Goal: Task Accomplishment & Management: Use online tool/utility

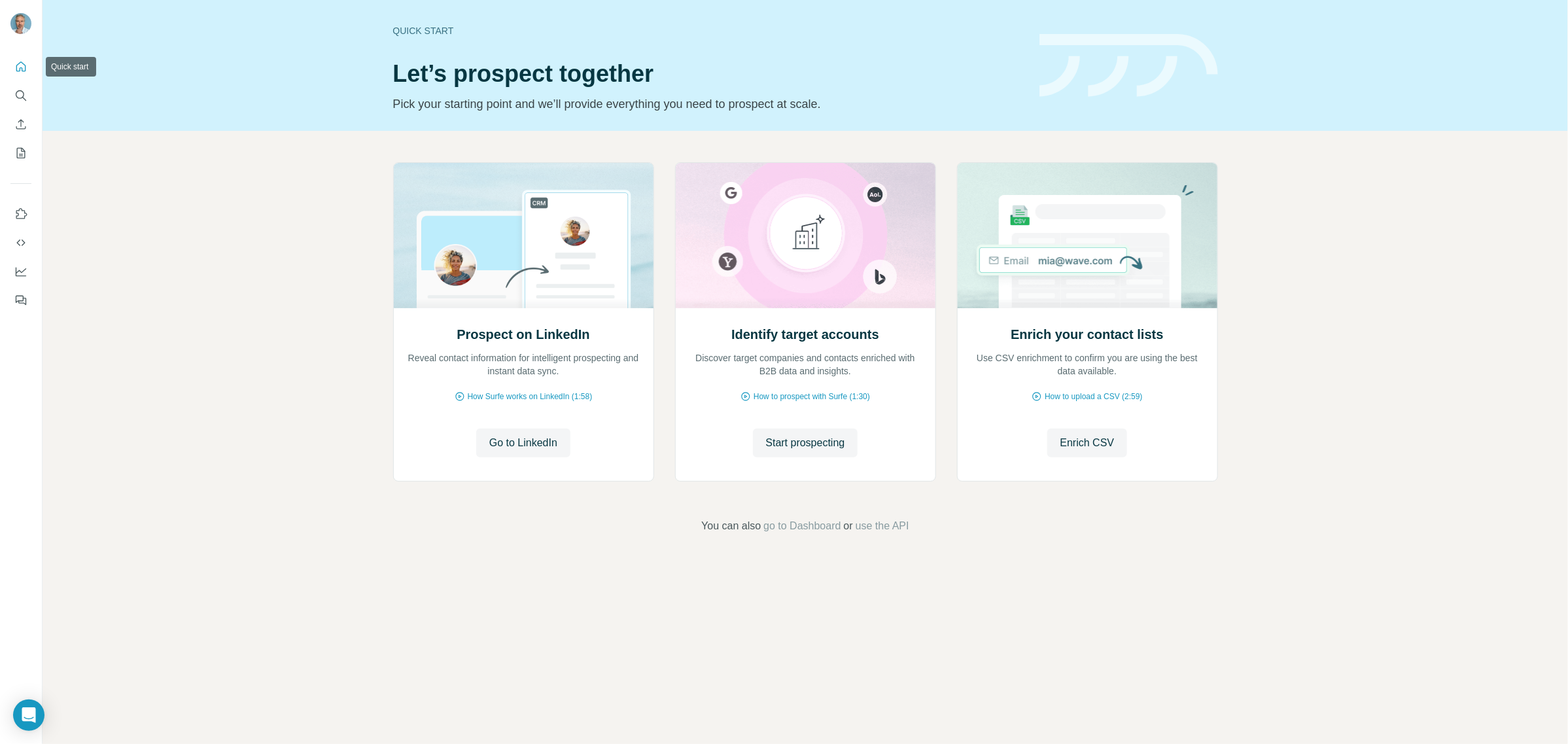
click at [19, 63] on icon "Quick start" at bounding box center [21, 67] width 13 height 13
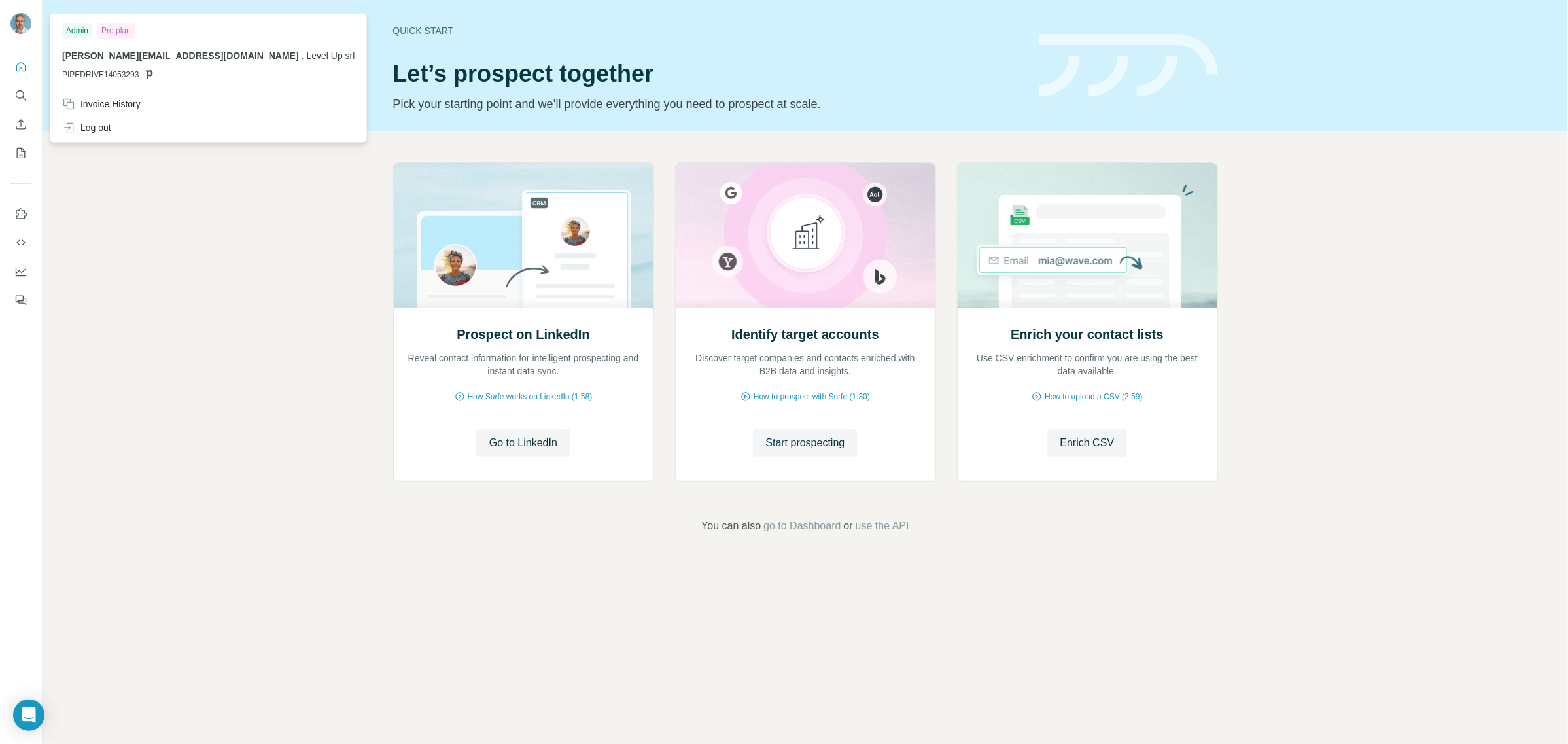
click at [16, 21] on img at bounding box center [21, 24] width 21 height 21
click at [108, 103] on div "Invoice History" at bounding box center [101, 104] width 78 height 13
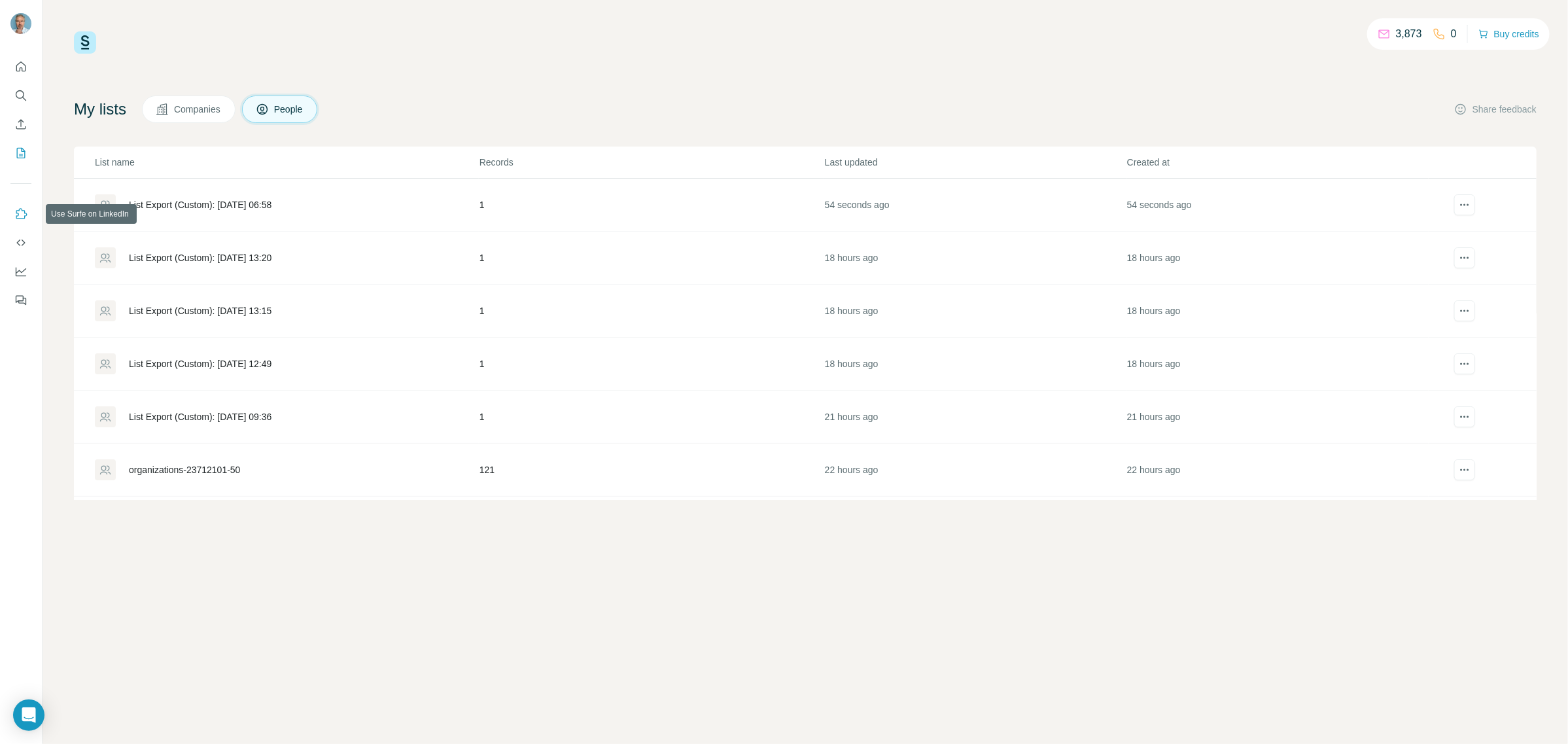
click at [25, 217] on icon "Use Surfe on LinkedIn" at bounding box center [21, 214] width 13 height 13
click at [20, 71] on icon "Quick start" at bounding box center [21, 67] width 13 height 13
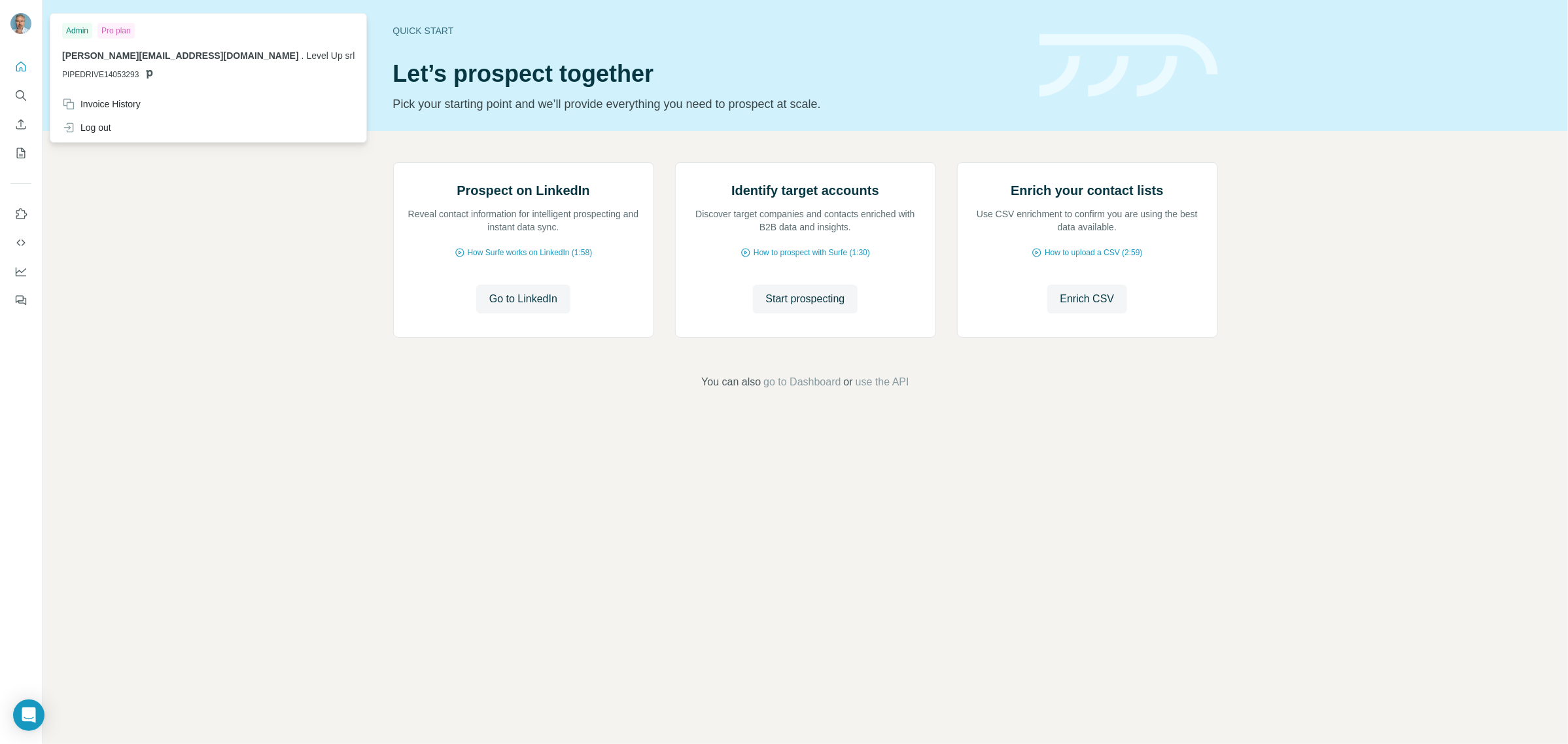
click at [21, 20] on img at bounding box center [21, 24] width 21 height 21
click at [109, 31] on div "Pro plan" at bounding box center [116, 31] width 37 height 16
click at [79, 31] on div "Admin" at bounding box center [77, 31] width 30 height 16
click at [87, 102] on div "Invoice History" at bounding box center [101, 104] width 78 height 13
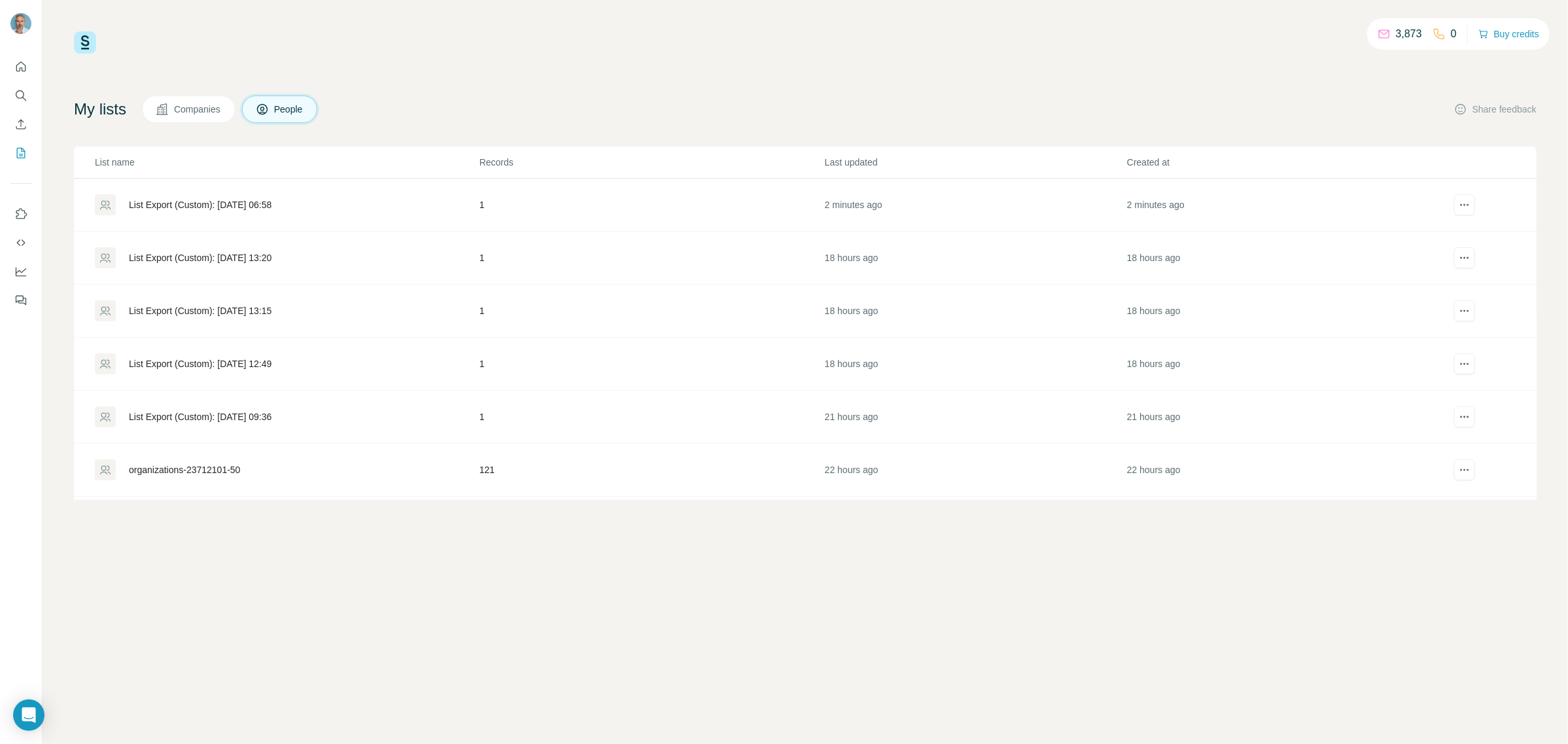
click at [180, 114] on span "Companies" at bounding box center [198, 109] width 48 height 13
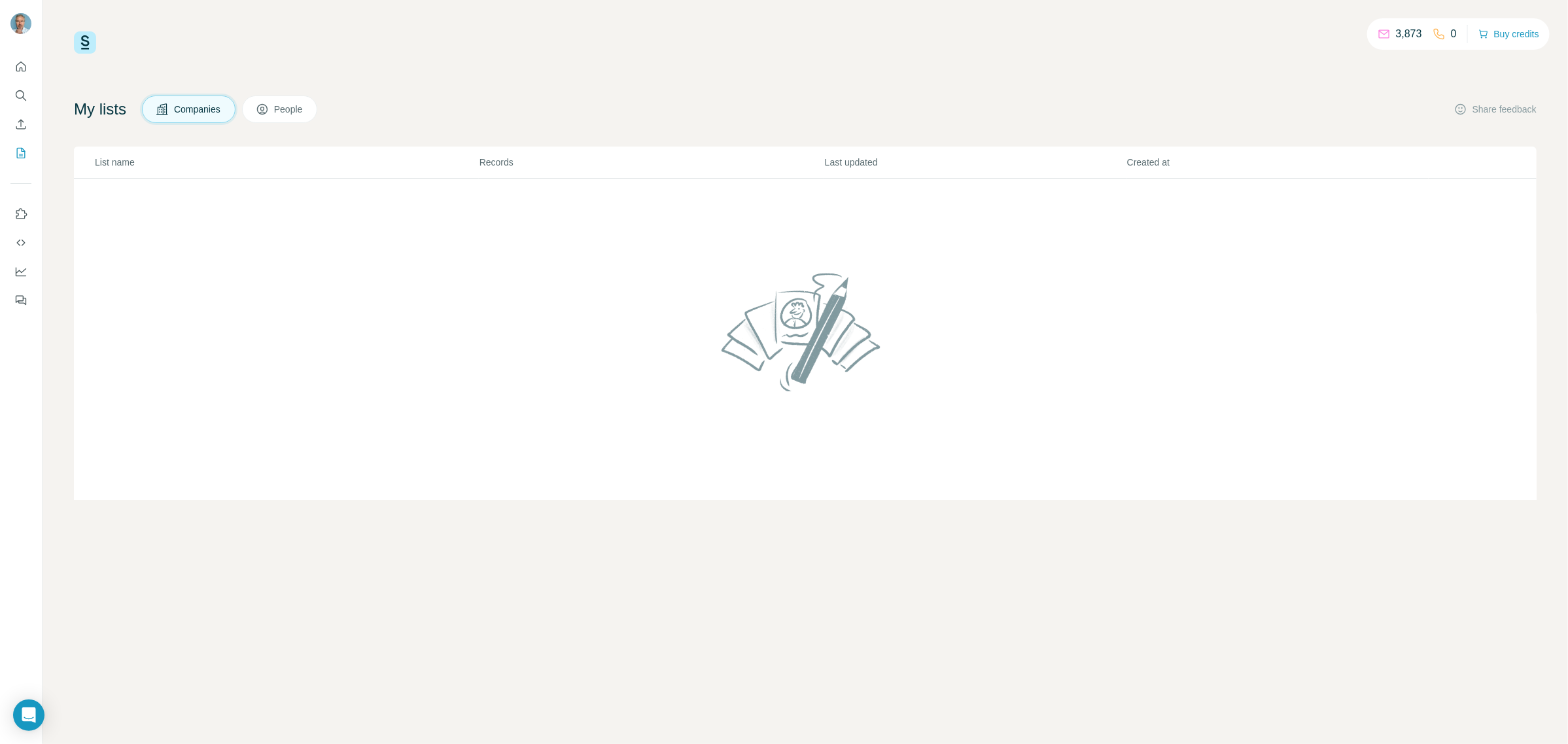
click at [1407, 37] on p "3,873" at bounding box center [1409, 34] width 26 height 16
click at [1499, 34] on button "Buy credits" at bounding box center [1508, 34] width 61 height 19
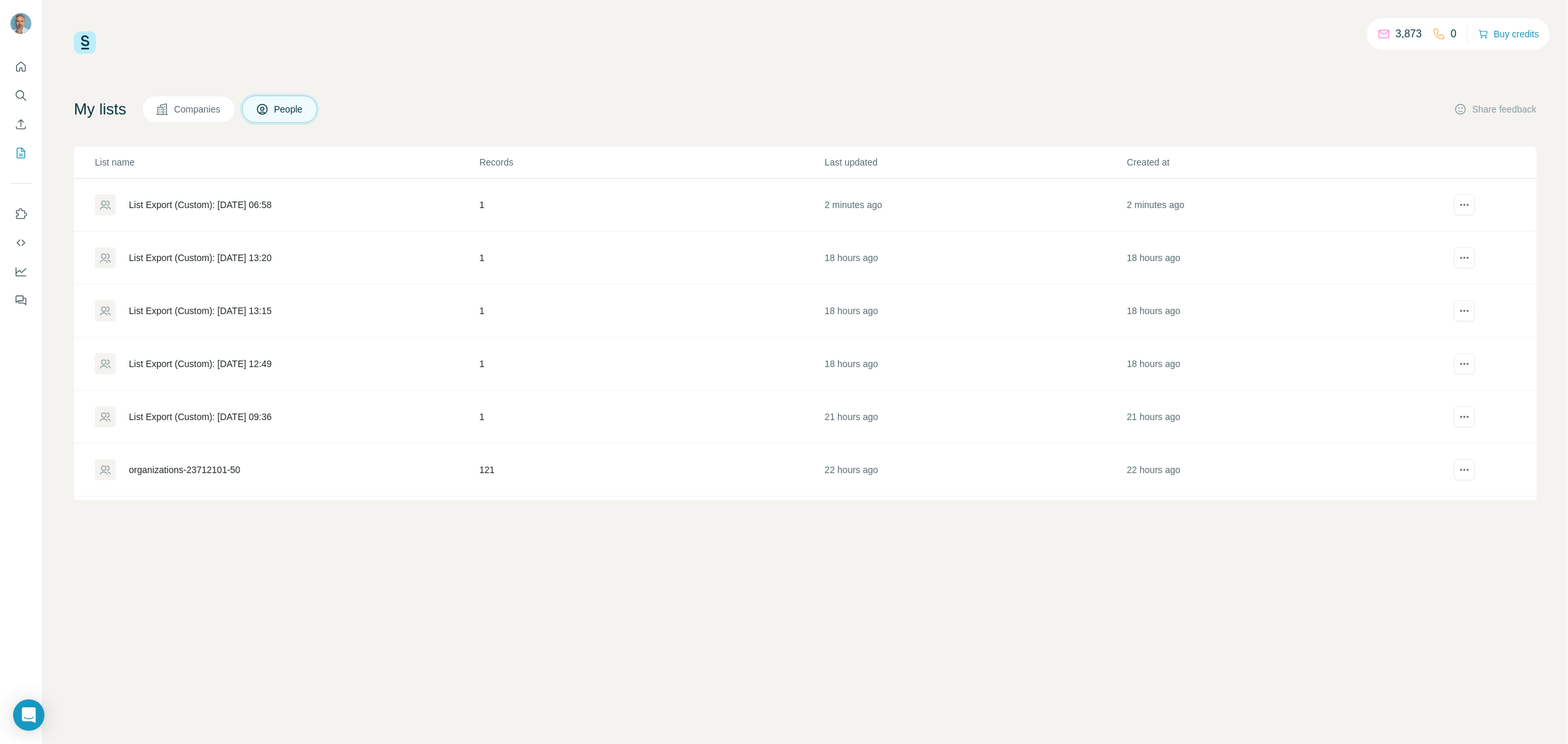
click at [87, 43] on img at bounding box center [85, 43] width 22 height 22
click at [24, 124] on icon "Enrich CSV" at bounding box center [21, 125] width 13 height 13
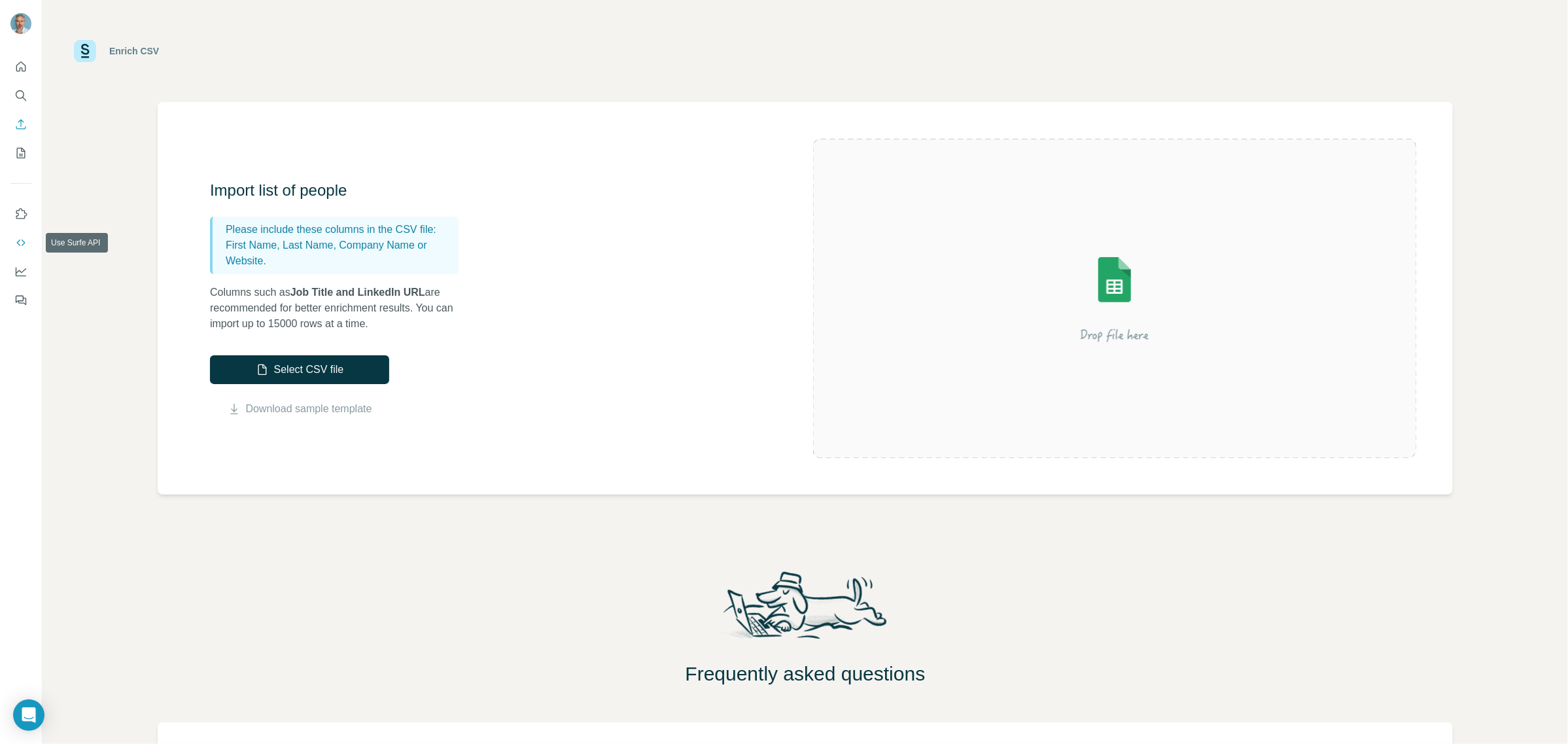
click at [22, 238] on icon "Use Surfe API" at bounding box center [21, 243] width 13 height 13
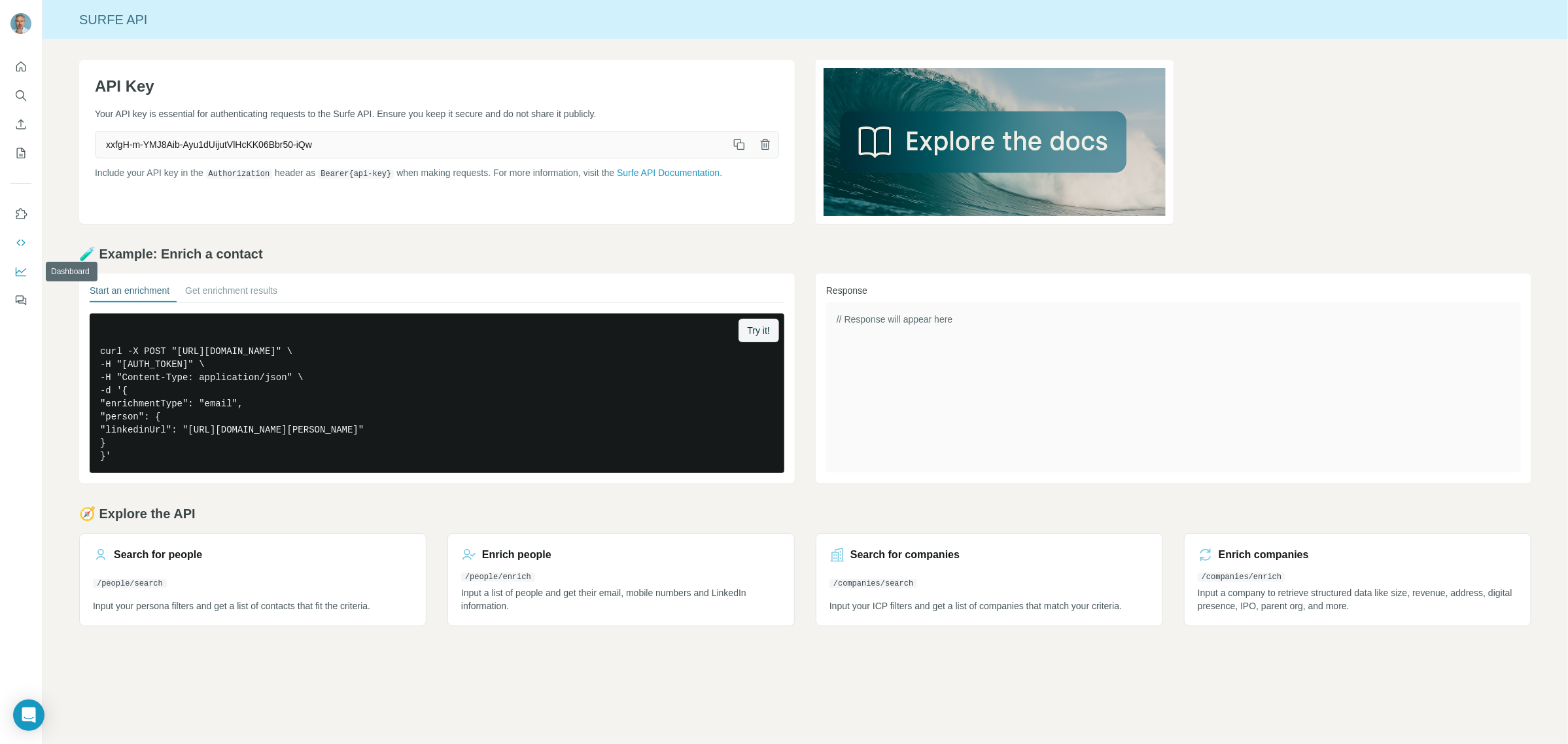
click at [24, 275] on icon "Dashboard" at bounding box center [21, 272] width 13 height 13
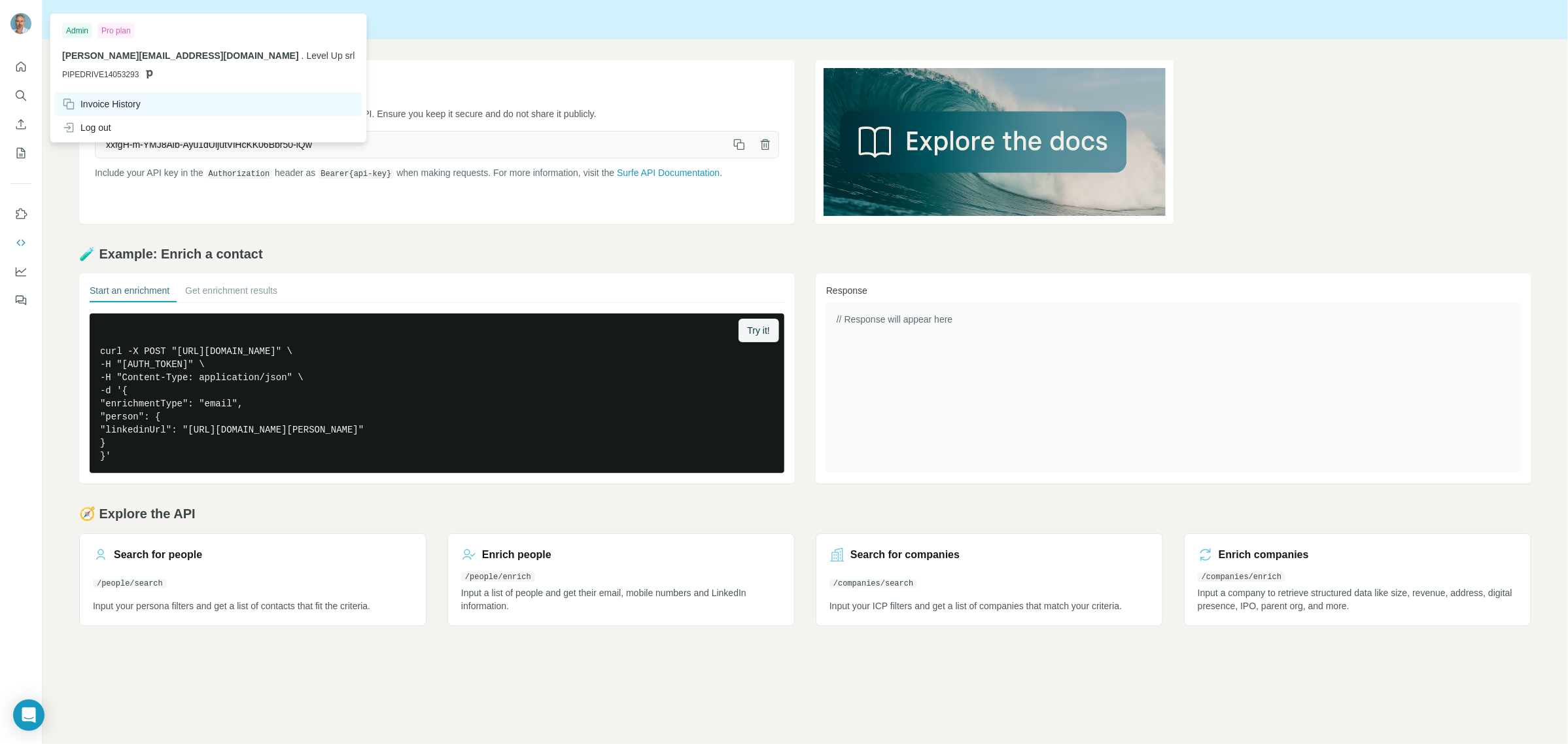
click at [96, 103] on div "Invoice History" at bounding box center [101, 104] width 78 height 13
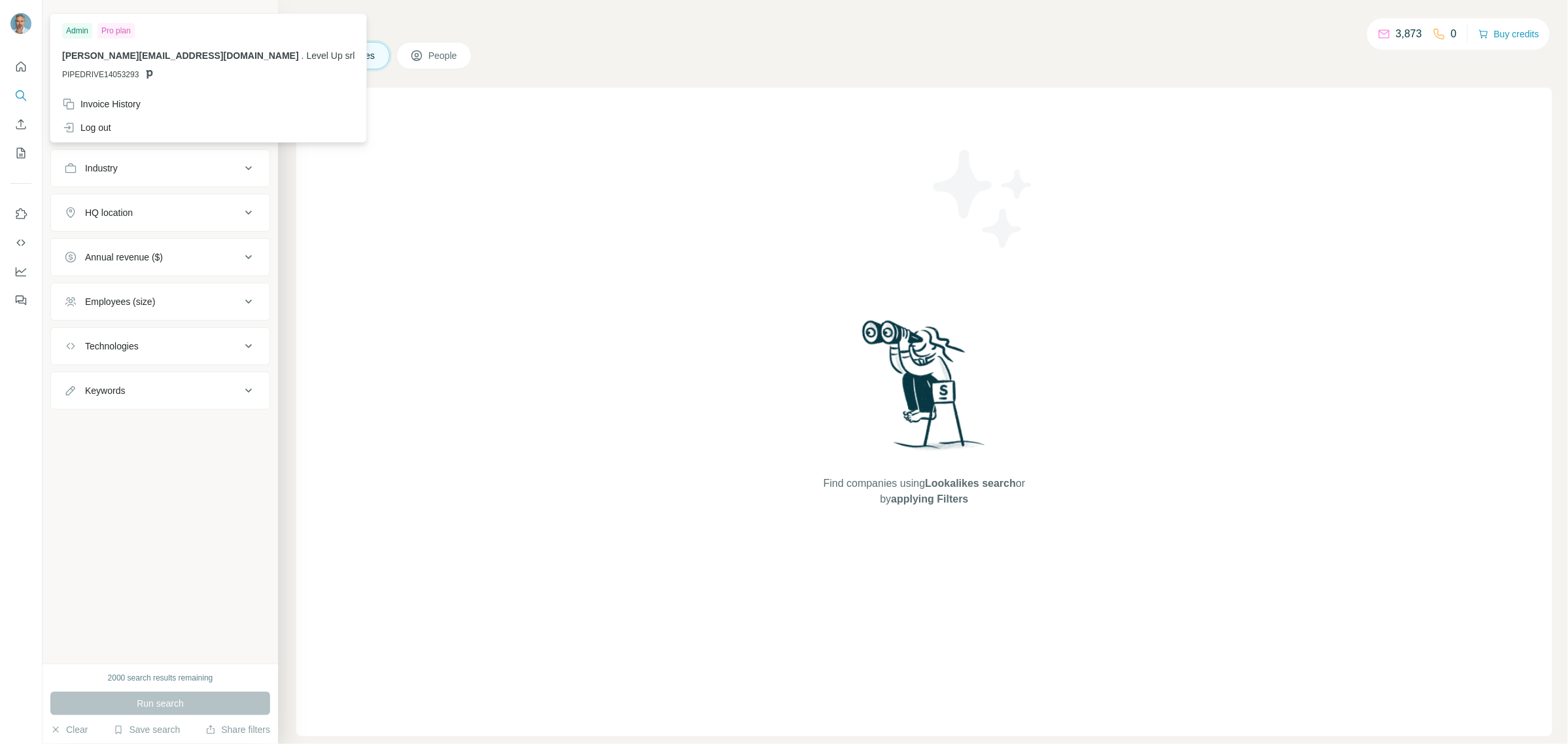
click at [22, 20] on img at bounding box center [21, 24] width 21 height 21
click at [341, 55] on span "Companies" at bounding box center [353, 56] width 48 height 13
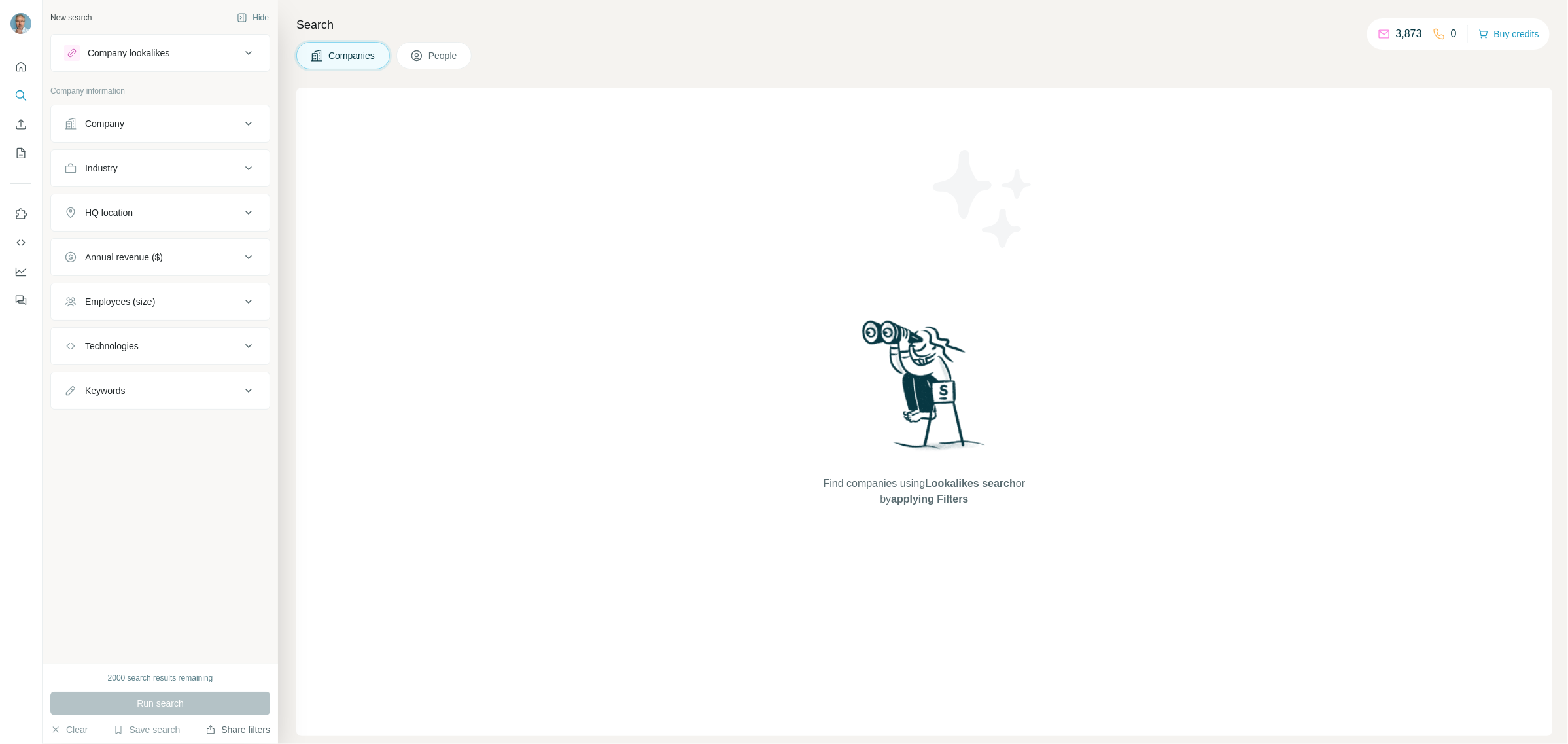
click at [247, 728] on button "Share filters" at bounding box center [238, 730] width 65 height 13
click at [187, 348] on div "Technologies" at bounding box center [152, 347] width 176 height 13
click at [201, 442] on button "Keywords" at bounding box center [160, 430] width 219 height 31
click at [155, 258] on div "Annual revenue ($)" at bounding box center [124, 257] width 78 height 13
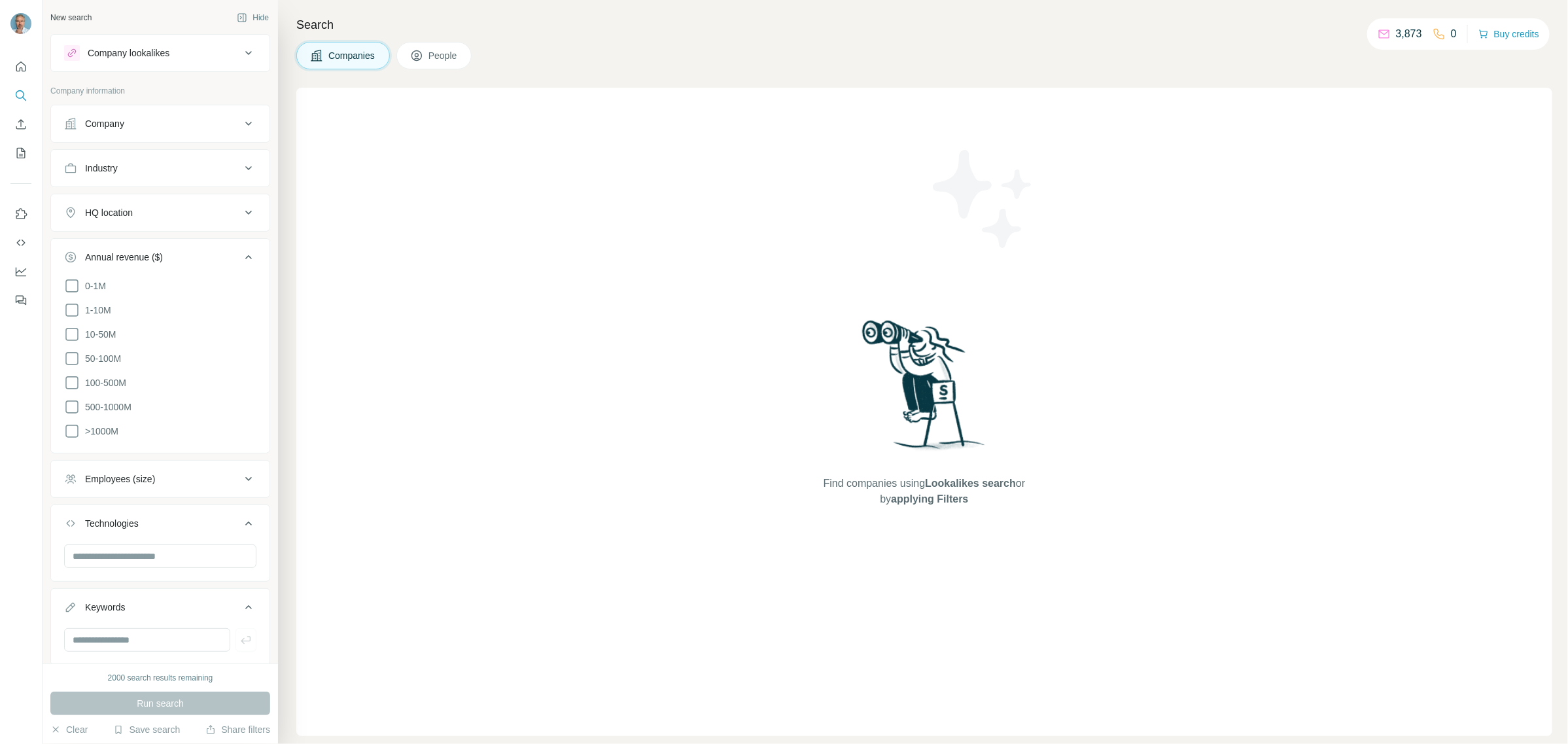
click at [155, 258] on div "Annual revenue ($)" at bounding box center [124, 257] width 78 height 13
click at [107, 301] on div "Employees (size)" at bounding box center [120, 302] width 70 height 13
click at [217, 167] on div "Industry" at bounding box center [152, 168] width 176 height 13
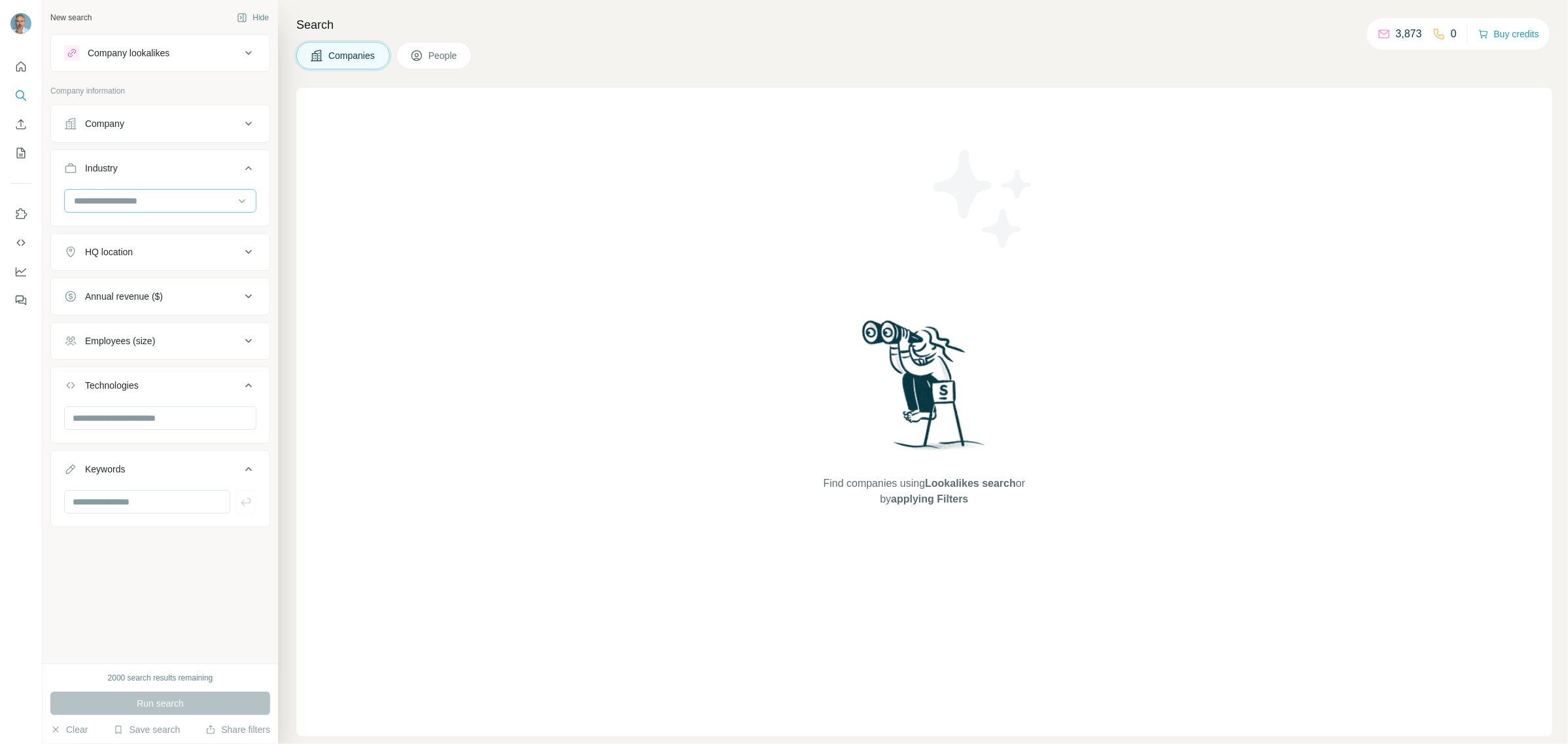
click at [226, 209] on div at bounding box center [153, 201] width 161 height 22
click at [227, 206] on input at bounding box center [153, 200] width 161 height 14
click at [214, 121] on div "Company" at bounding box center [152, 124] width 176 height 13
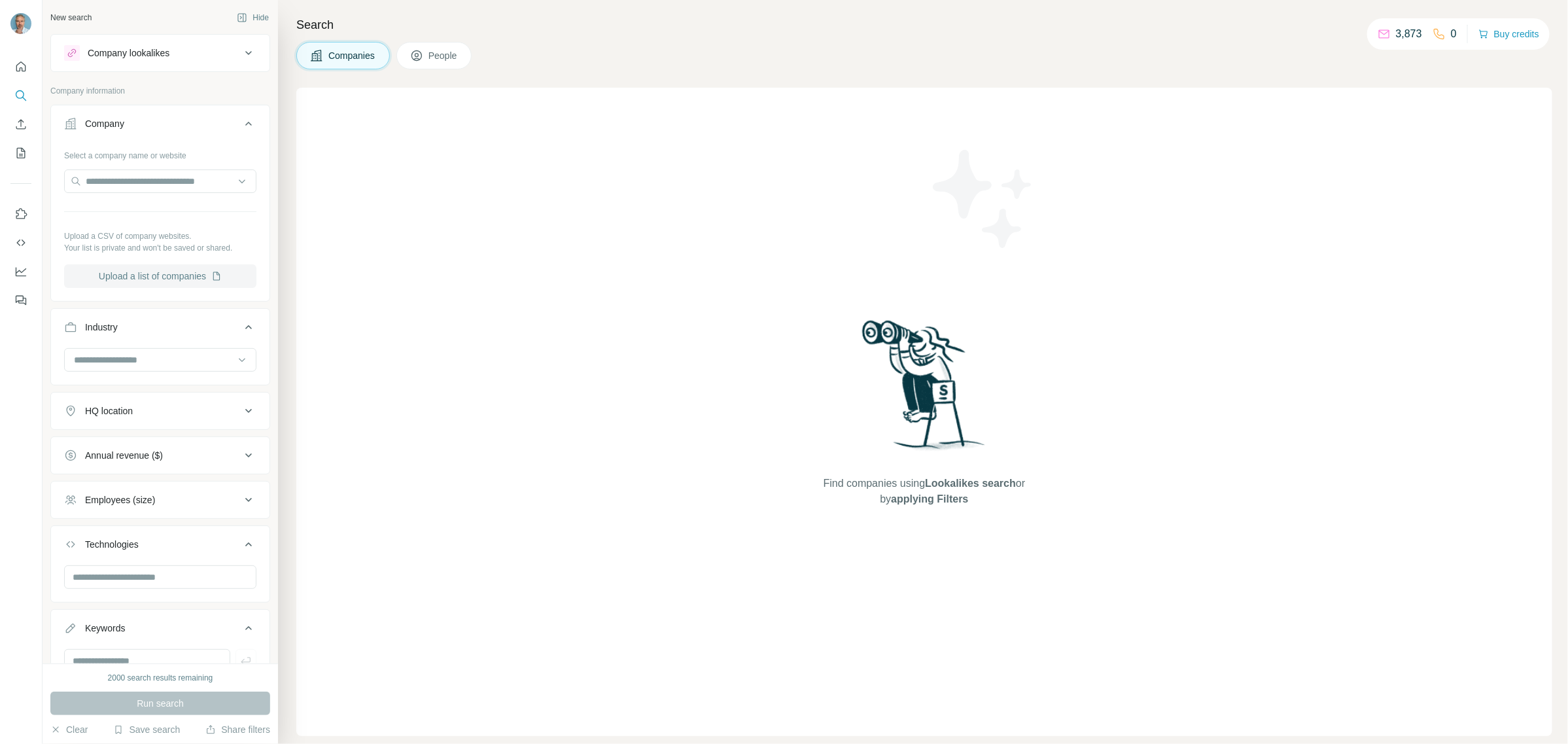
click at [151, 273] on button "Upload a list of companies" at bounding box center [160, 276] width 192 height 24
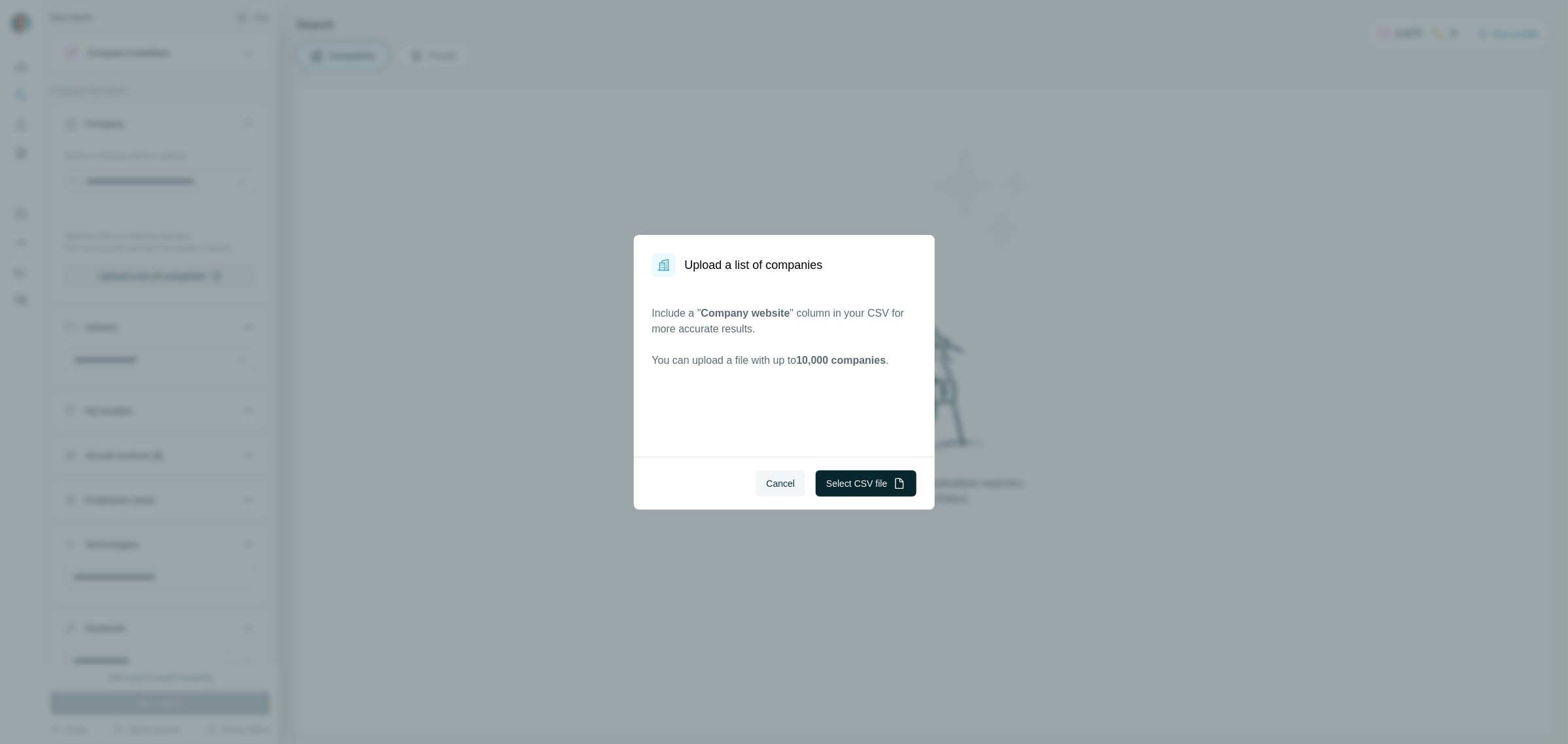
click at [848, 484] on button "Select CSV file" at bounding box center [866, 483] width 100 height 26
click at [869, 485] on button "Select CSV file" at bounding box center [866, 483] width 100 height 26
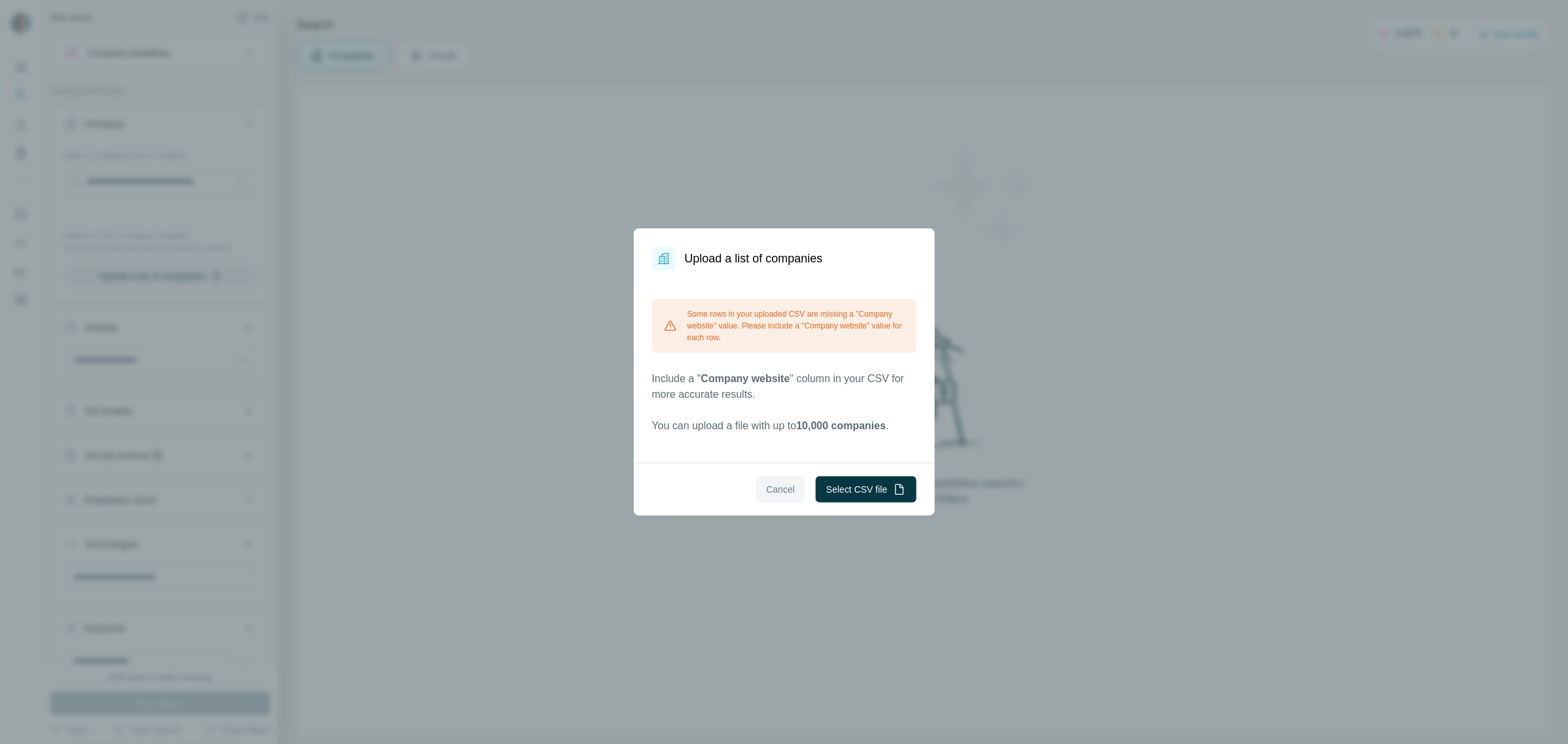
click at [777, 492] on span "Cancel" at bounding box center [781, 489] width 29 height 13
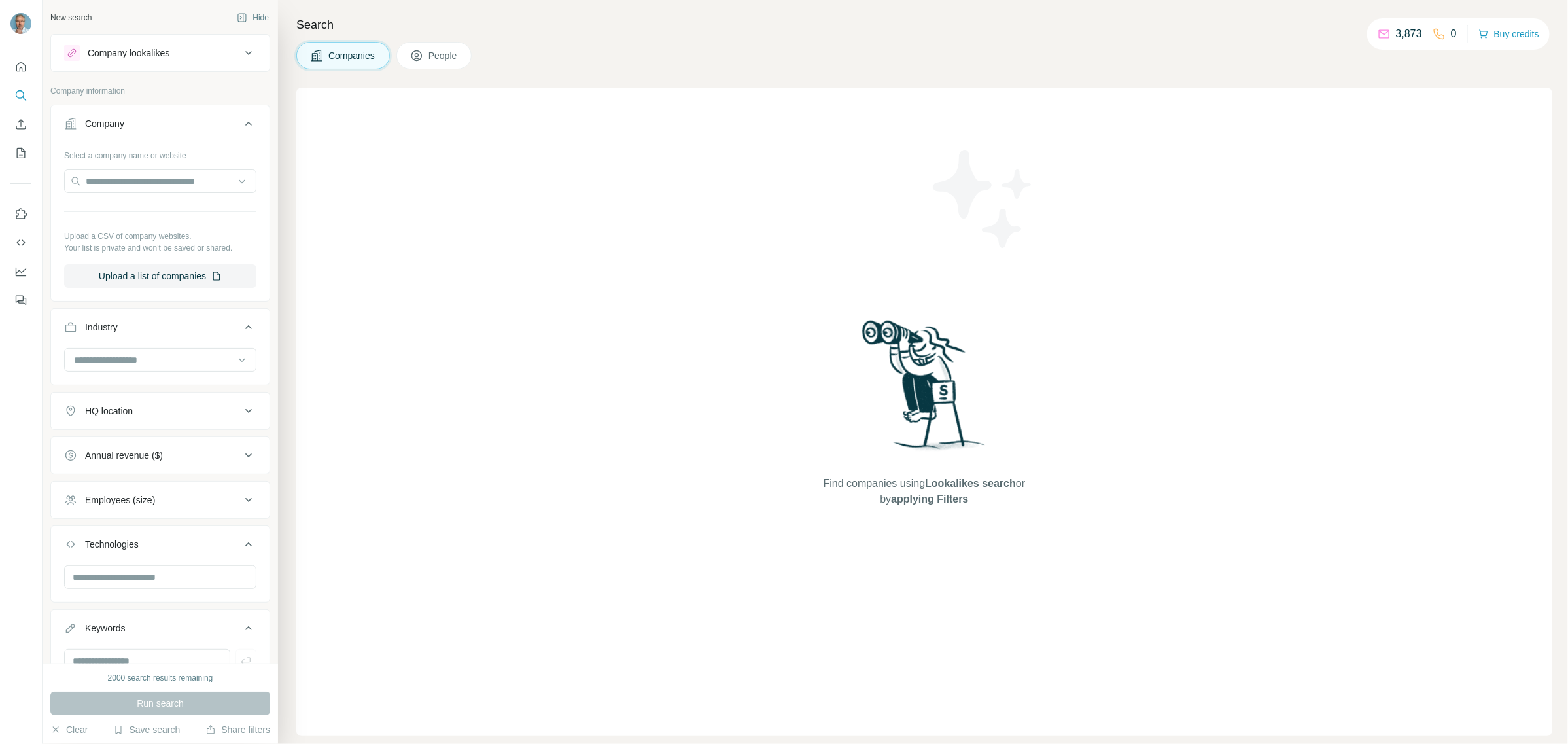
click at [350, 52] on span "Companies" at bounding box center [353, 56] width 48 height 13
click at [171, 273] on button "Upload a list of companies" at bounding box center [160, 276] width 192 height 24
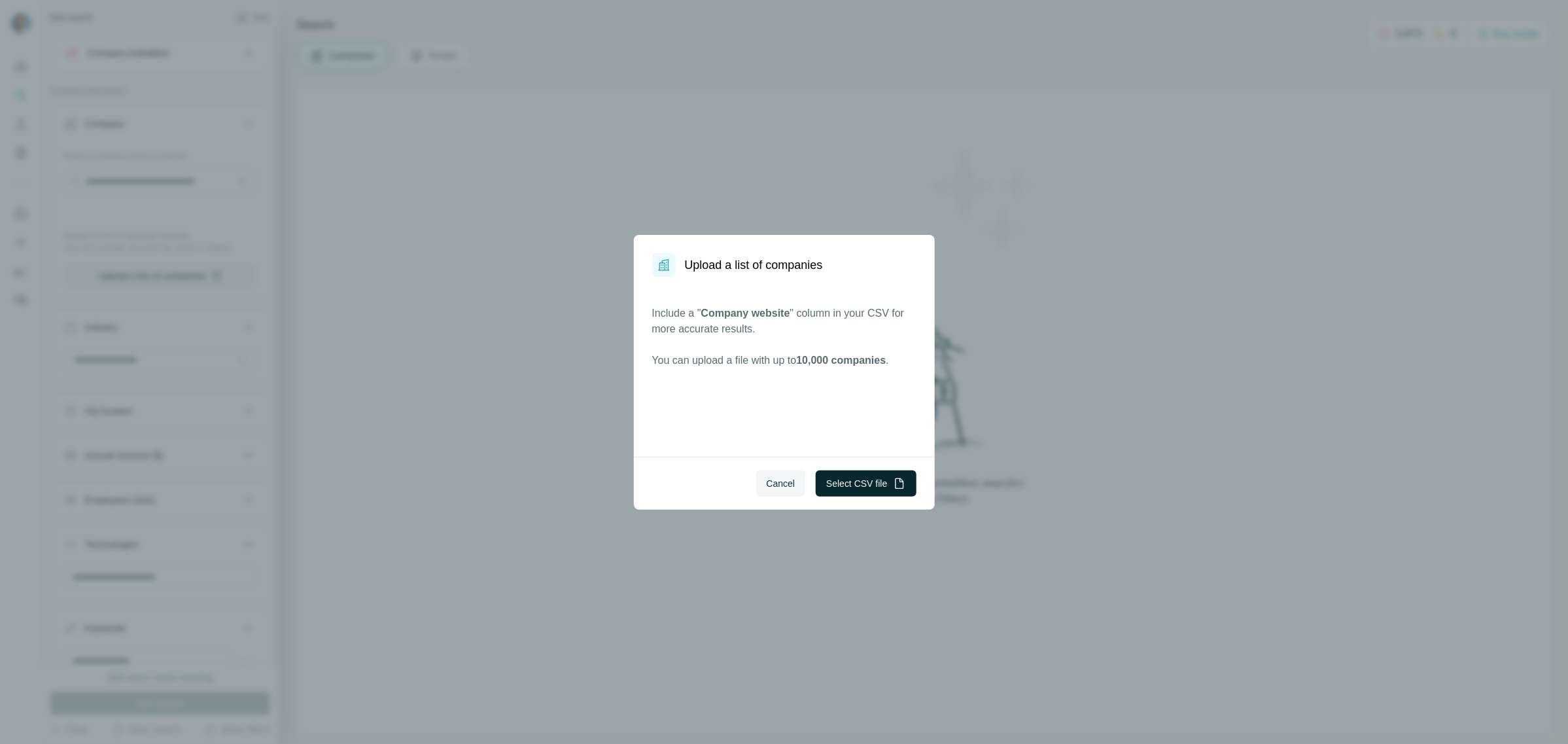
click at [864, 485] on button "Select CSV file" at bounding box center [866, 483] width 100 height 26
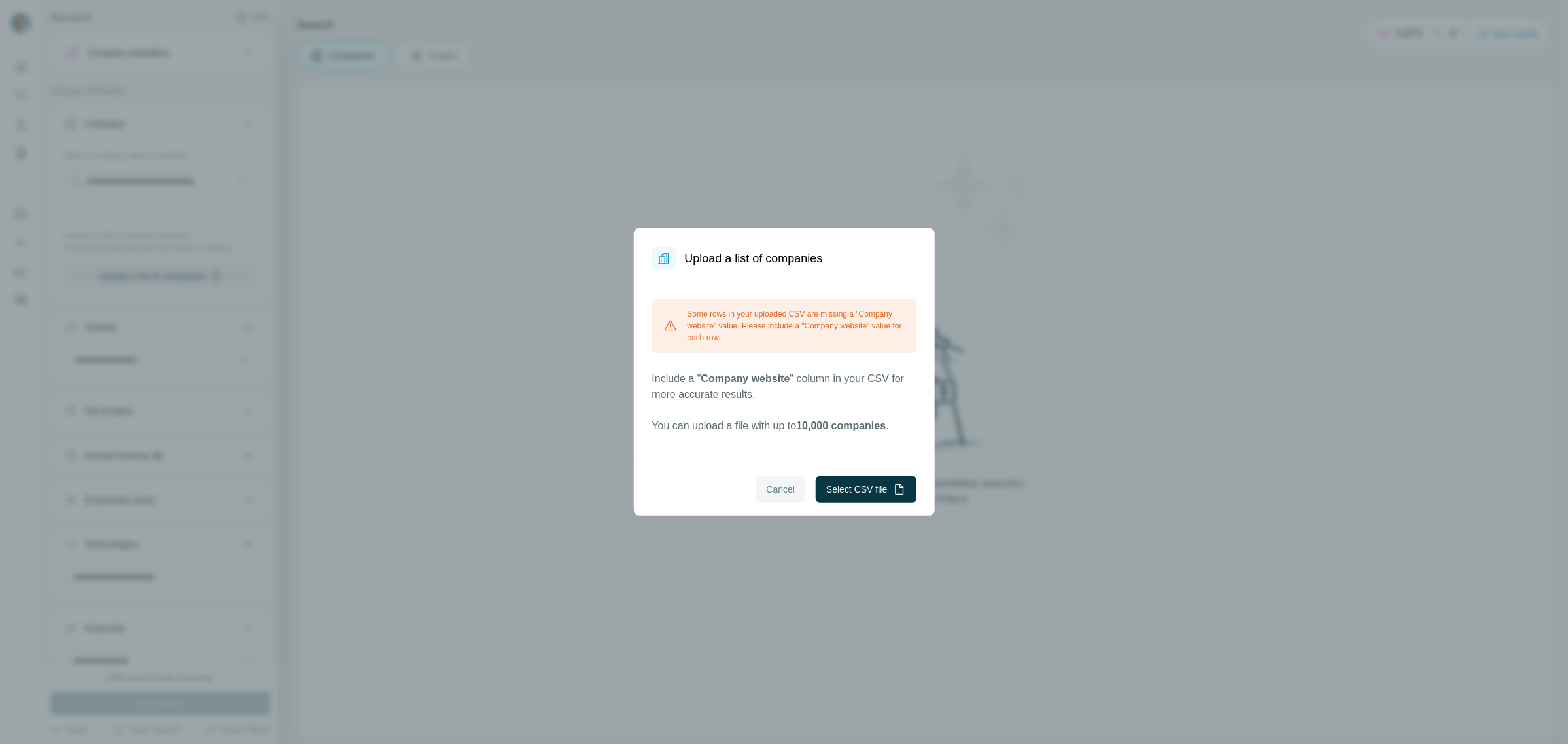
click at [790, 487] on span "Cancel" at bounding box center [781, 489] width 29 height 13
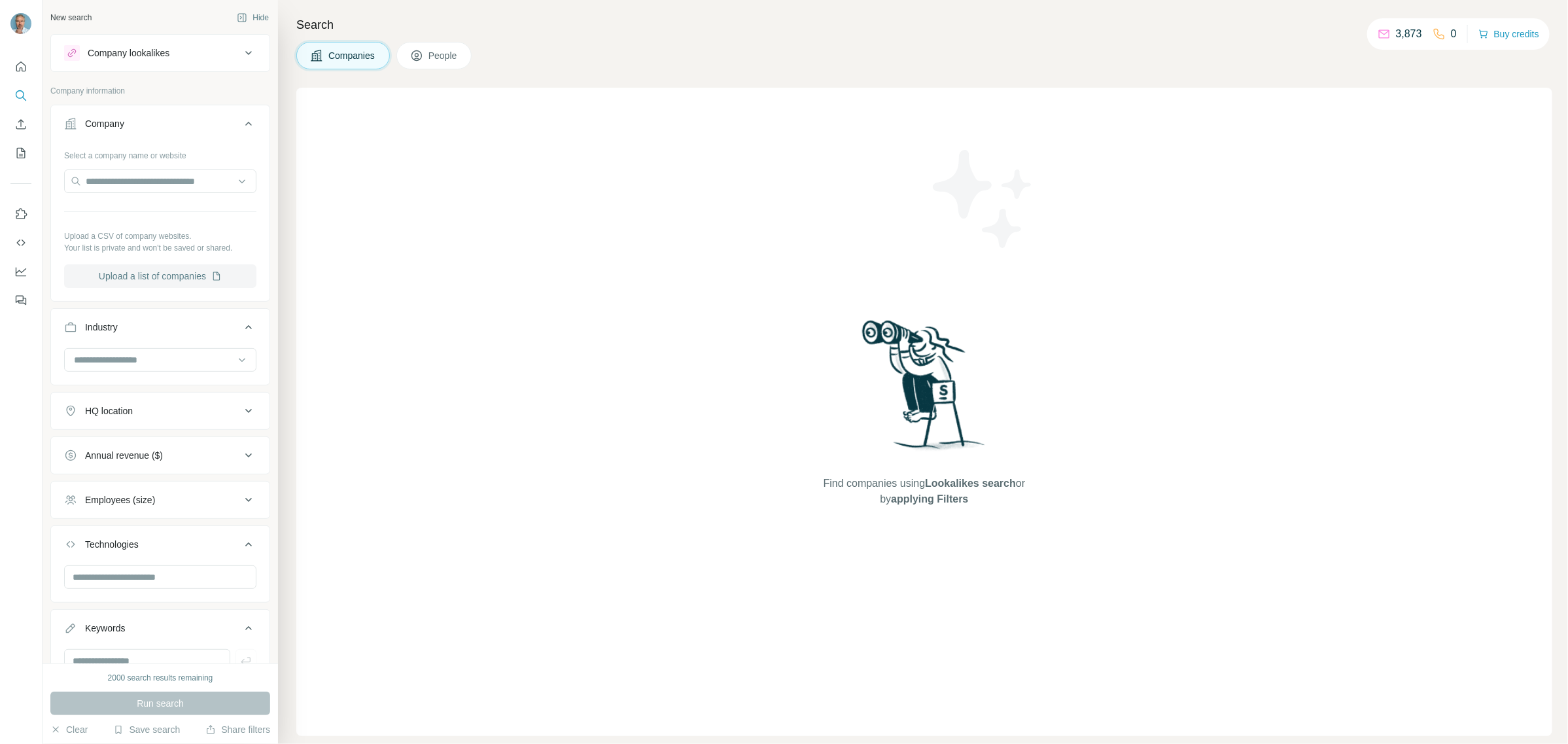
click at [171, 276] on button "Upload a list of companies" at bounding box center [160, 276] width 192 height 24
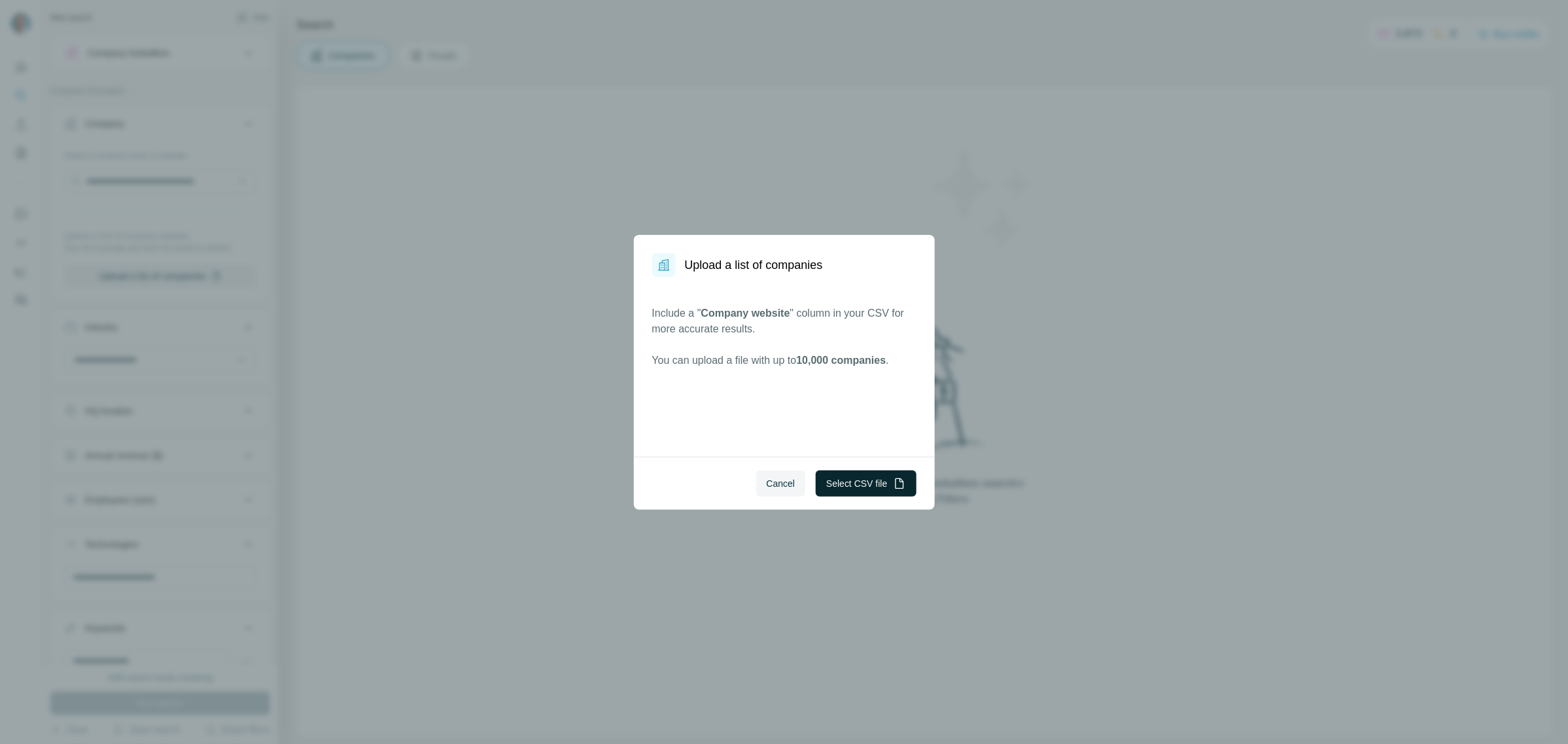
click at [870, 480] on button "Select CSV file" at bounding box center [866, 483] width 100 height 26
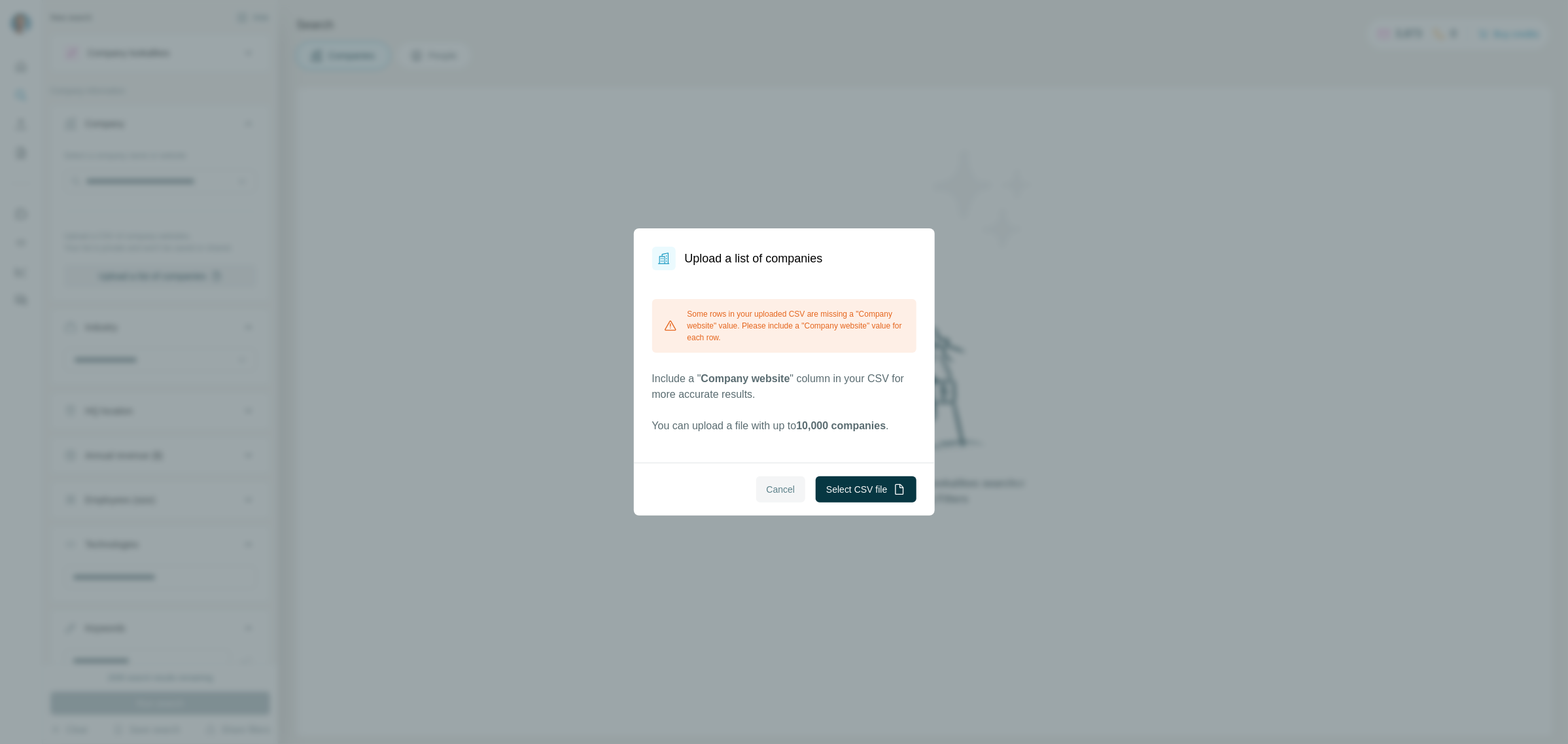
click at [776, 488] on span "Cancel" at bounding box center [781, 489] width 29 height 13
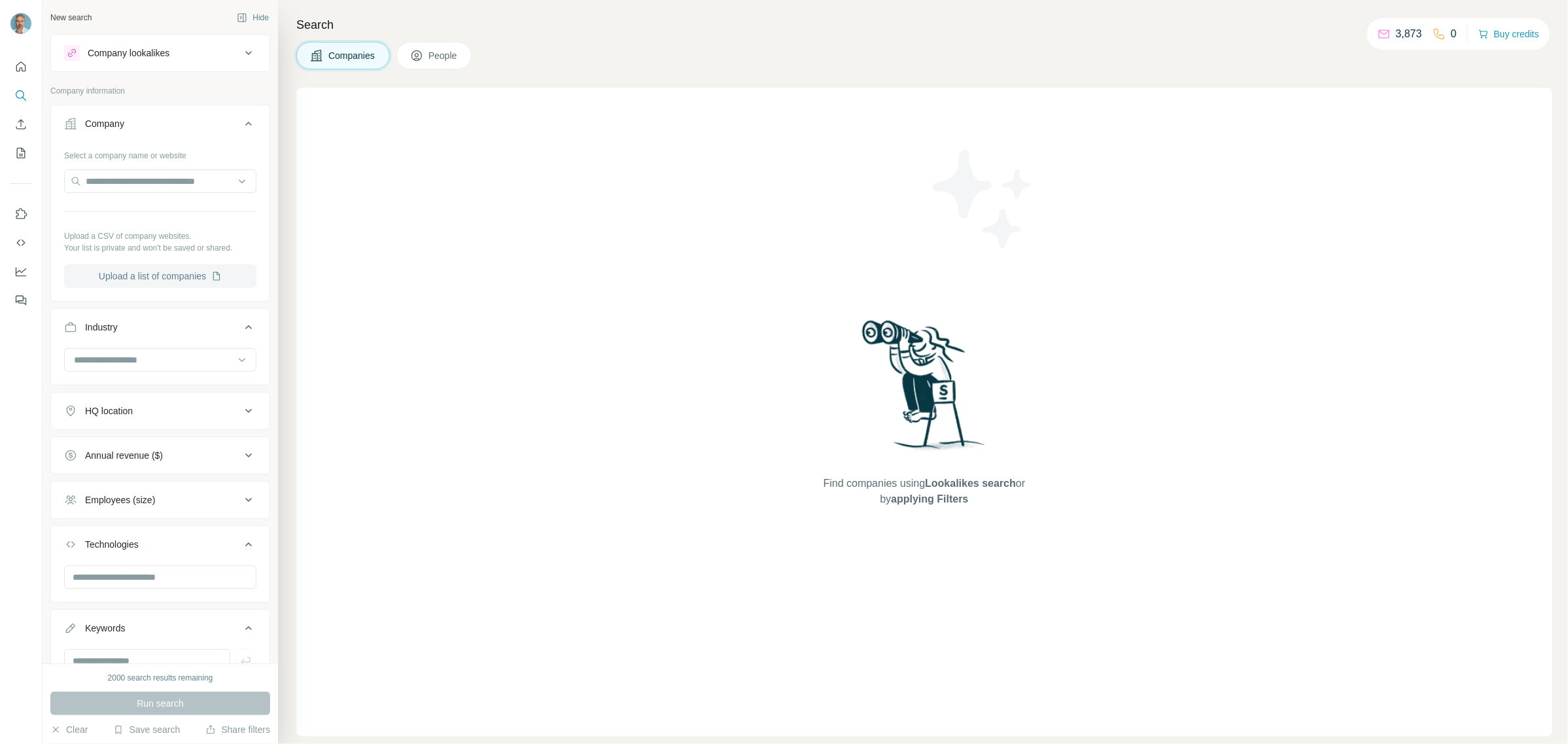
click at [158, 271] on button "Upload a list of companies" at bounding box center [160, 276] width 192 height 24
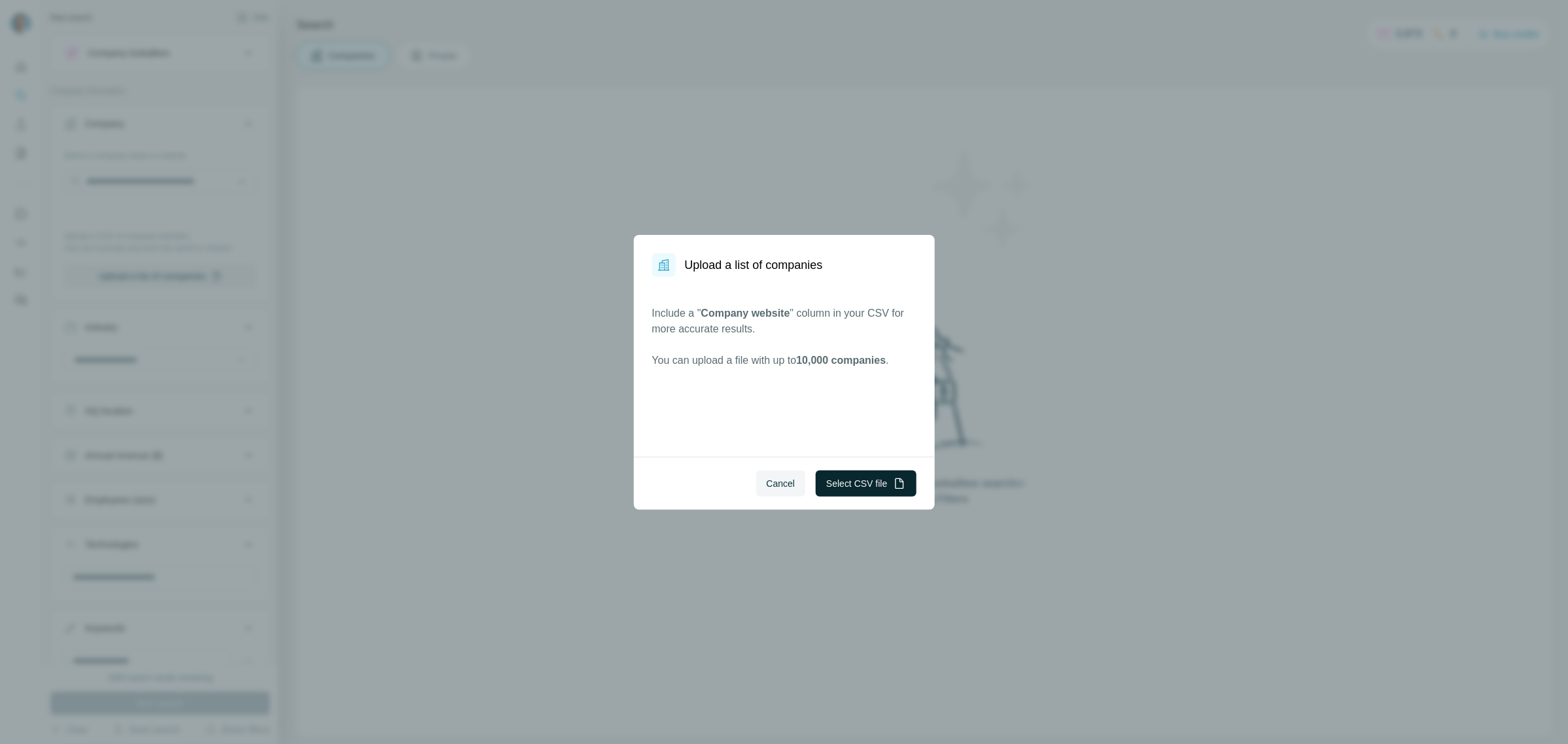
click at [856, 479] on button "Select CSV file" at bounding box center [866, 483] width 100 height 26
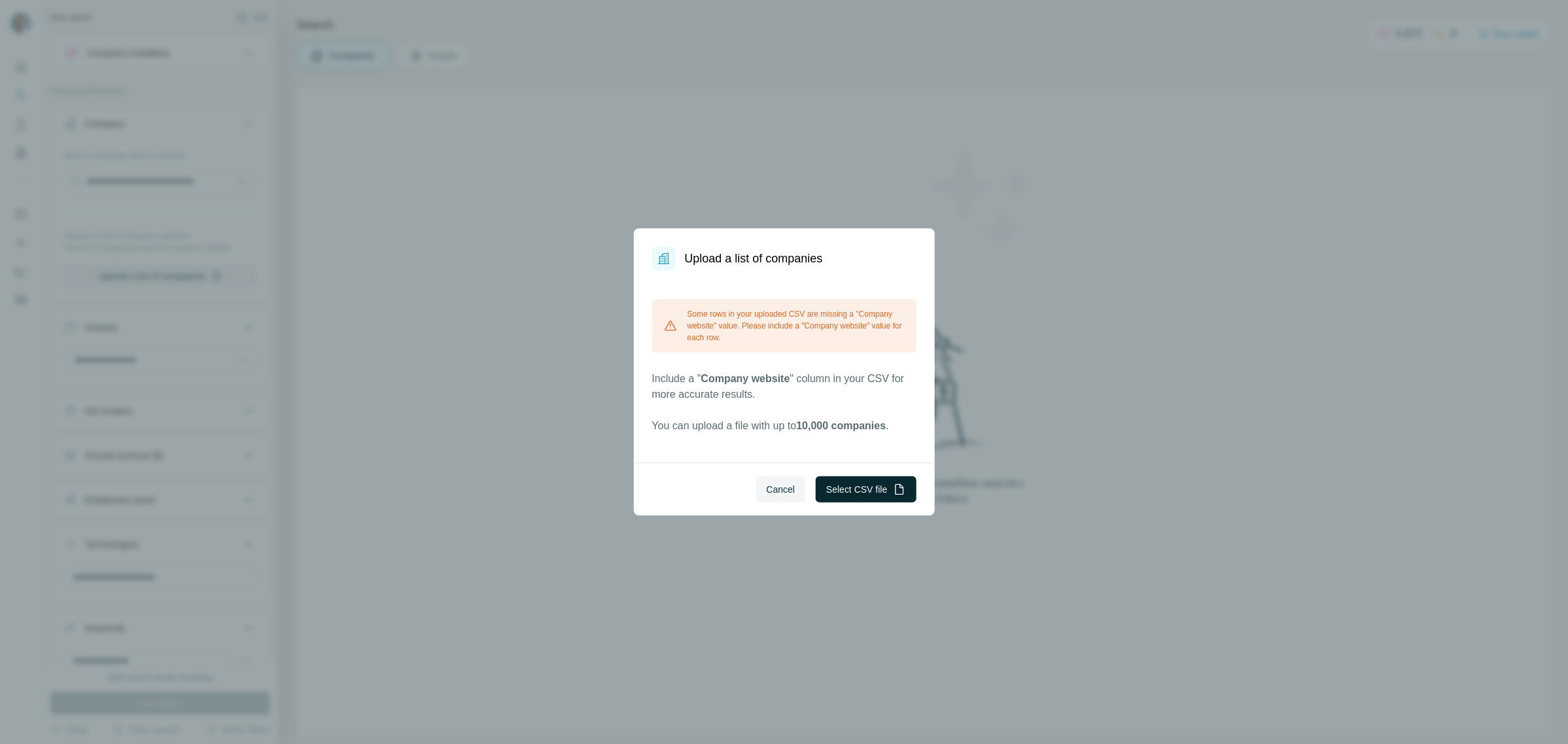
click at [846, 495] on button "Select CSV file" at bounding box center [866, 489] width 100 height 26
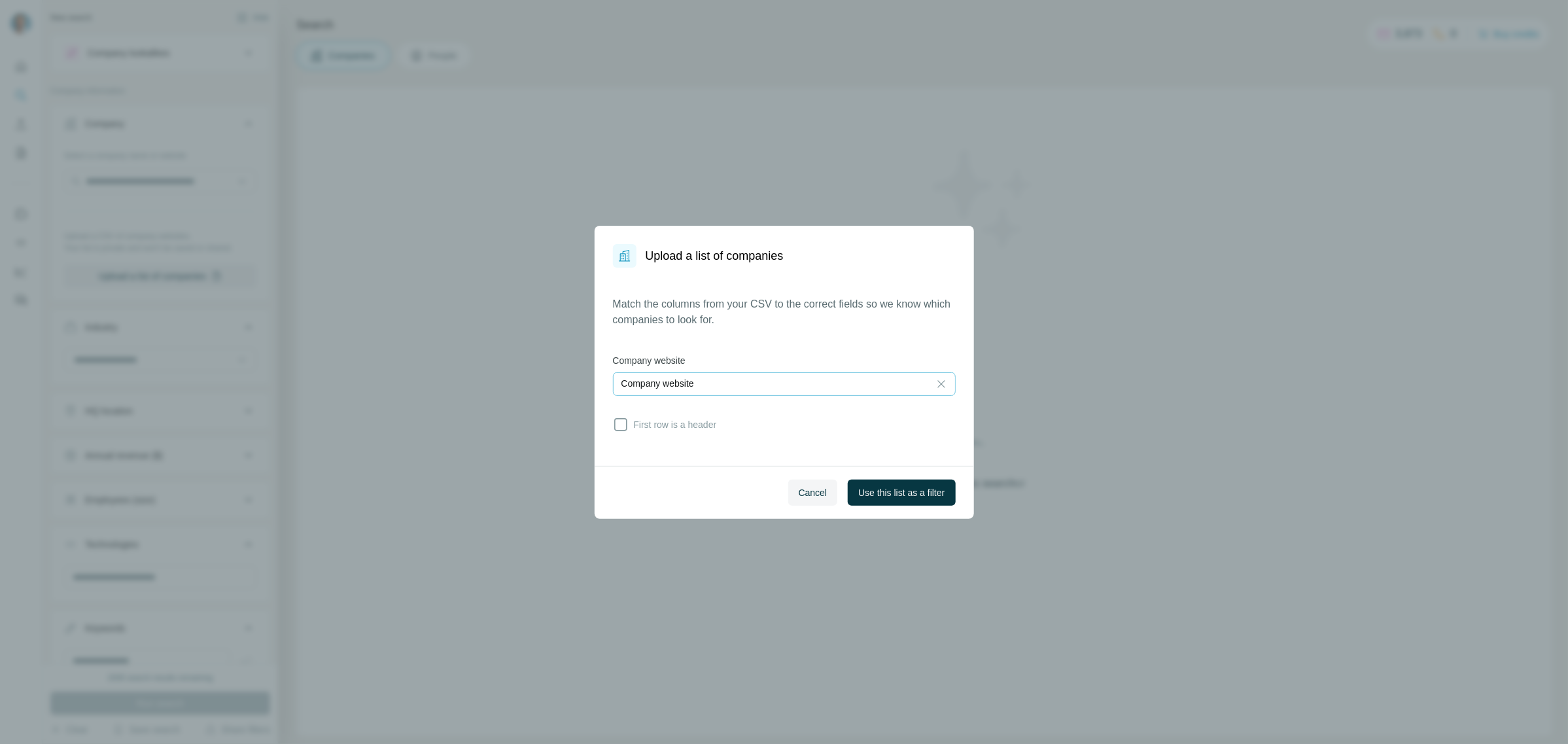
click at [734, 391] on div "Company website" at bounding box center [771, 384] width 300 height 22
click at [734, 391] on input at bounding box center [771, 383] width 300 height 14
click at [651, 427] on span "First row is a header" at bounding box center [673, 425] width 88 height 13
click at [880, 491] on span "Use this list as a filter" at bounding box center [902, 493] width 87 height 13
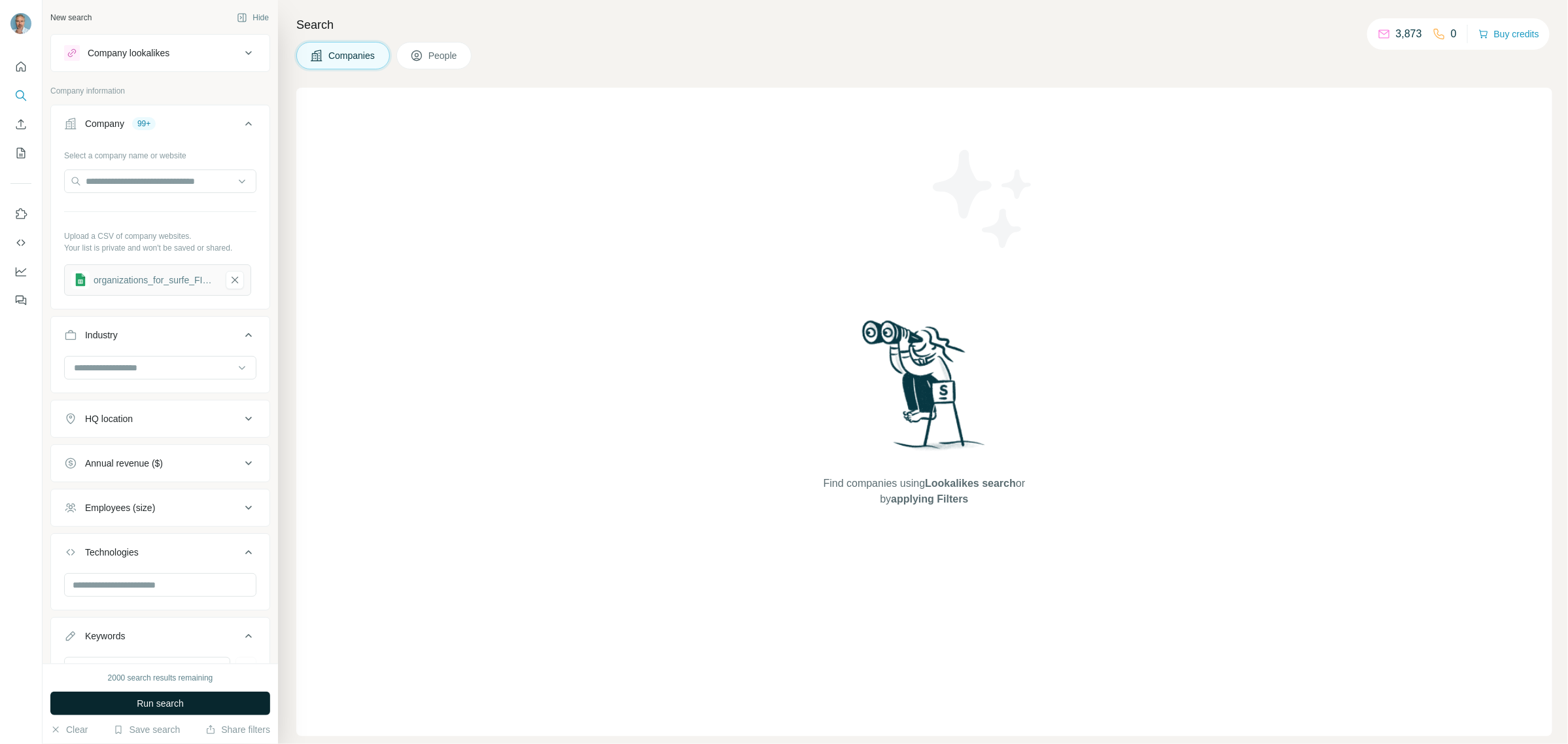
click at [171, 702] on span "Run search" at bounding box center [160, 704] width 47 height 13
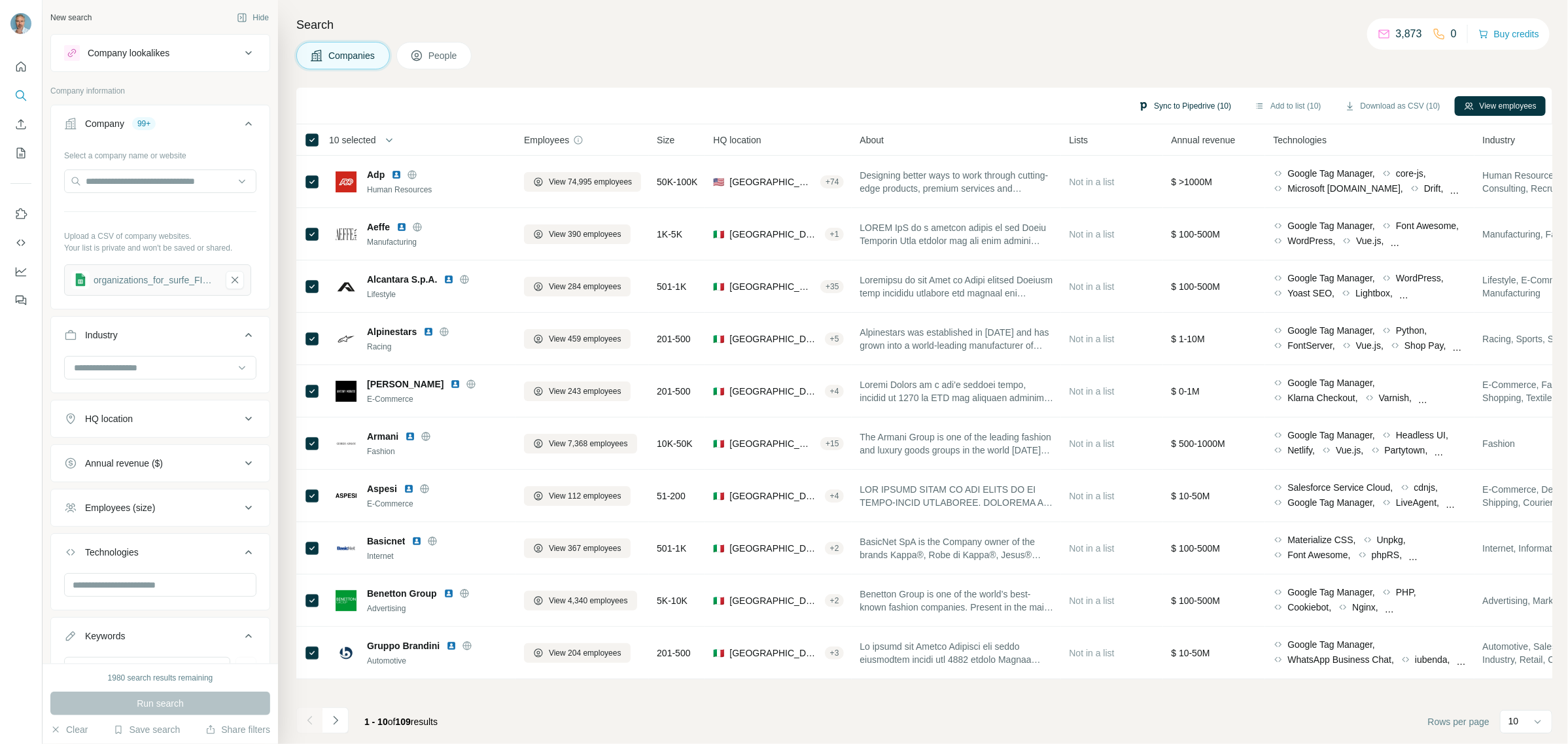
click at [1172, 107] on button "Sync to Pipedrive (10)" at bounding box center [1185, 106] width 111 height 19
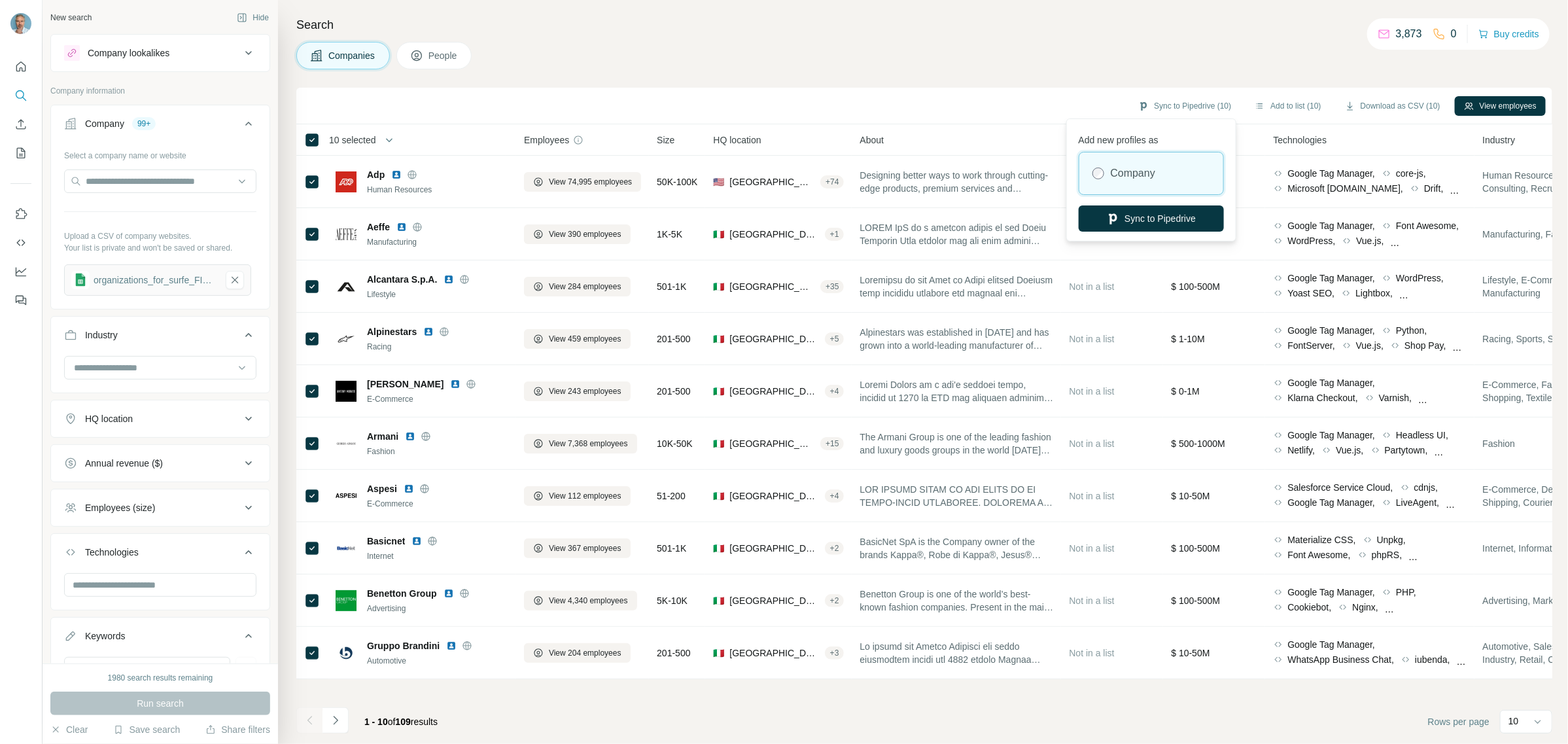
click at [1142, 180] on label "Company" at bounding box center [1133, 173] width 45 height 16
click at [1132, 220] on button "Sync to Pipedrive" at bounding box center [1151, 218] width 145 height 26
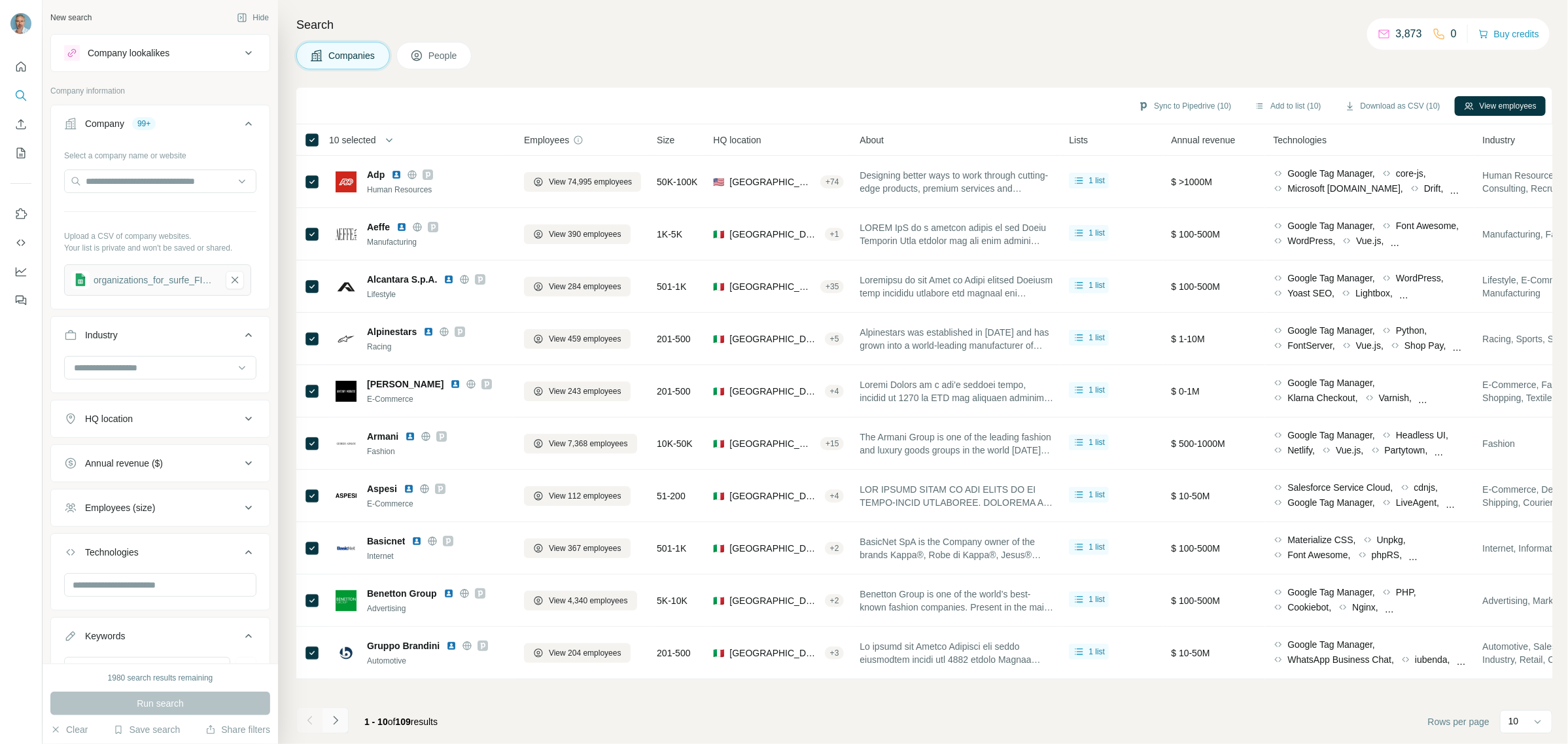
click at [341, 724] on icon "Navigate to next page" at bounding box center [336, 720] width 13 height 13
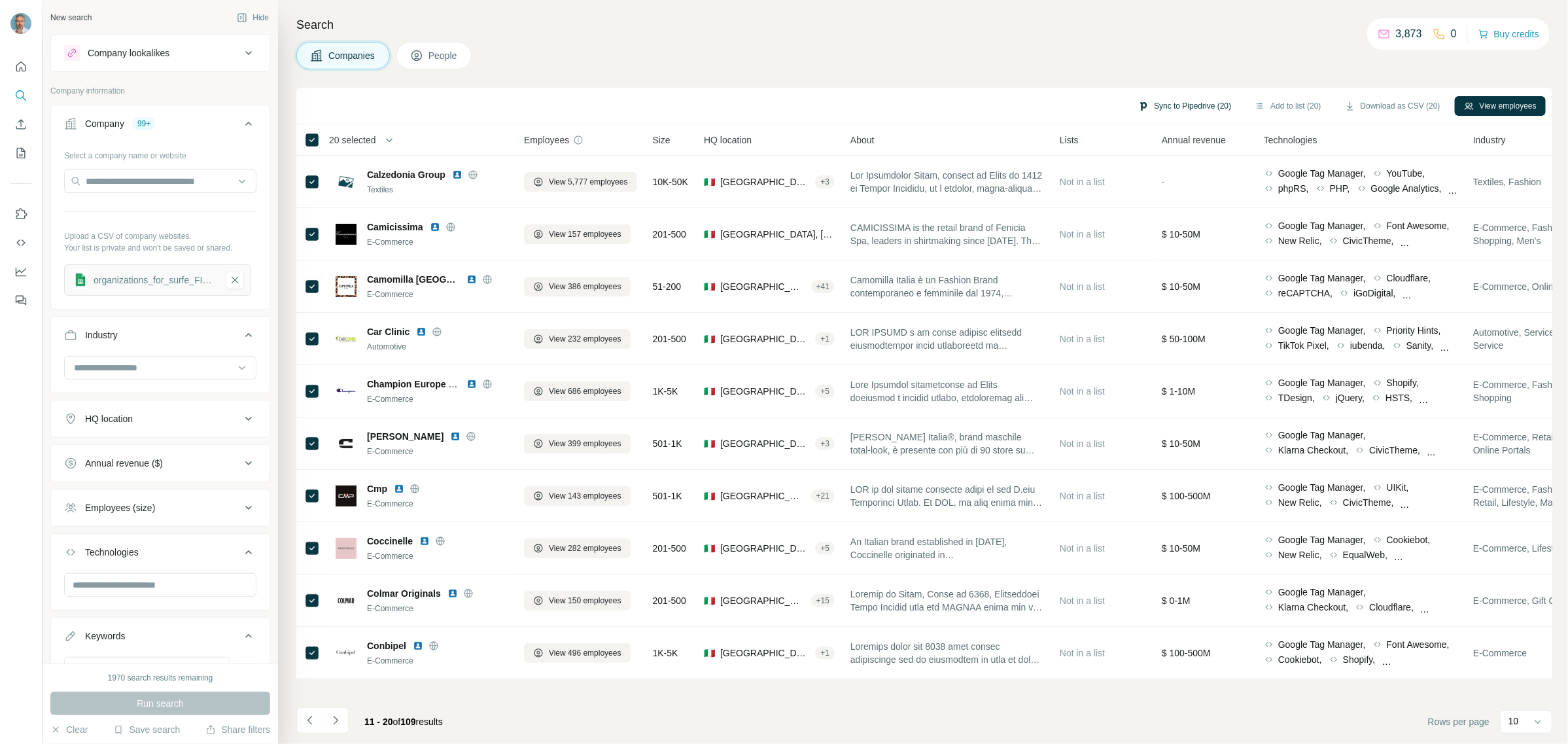
click at [1146, 102] on button "Sync to Pipedrive (20)" at bounding box center [1185, 106] width 111 height 19
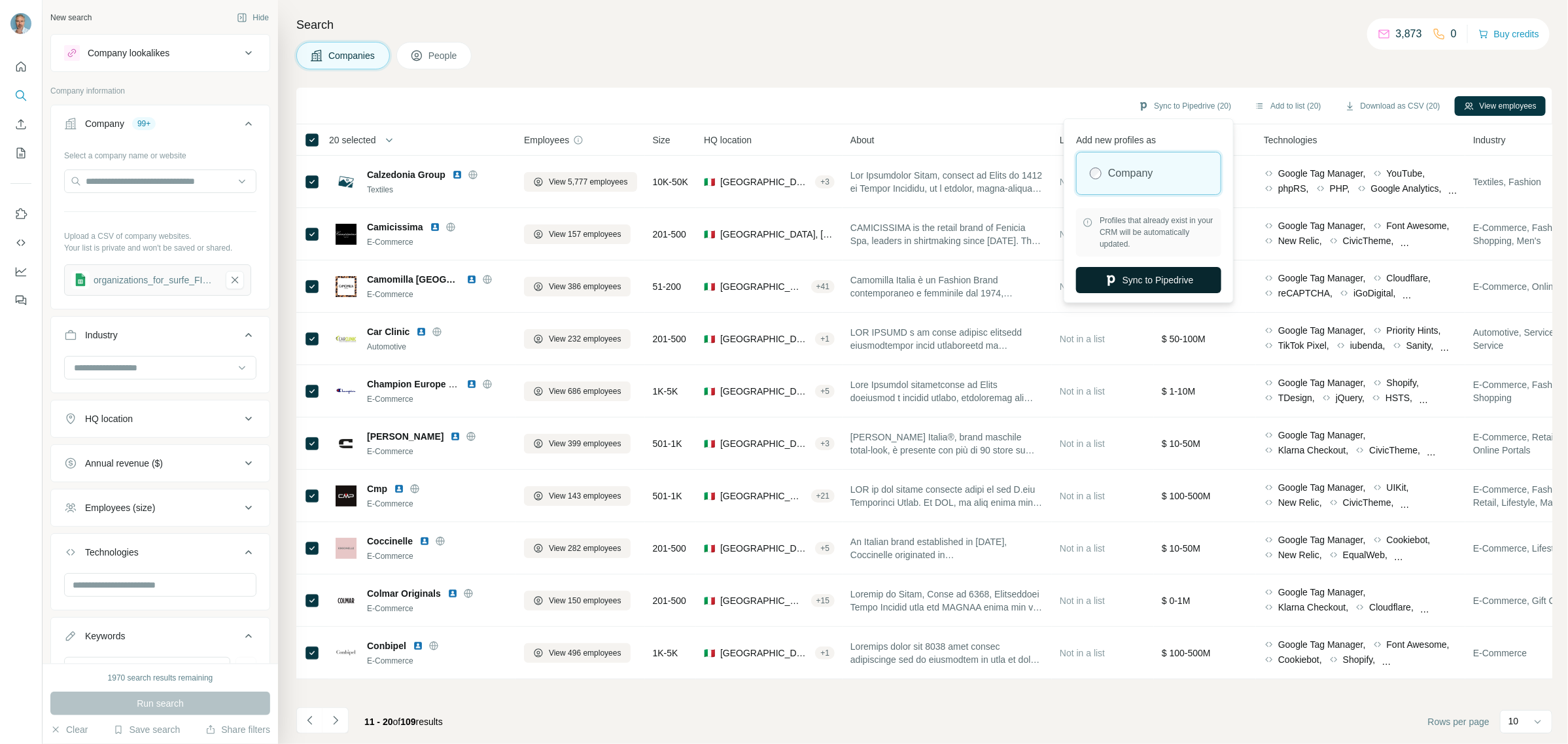
click at [1150, 279] on button "Sync to Pipedrive" at bounding box center [1149, 279] width 145 height 26
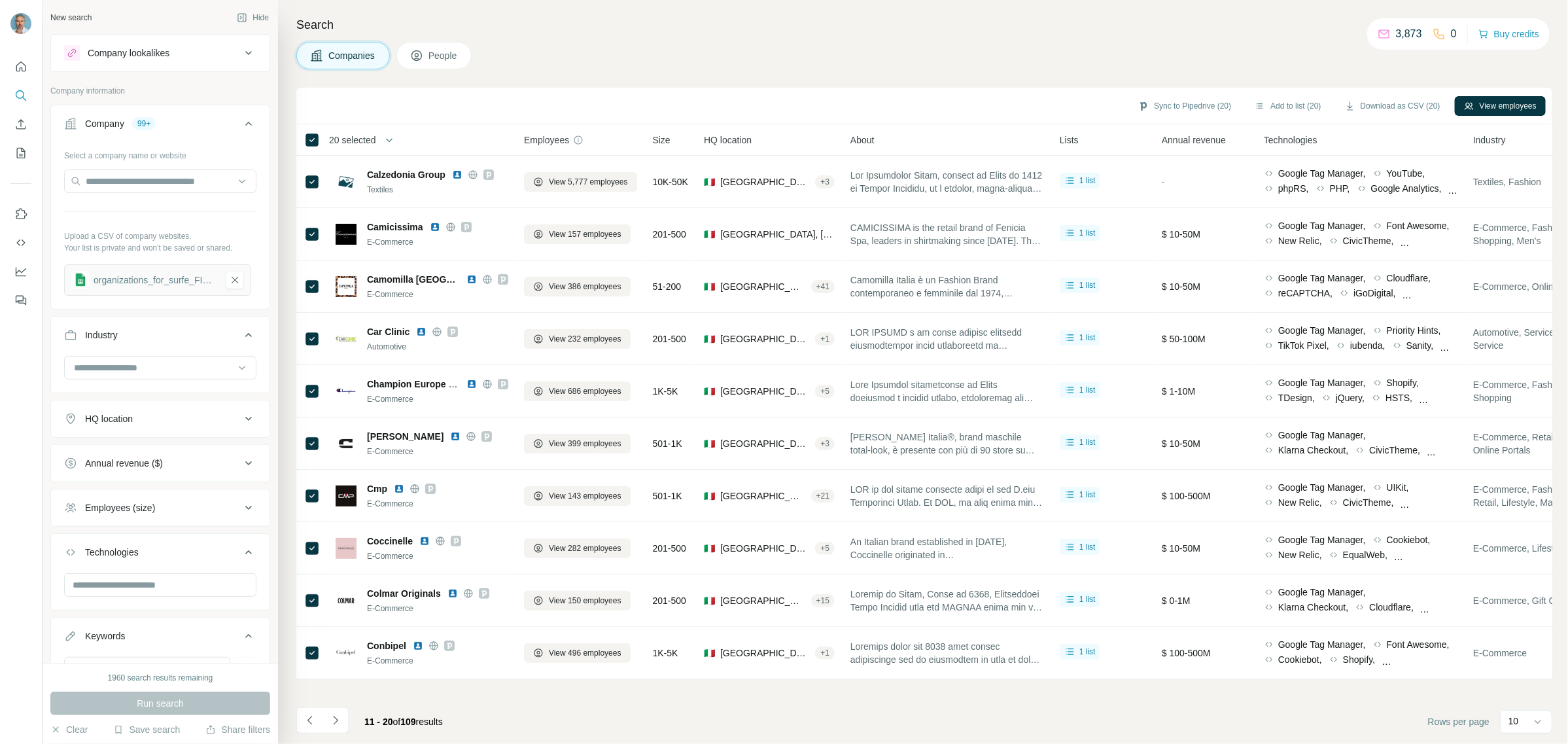
click at [659, 31] on h4 "Search" at bounding box center [925, 25] width 1256 height 19
click at [231, 282] on icon "button" at bounding box center [235, 280] width 12 height 13
click at [154, 275] on button "Upload a list of companies" at bounding box center [160, 276] width 192 height 24
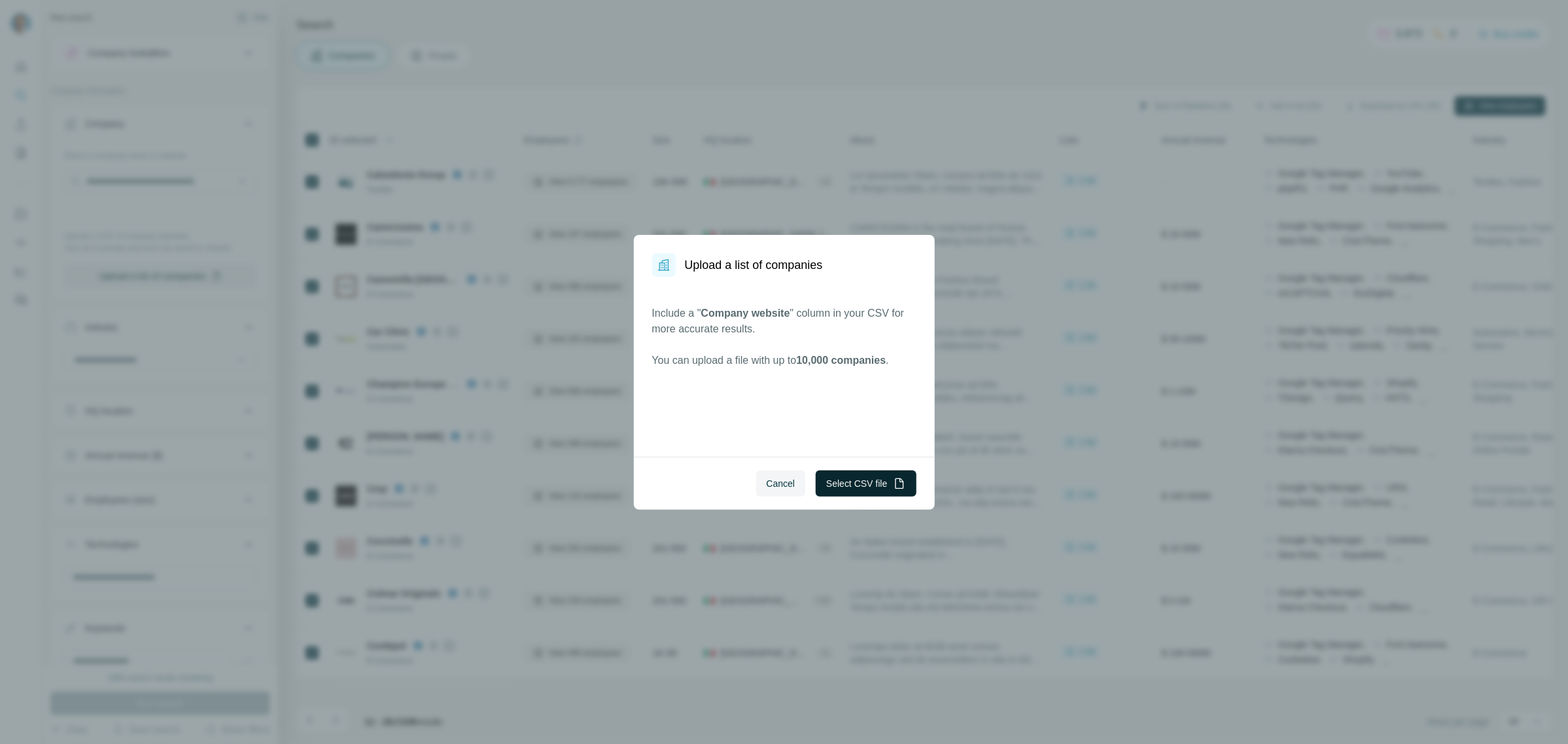
click at [867, 479] on button "Select CSV file" at bounding box center [866, 483] width 100 height 26
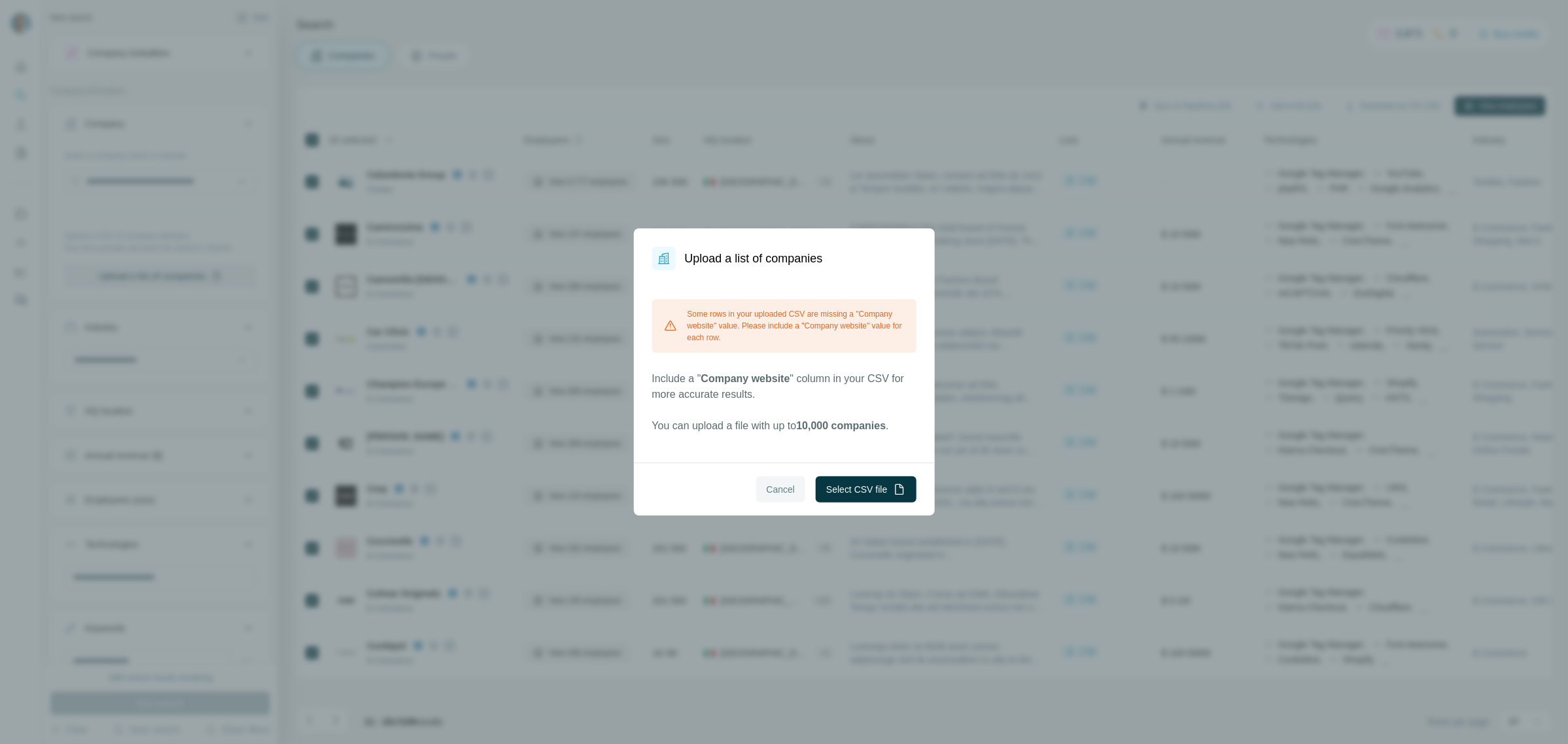
click at [783, 492] on span "Cancel" at bounding box center [781, 489] width 29 height 13
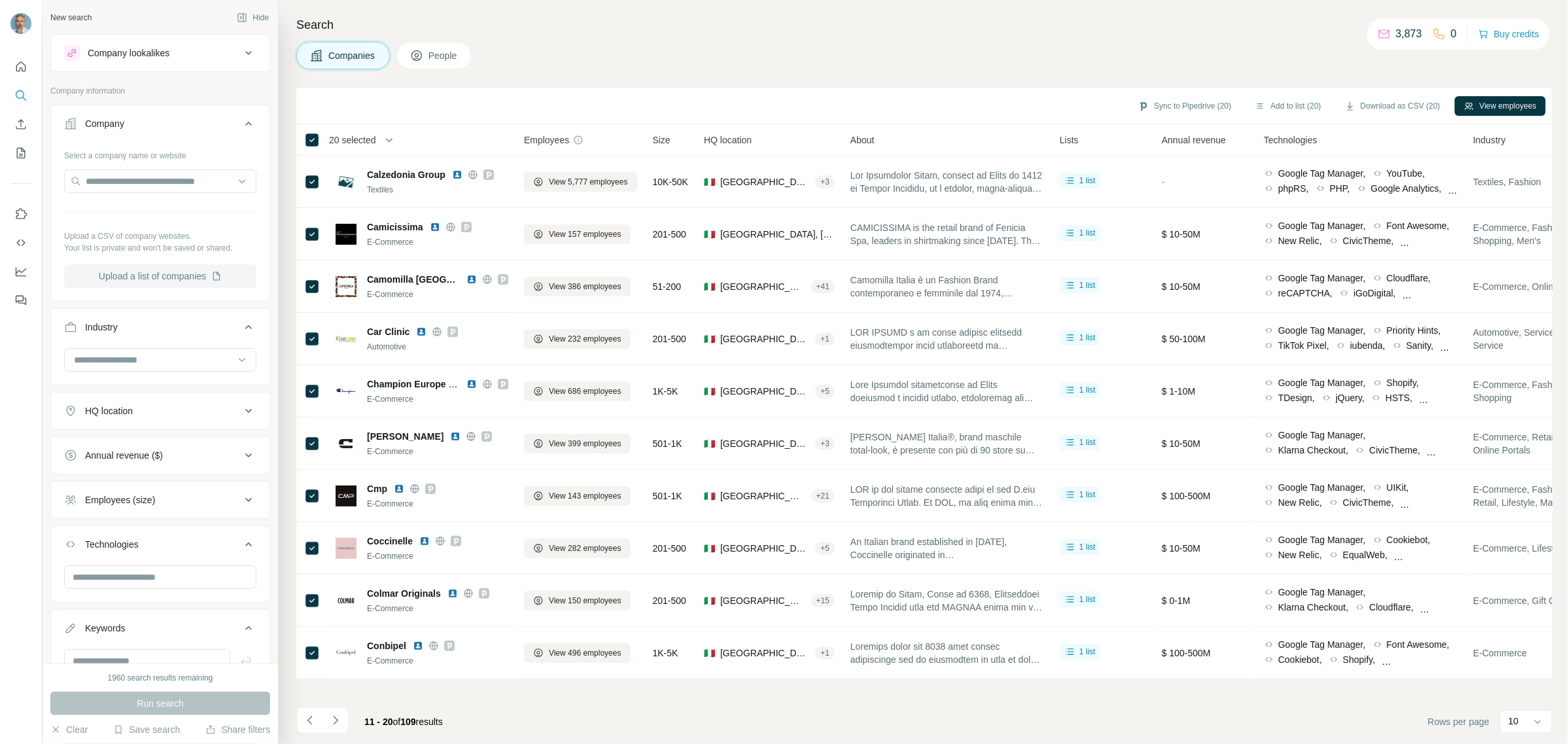
click at [203, 276] on button "Upload a list of companies" at bounding box center [160, 276] width 192 height 24
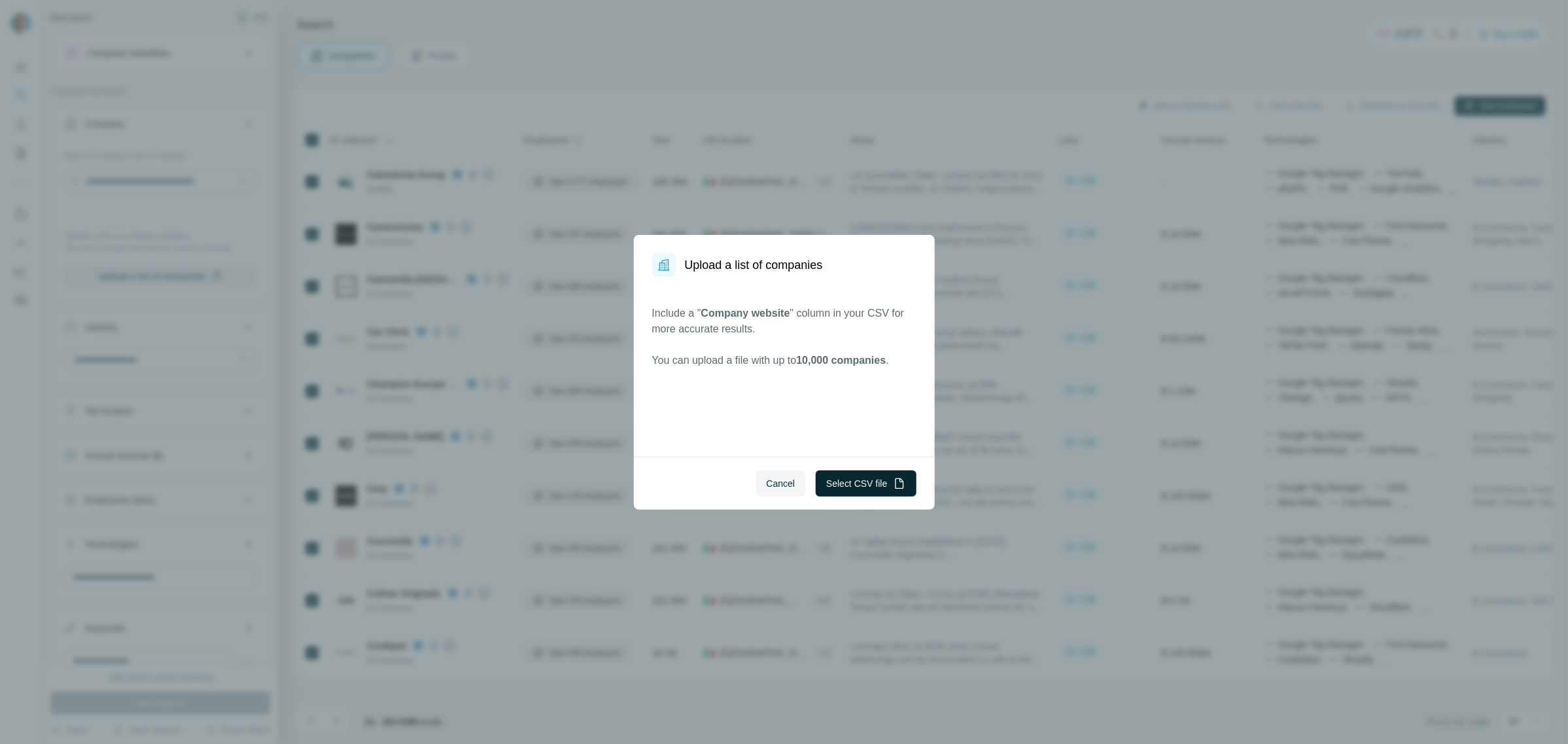
click at [852, 477] on button "Select CSV file" at bounding box center [866, 483] width 100 height 26
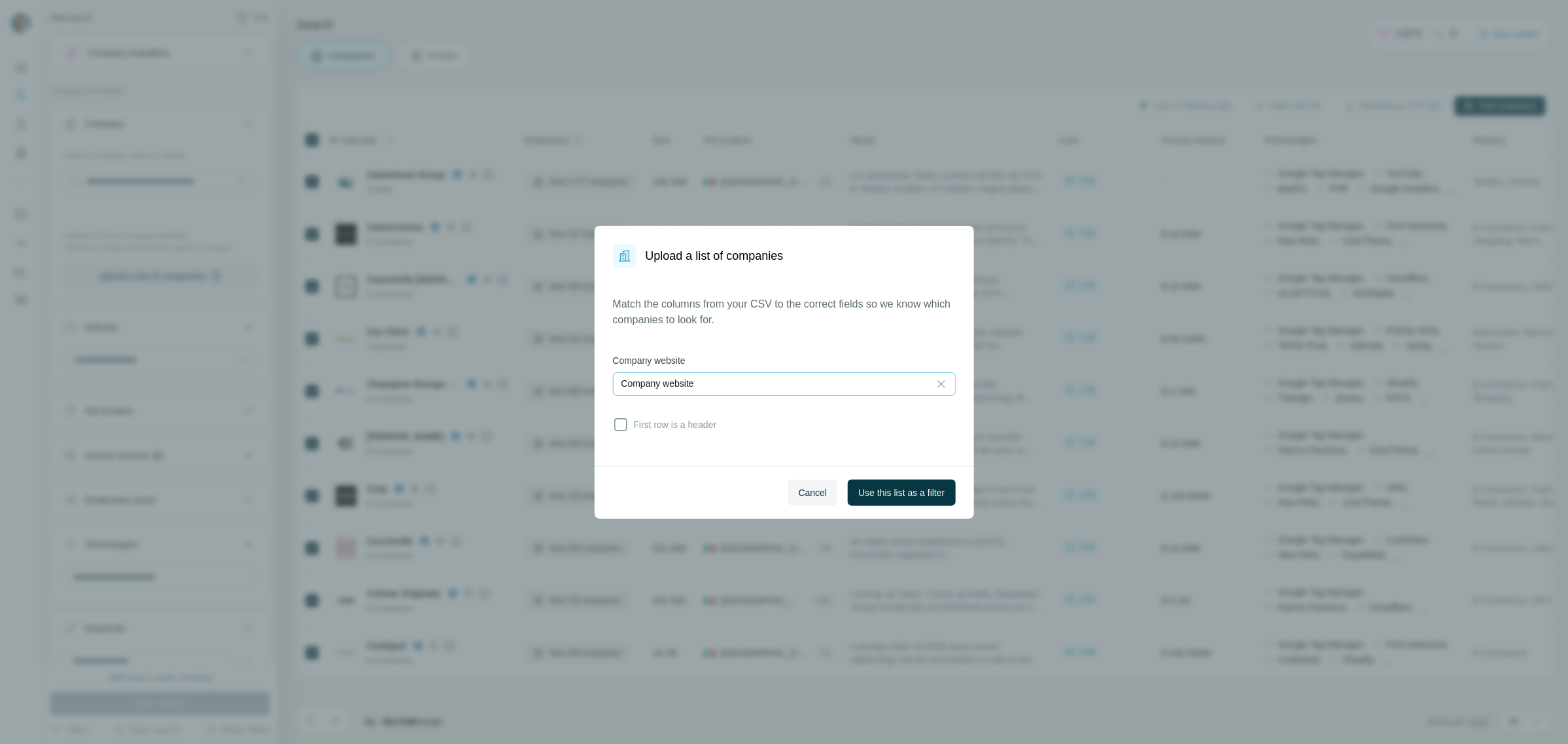
click at [660, 387] on p "Company website" at bounding box center [657, 383] width 72 height 13
click at [660, 387] on input at bounding box center [771, 383] width 300 height 14
click at [660, 387] on p "Company website" at bounding box center [657, 383] width 72 height 13
click at [669, 387] on input at bounding box center [771, 383] width 300 height 14
click at [935, 437] on div "Match the columns from your CSV to the correct fields so we know which companie…" at bounding box center [784, 366] width 379 height 198
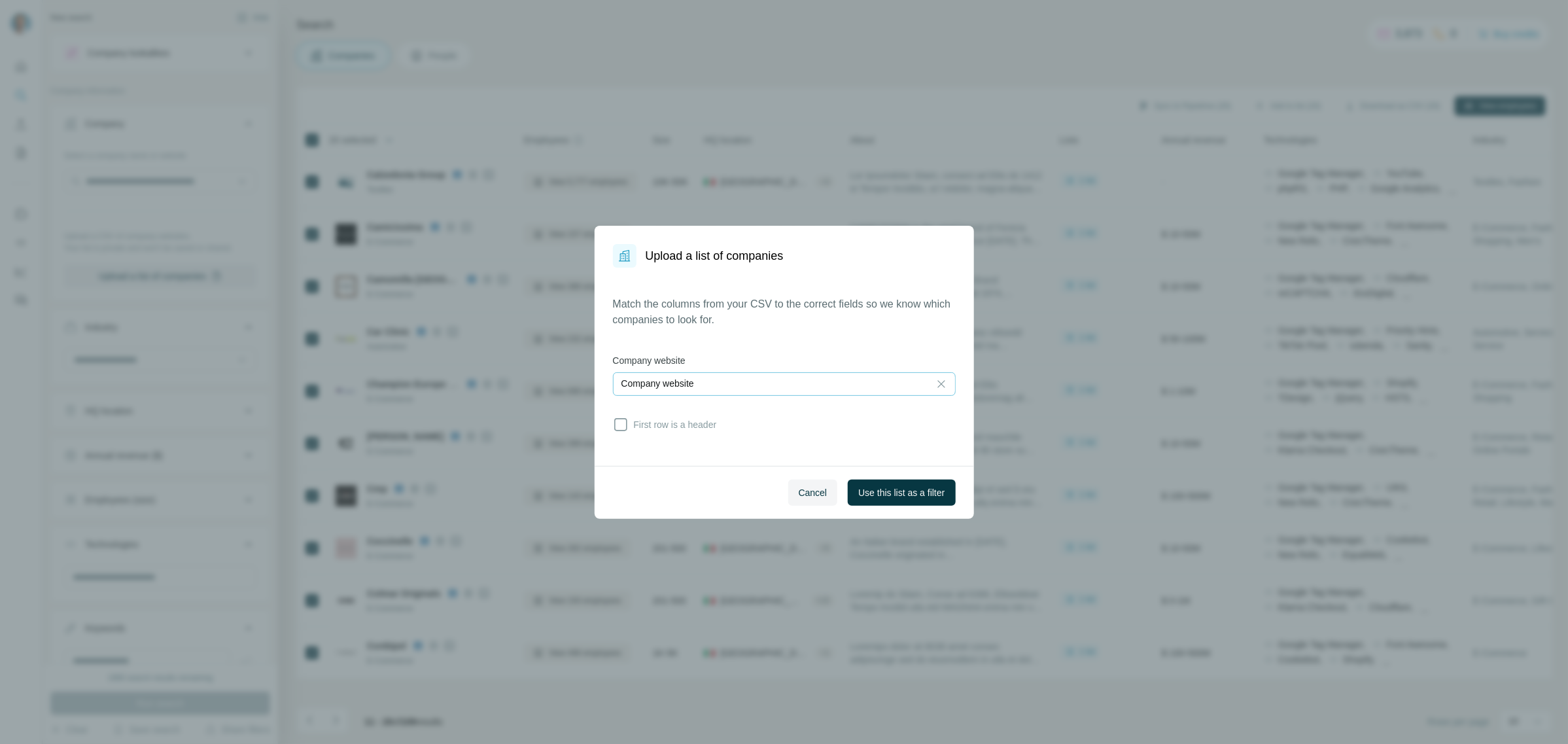
click at [835, 389] on div "Company website" at bounding box center [771, 383] width 300 height 13
click at [814, 489] on span "Cancel" at bounding box center [813, 493] width 29 height 13
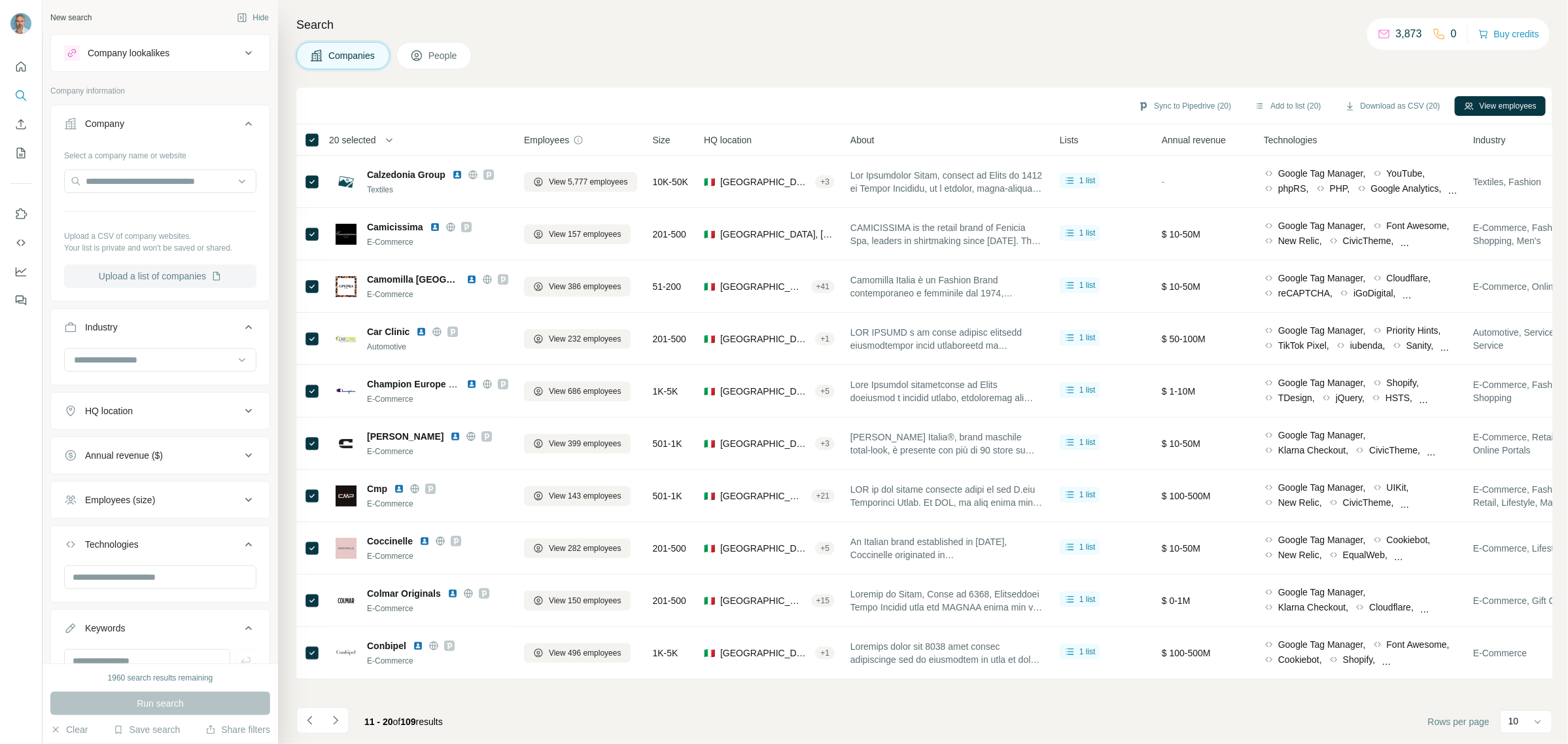
click at [136, 273] on button "Upload a list of companies" at bounding box center [160, 276] width 192 height 24
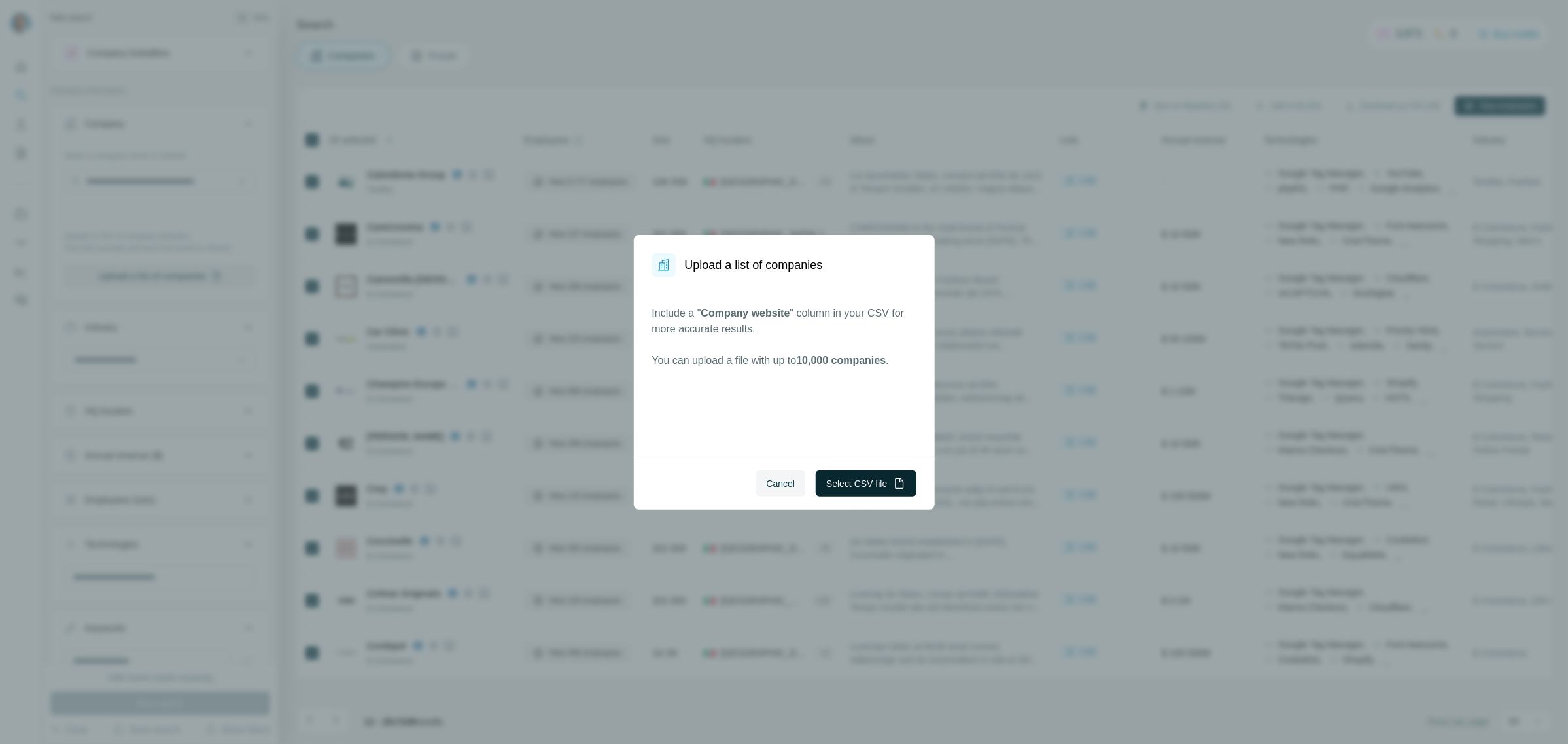
click at [843, 486] on button "Select CSV file" at bounding box center [866, 483] width 100 height 26
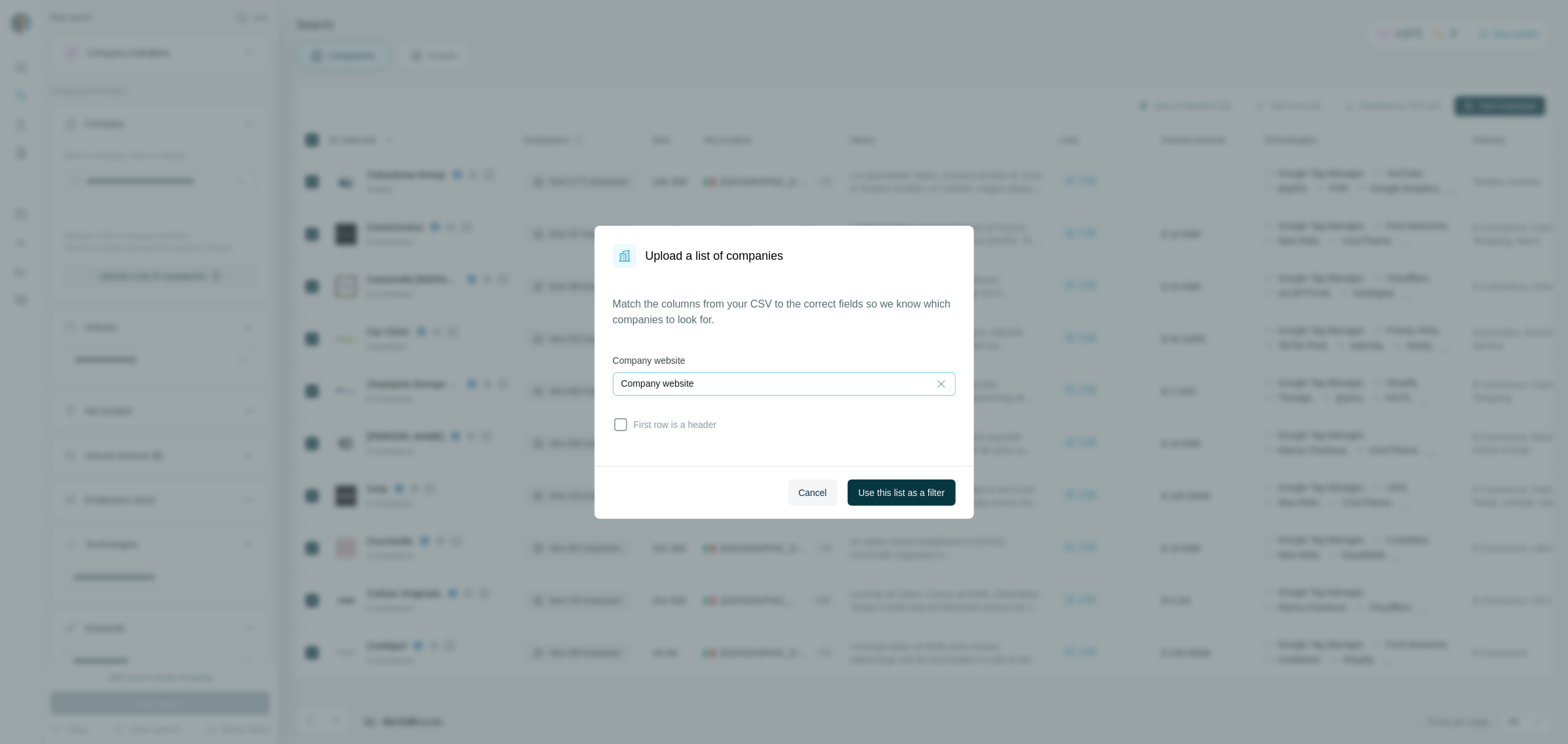
click at [740, 390] on div "Company website" at bounding box center [771, 384] width 300 height 22
click at [740, 390] on input at bounding box center [771, 383] width 300 height 14
click at [625, 424] on icon at bounding box center [621, 424] width 16 height 16
click at [707, 388] on div "Company website" at bounding box center [771, 383] width 300 height 13
click at [707, 388] on input at bounding box center [771, 383] width 300 height 14
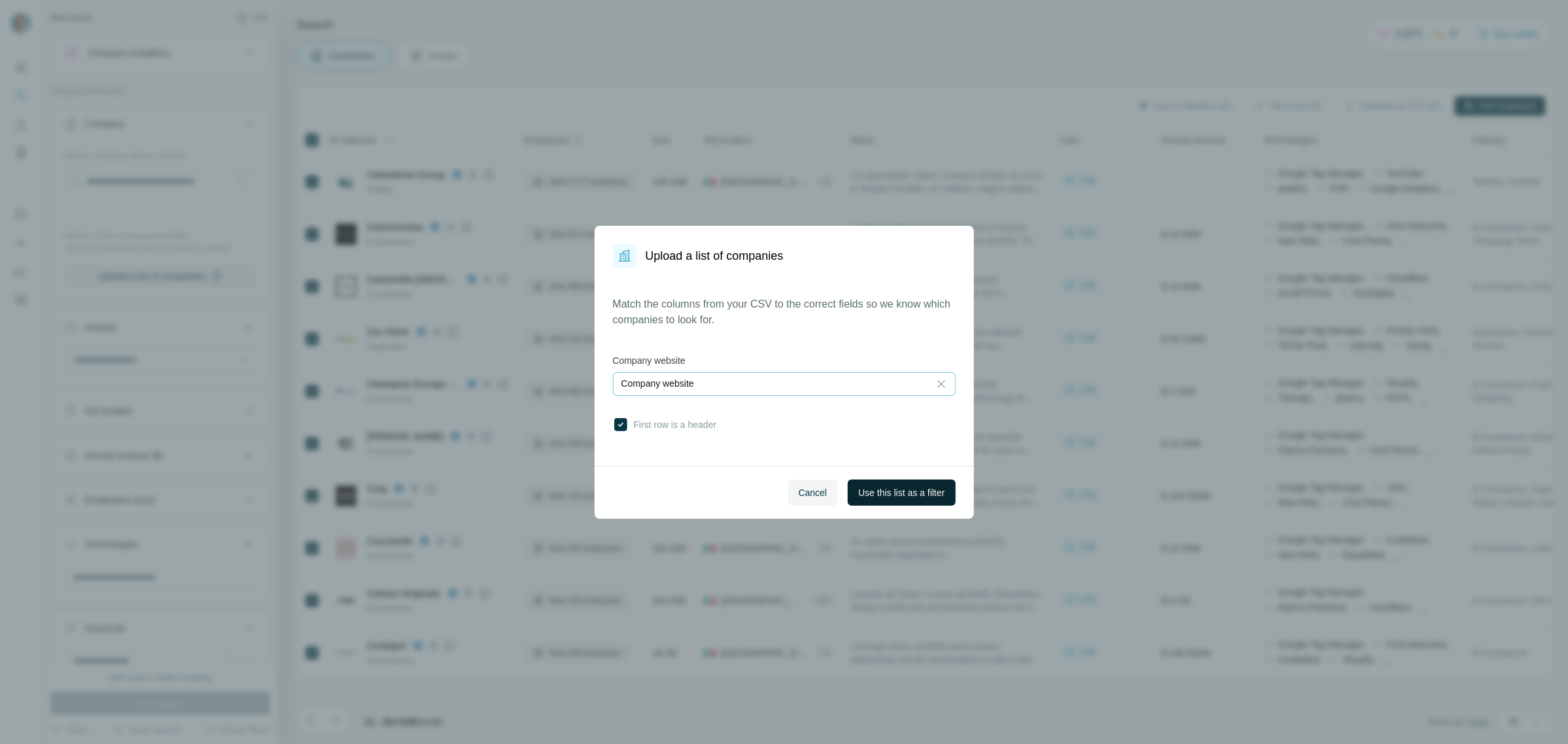
click at [867, 492] on span "Use this list as a filter" at bounding box center [902, 493] width 87 height 13
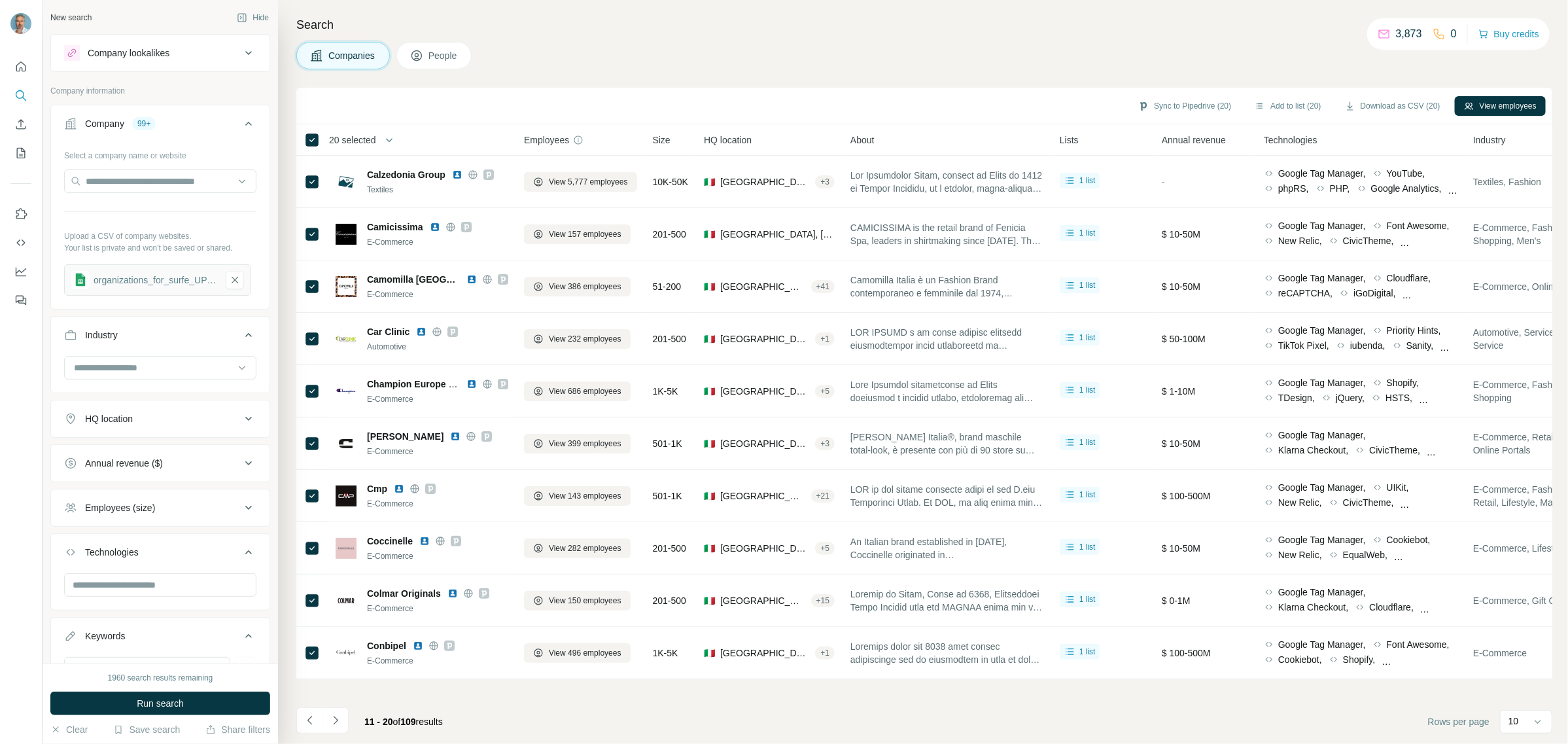
click at [430, 54] on button "People" at bounding box center [435, 55] width 76 height 28
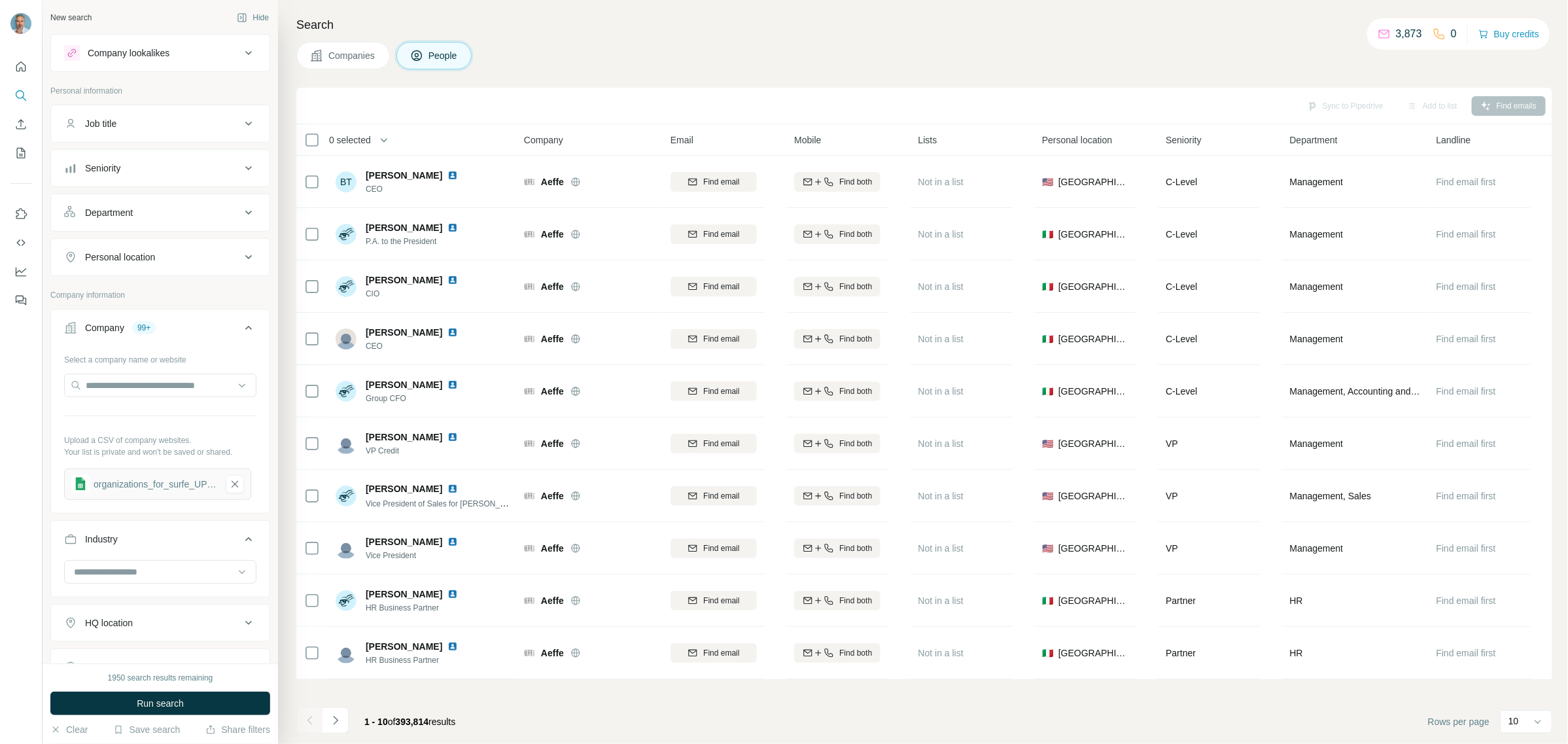
click at [339, 54] on span "Companies" at bounding box center [353, 56] width 48 height 13
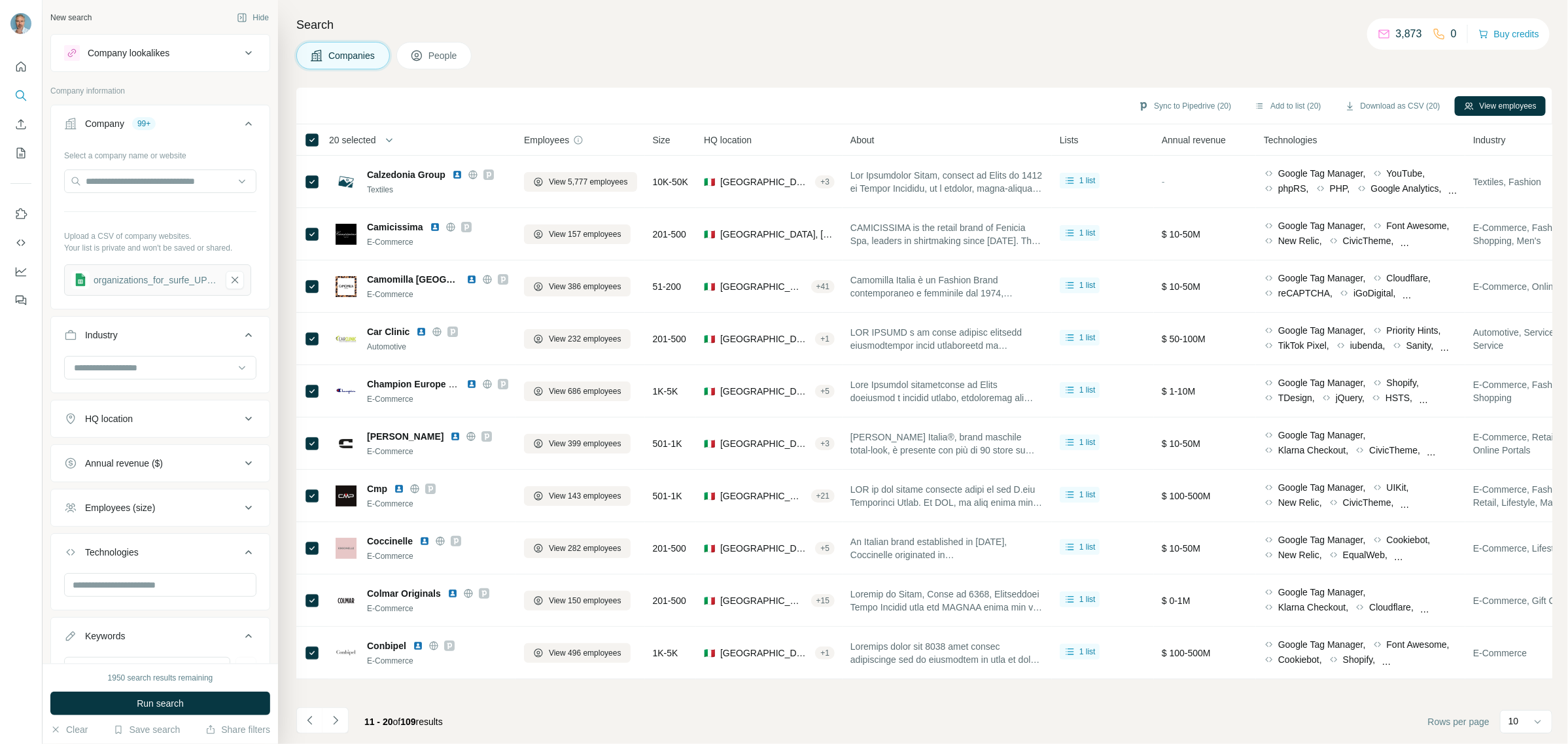
click at [439, 55] on span "People" at bounding box center [444, 56] width 30 height 13
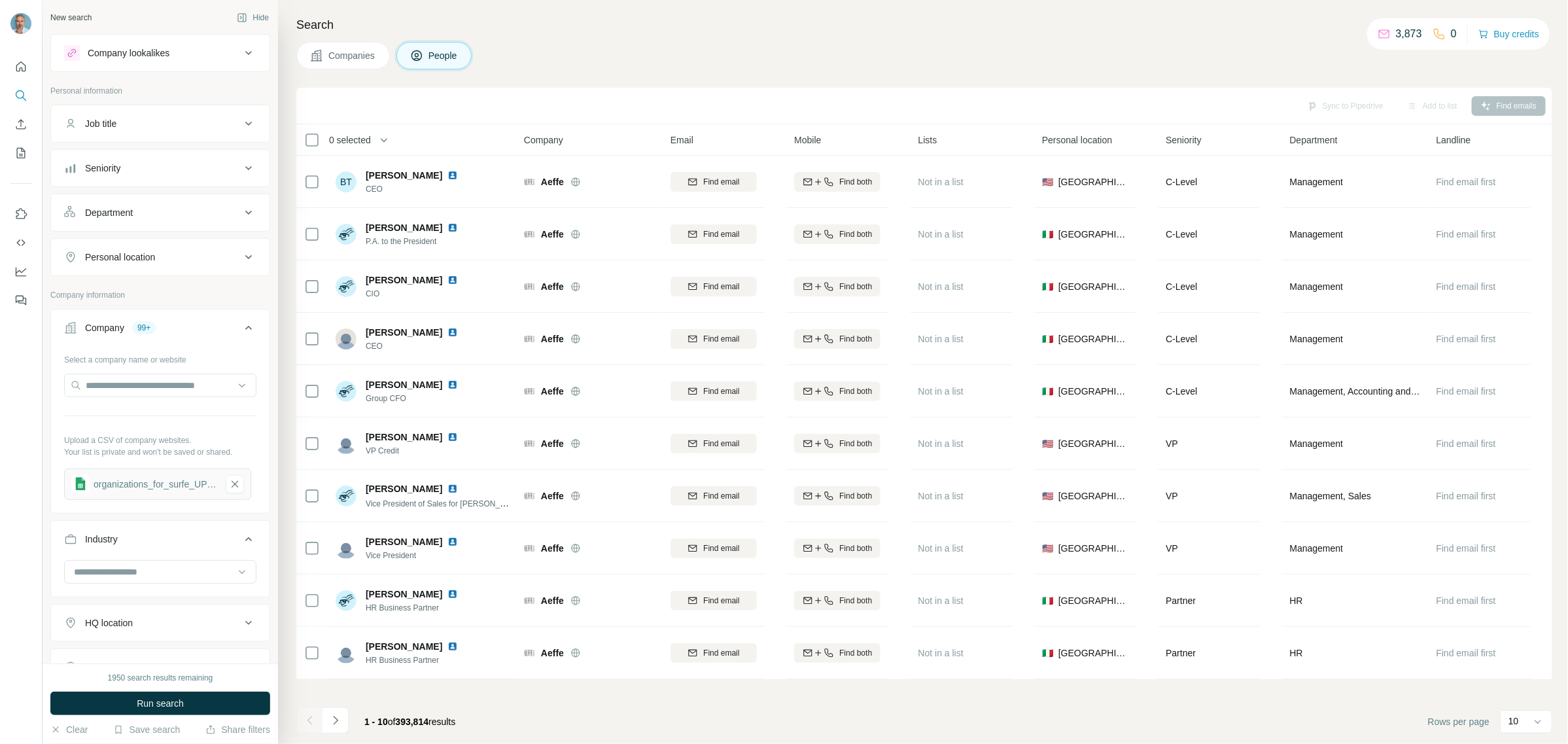
click at [352, 57] on span "Companies" at bounding box center [353, 56] width 48 height 13
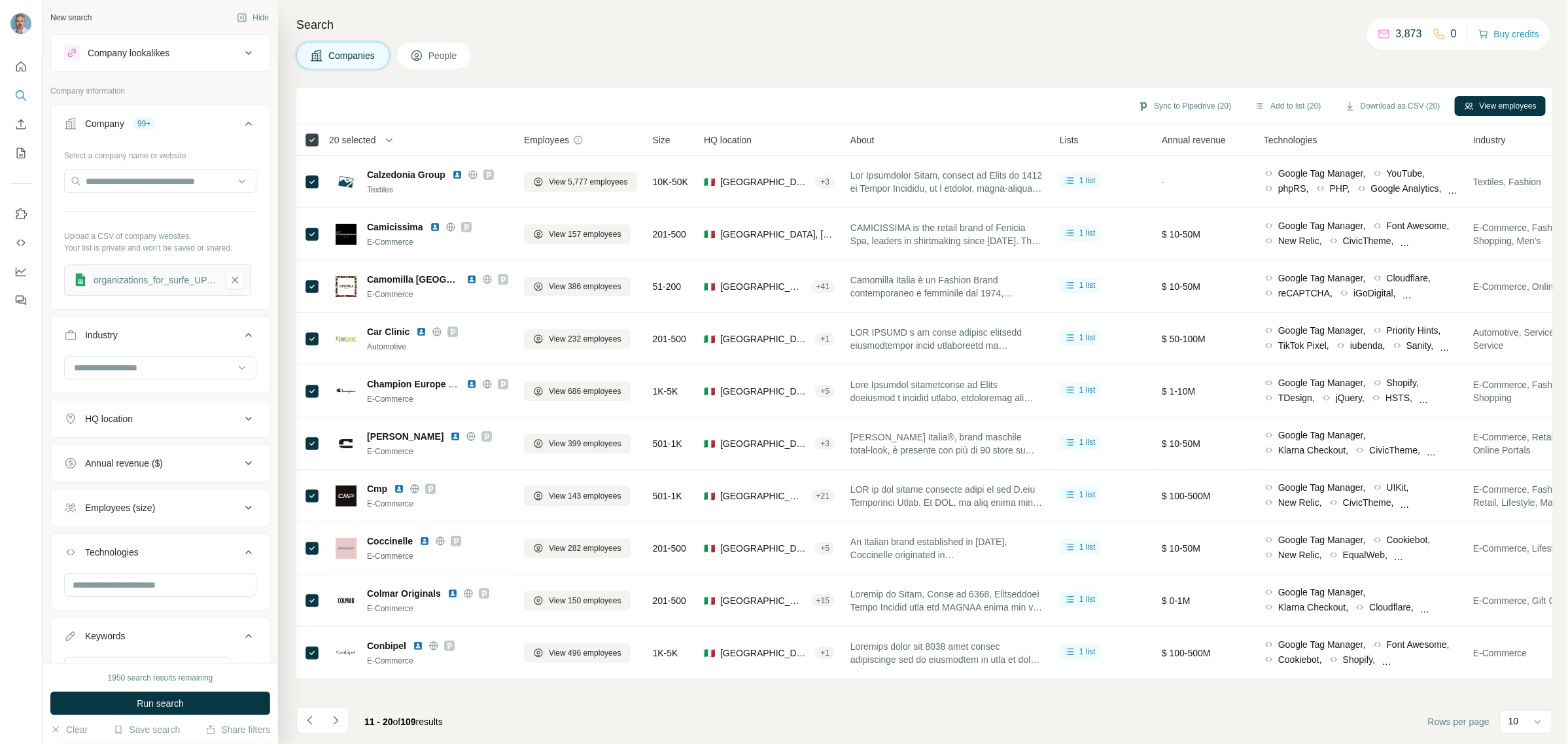
click at [319, 141] on icon at bounding box center [312, 140] width 16 height 16
click at [308, 720] on icon "Navigate to previous page" at bounding box center [309, 719] width 4 height 8
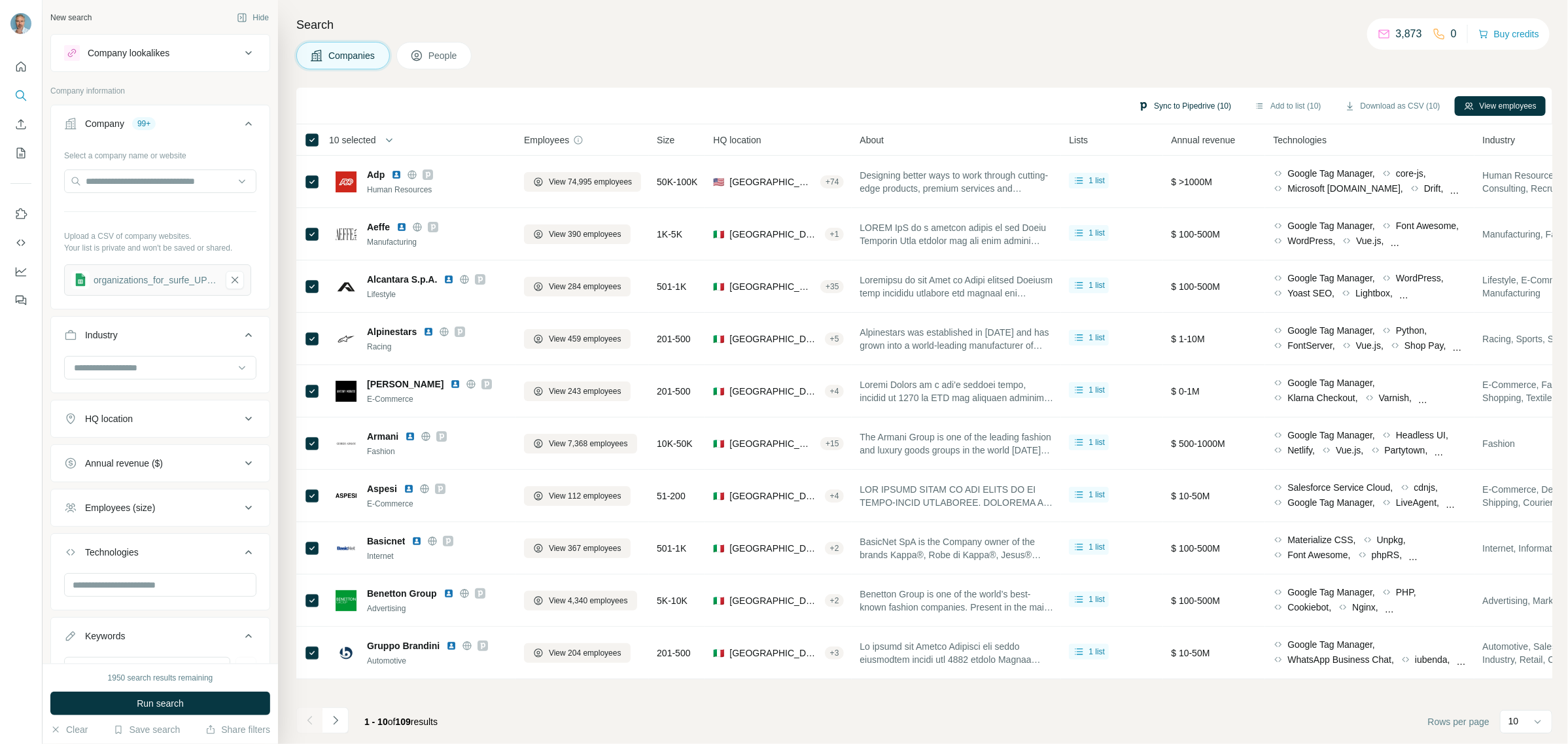
click at [1180, 106] on button "Sync to Pipedrive (10)" at bounding box center [1185, 106] width 111 height 19
click at [1174, 203] on button "Sync to Pipedrive" at bounding box center [1151, 202] width 145 height 26
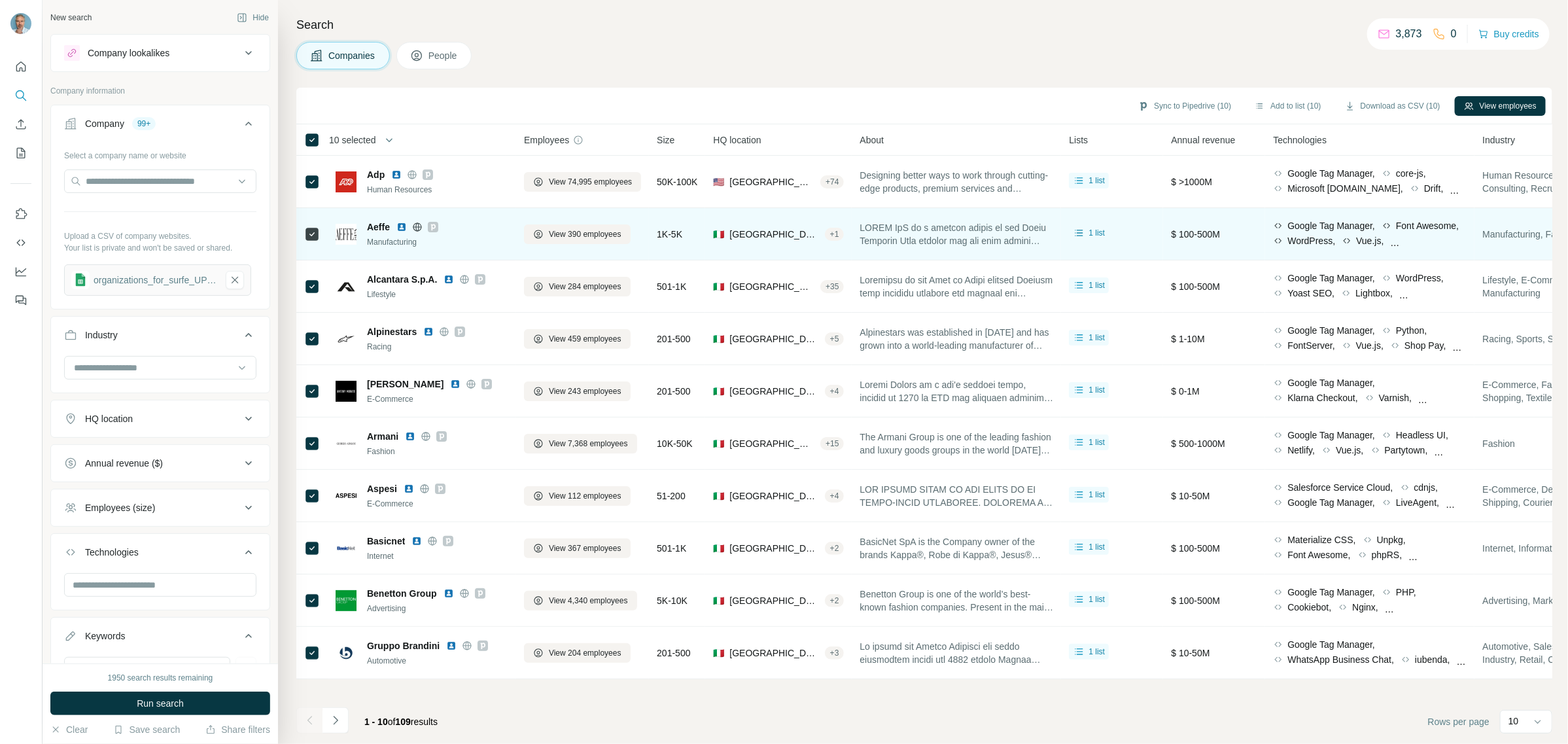
click at [1203, 237] on span "$ 100-500M" at bounding box center [1196, 235] width 49 height 10
click at [596, 229] on span "View 390 employees" at bounding box center [585, 235] width 72 height 12
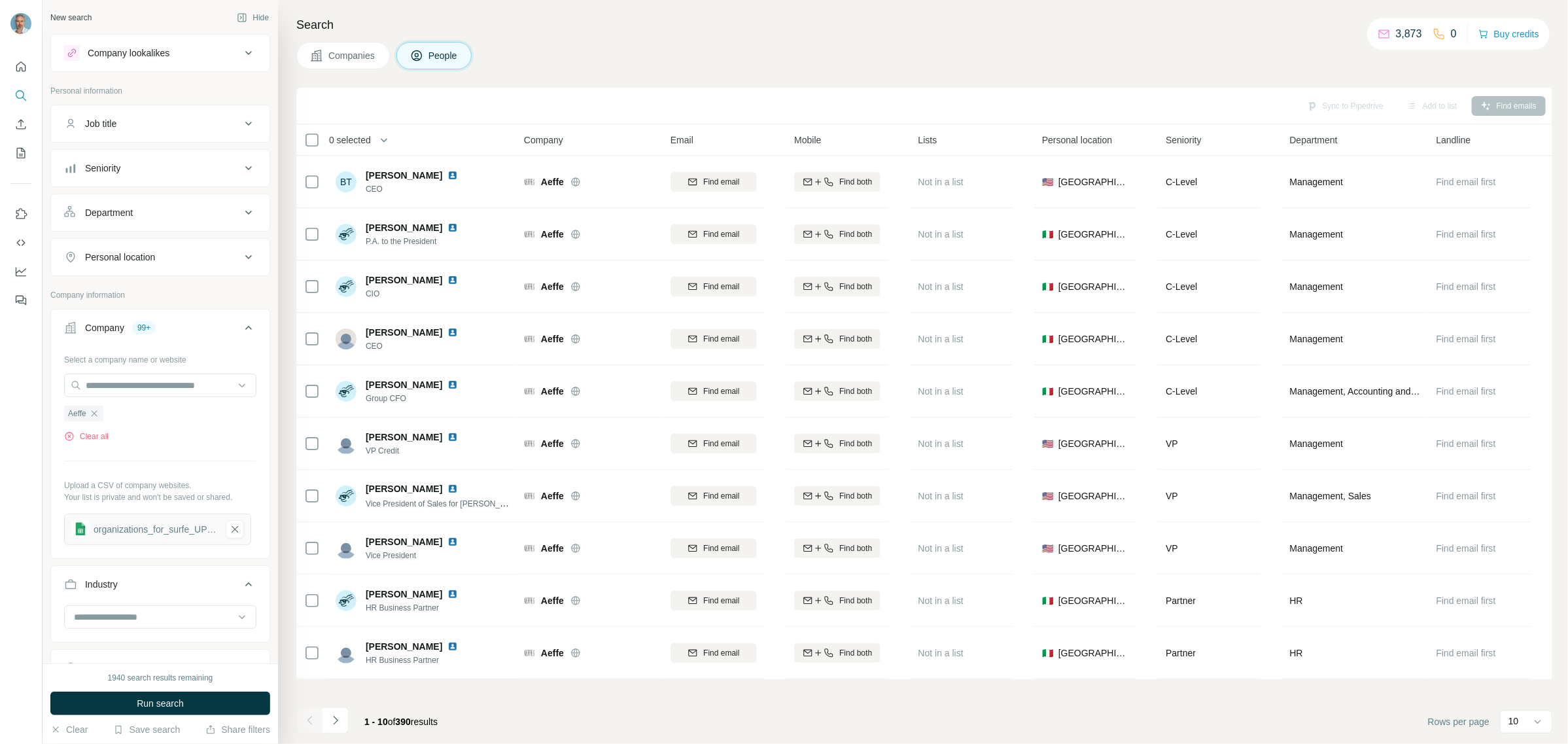
click at [352, 54] on span "Companies" at bounding box center [353, 56] width 48 height 13
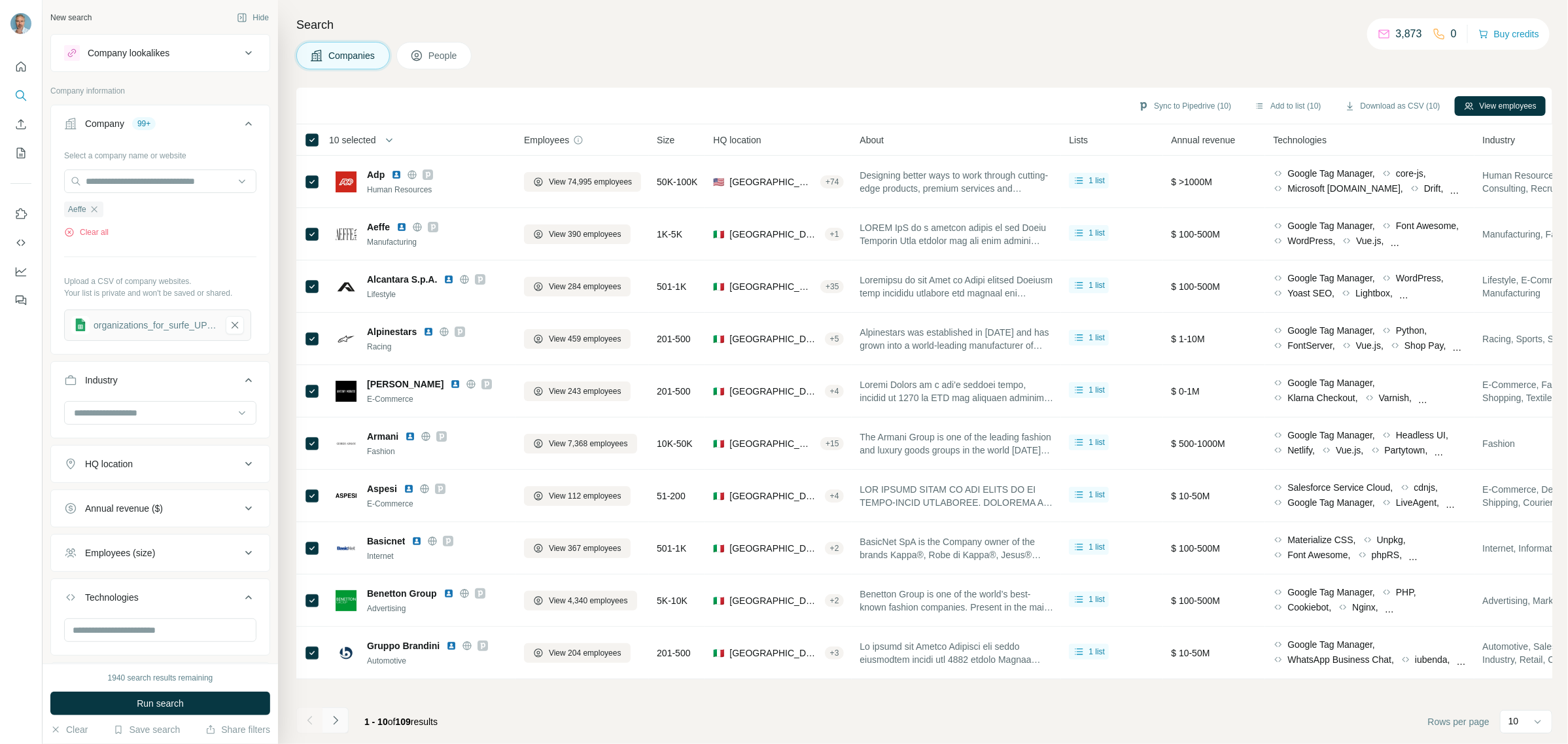
click at [335, 718] on icon "Navigate to next page" at bounding box center [336, 720] width 13 height 13
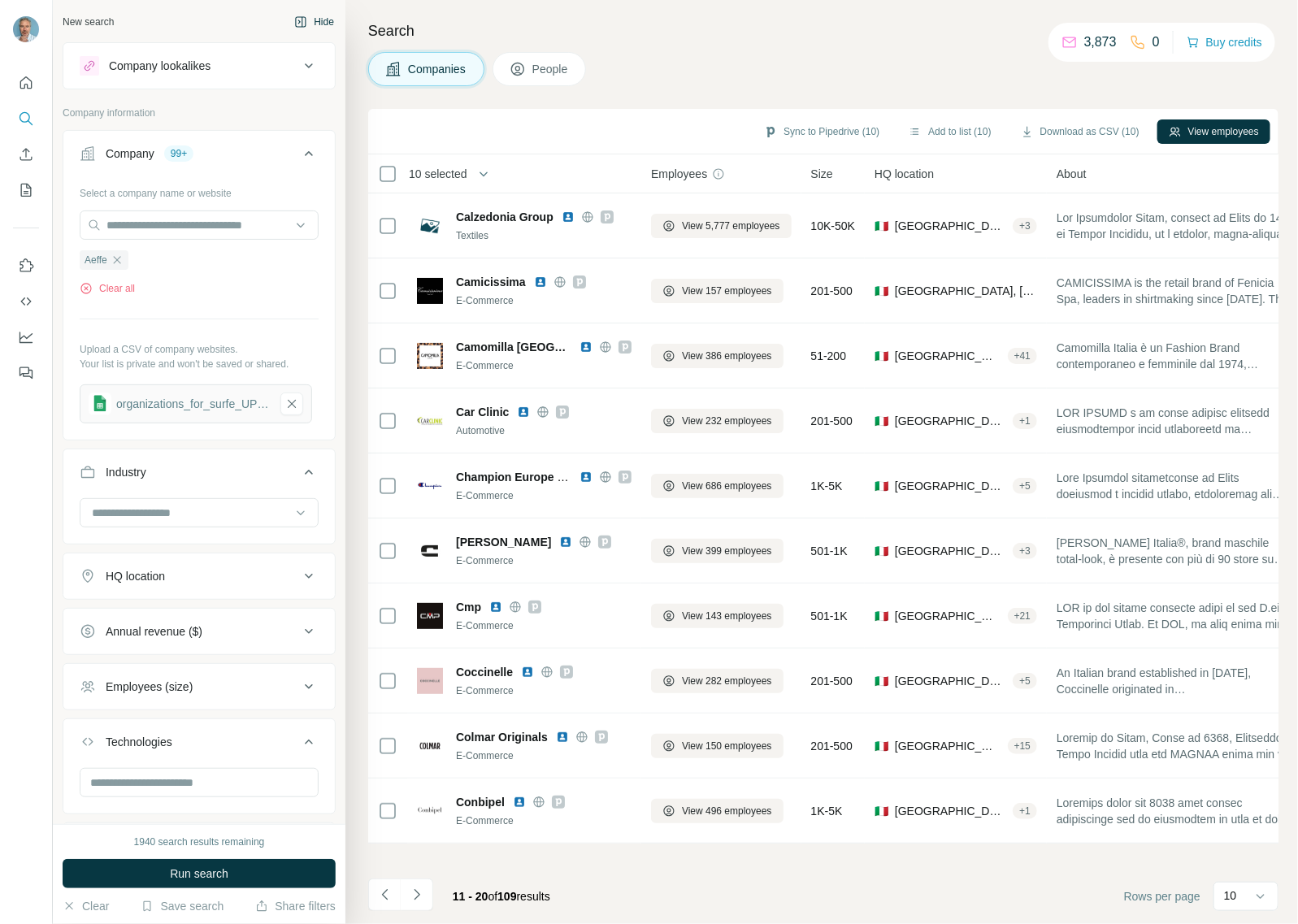
click at [299, 20] on button "Hide" at bounding box center [314, 22] width 62 height 24
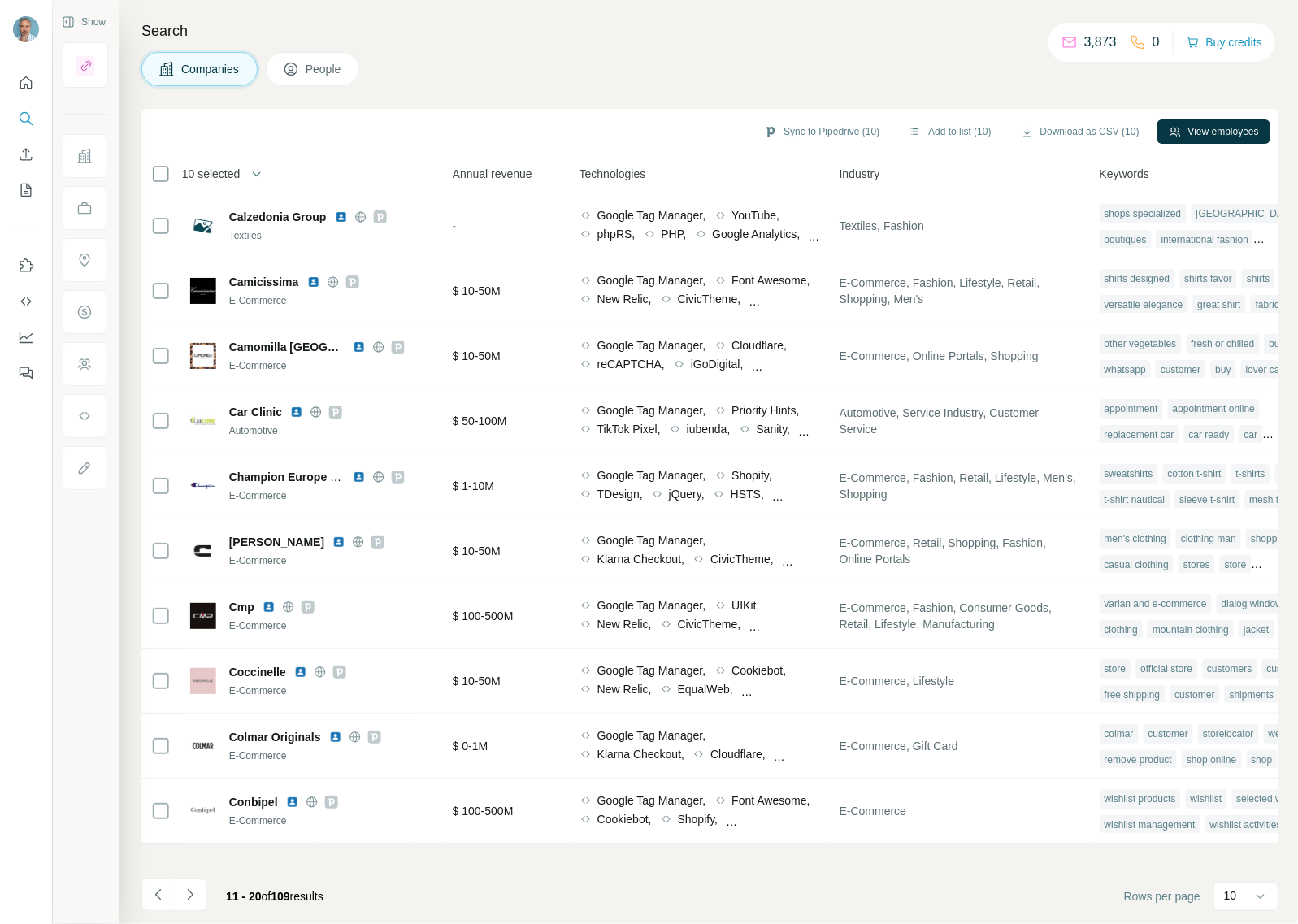
scroll to position [0, 756]
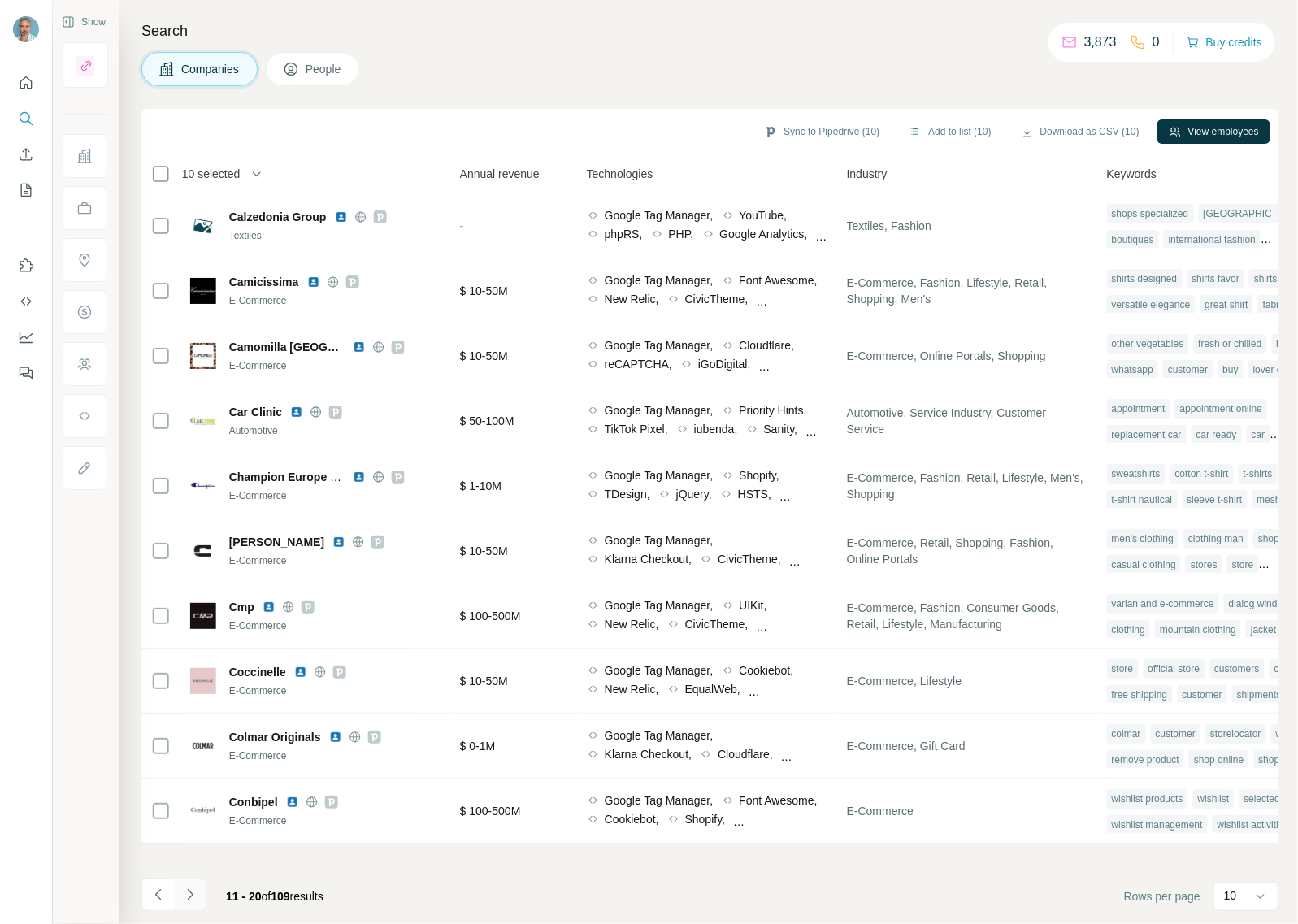
click at [186, 896] on icon "Navigate to next page" at bounding box center [190, 894] width 17 height 17
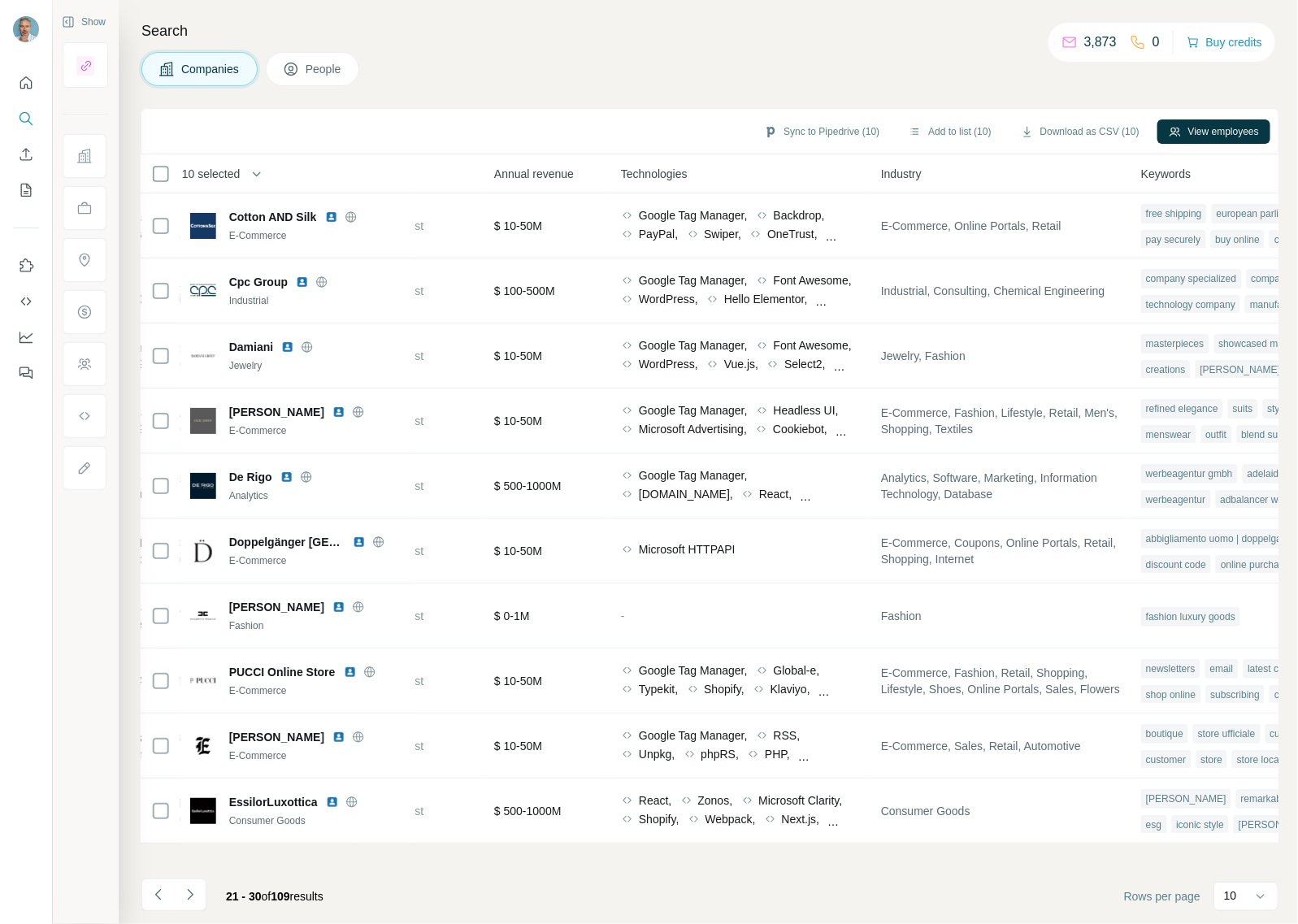
scroll to position [0, 785]
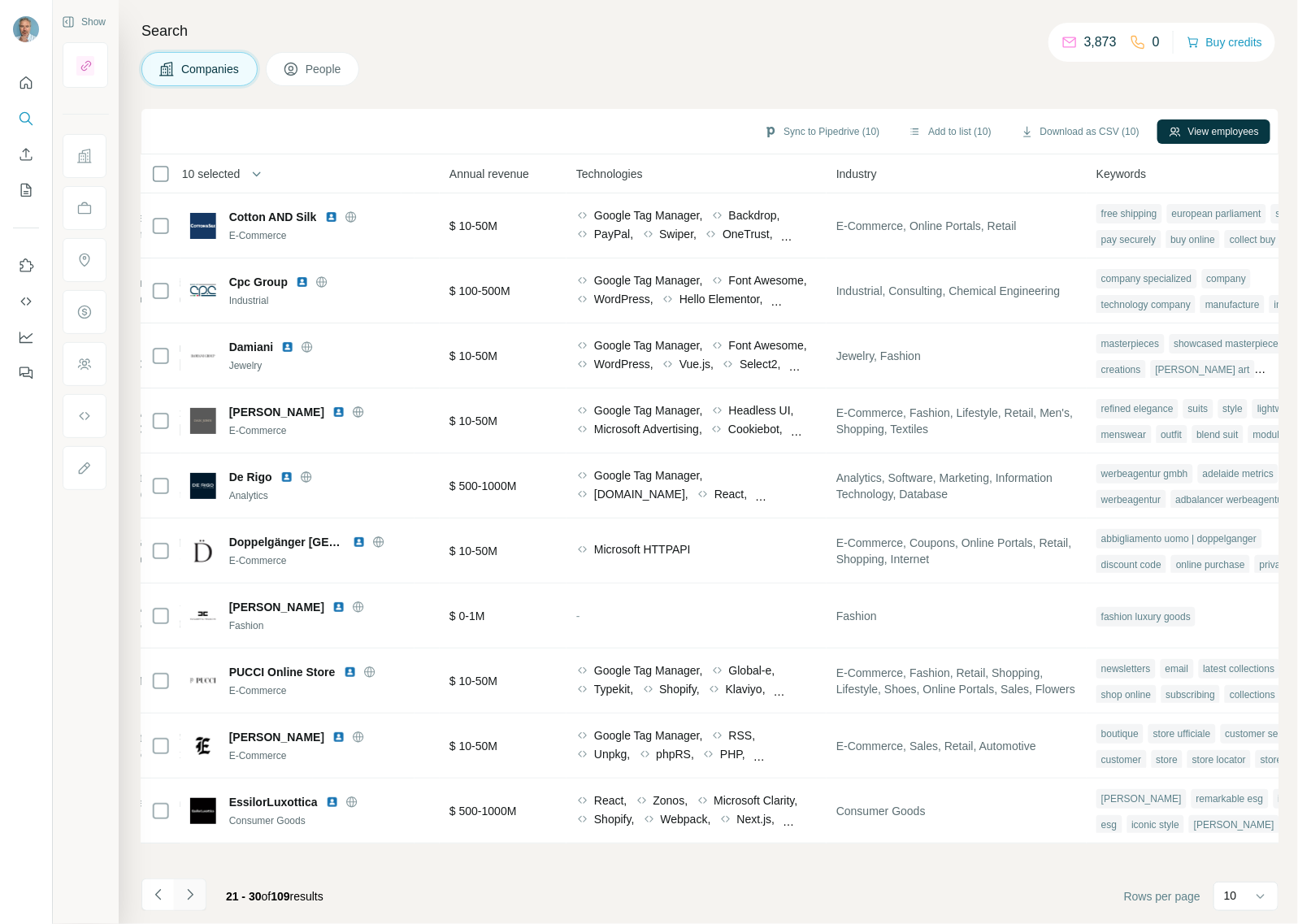
click at [196, 895] on icon "Navigate to next page" at bounding box center [190, 894] width 17 height 17
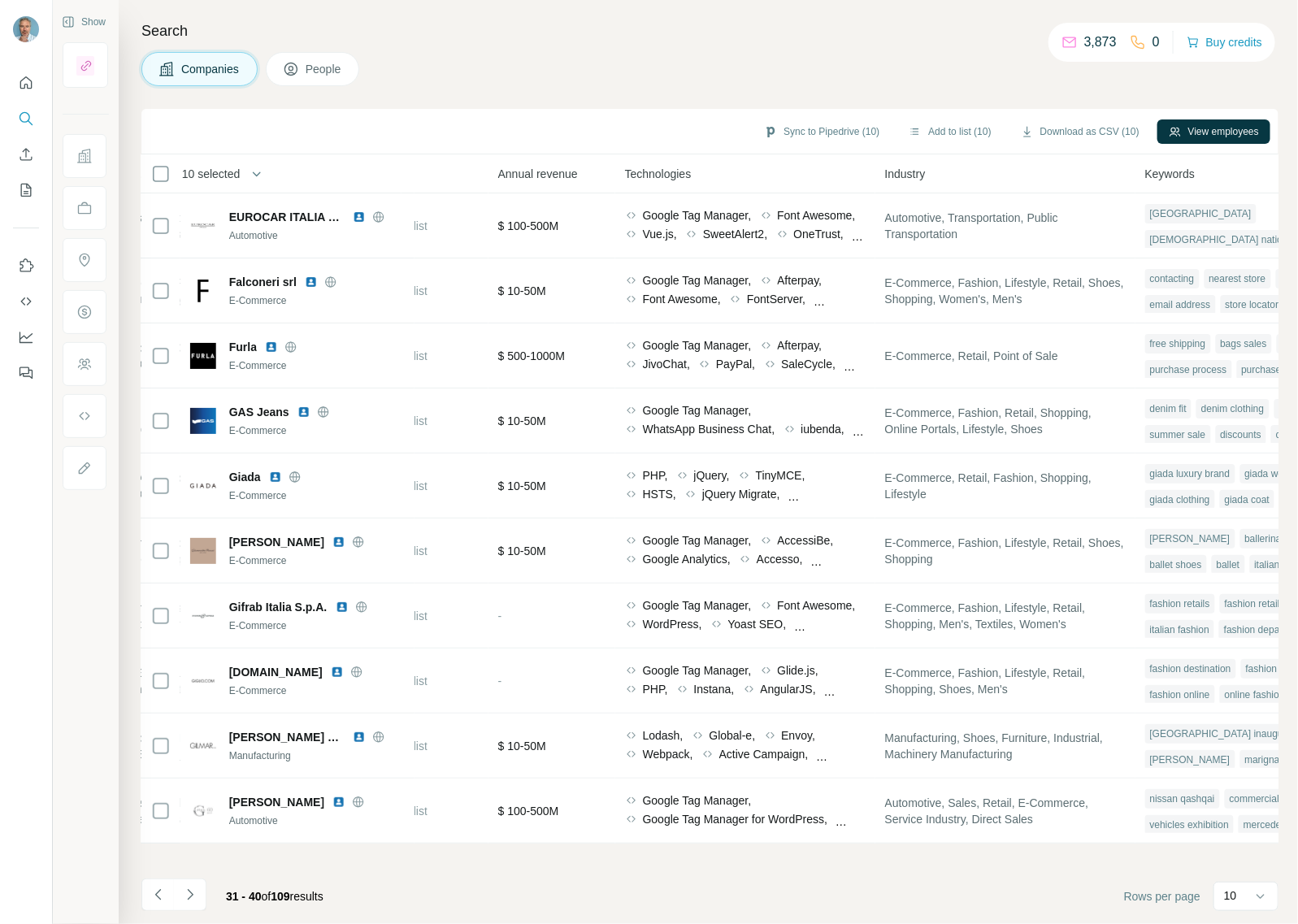
scroll to position [0, 721]
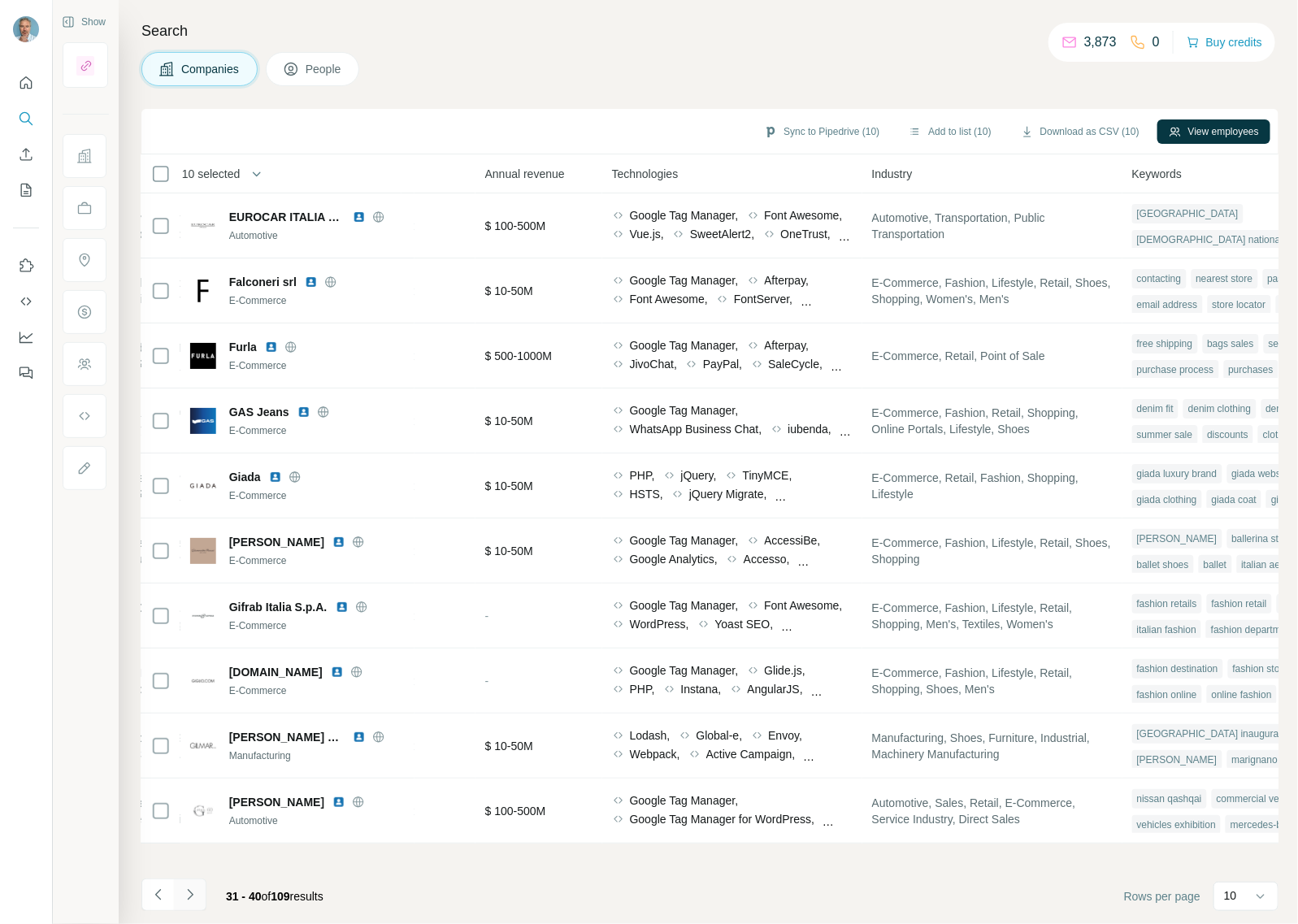
click at [184, 888] on icon "Navigate to next page" at bounding box center [190, 894] width 17 height 17
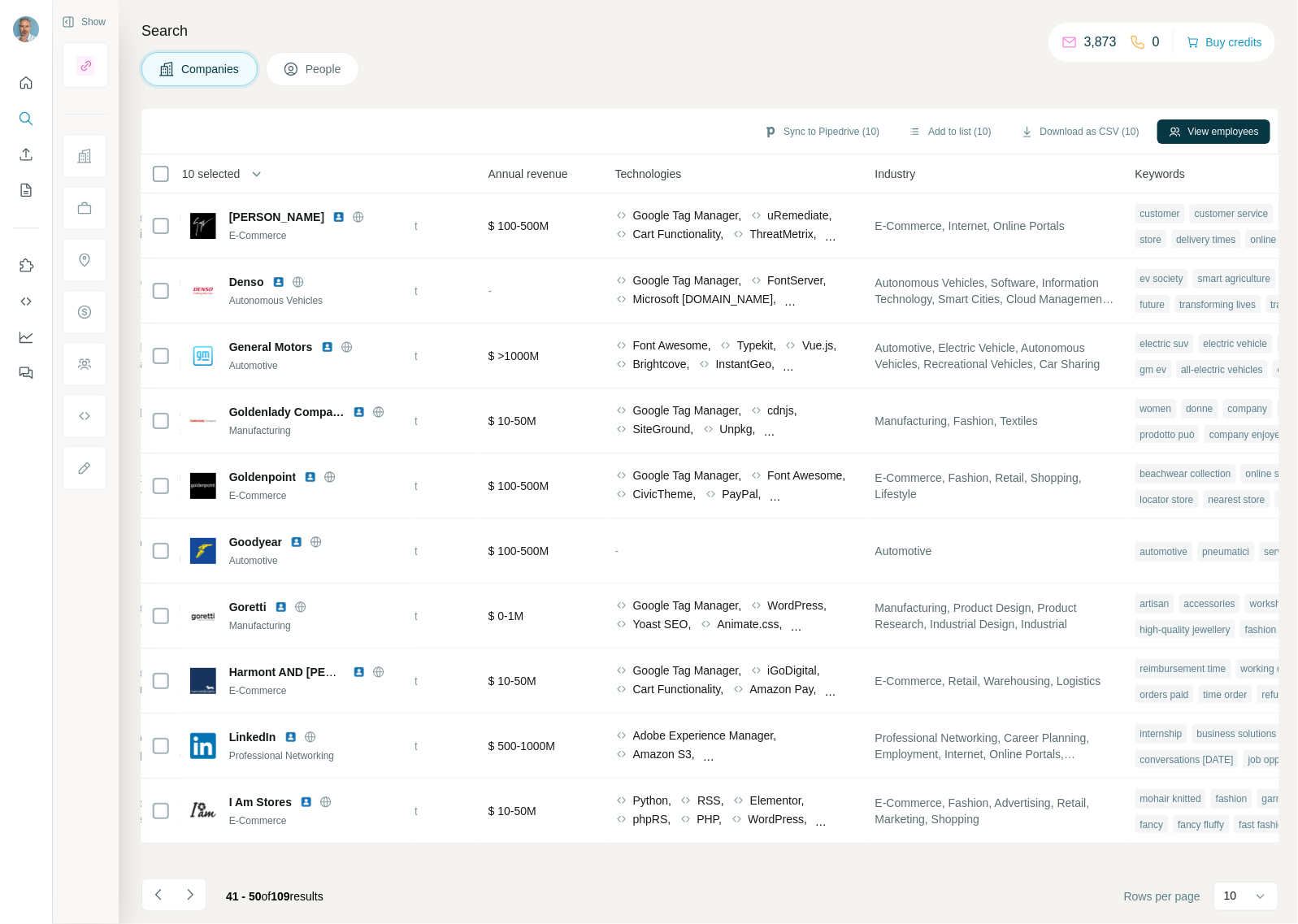
scroll to position [0, 765]
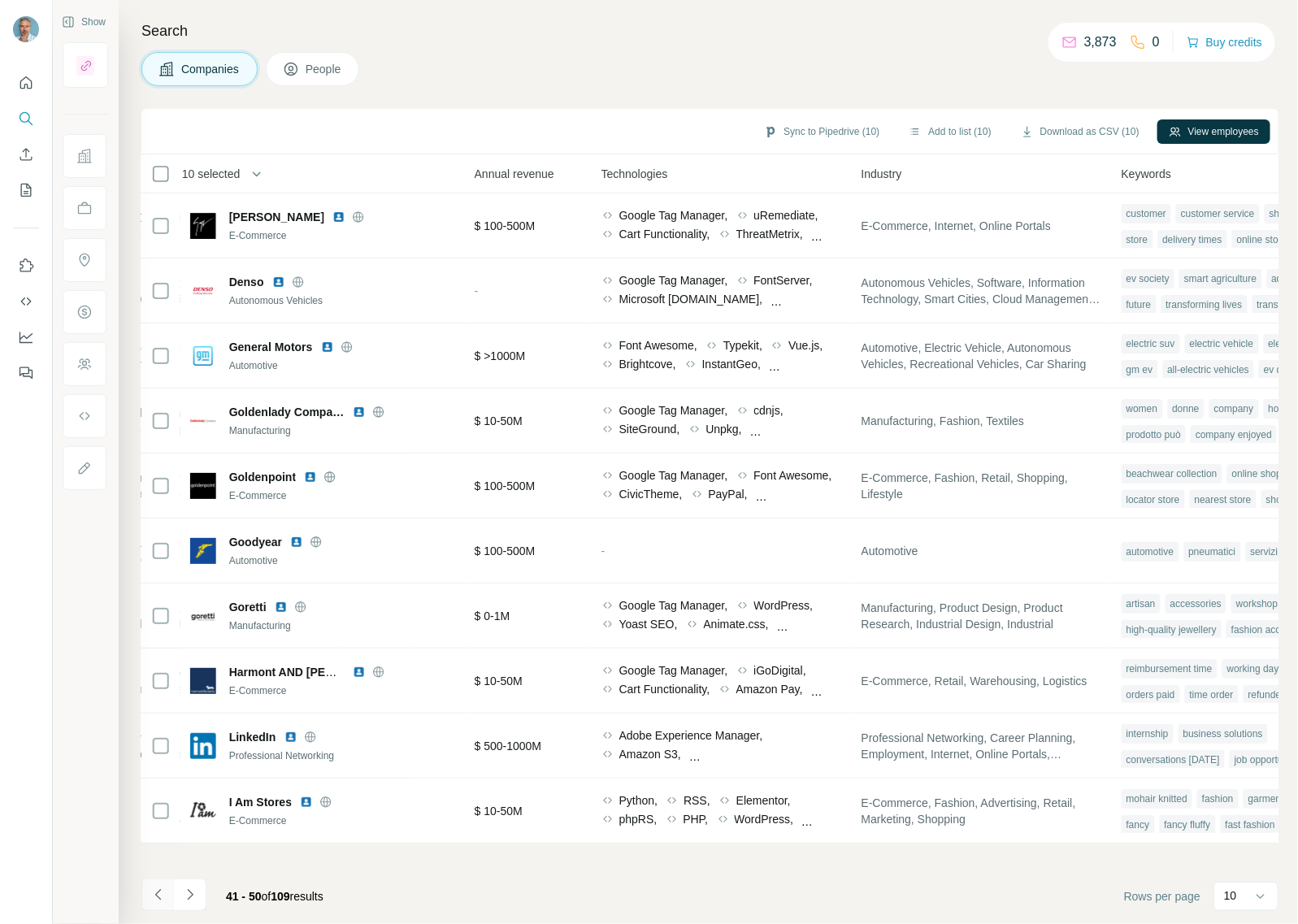
click at [163, 894] on icon "Navigate to previous page" at bounding box center [159, 894] width 17 height 17
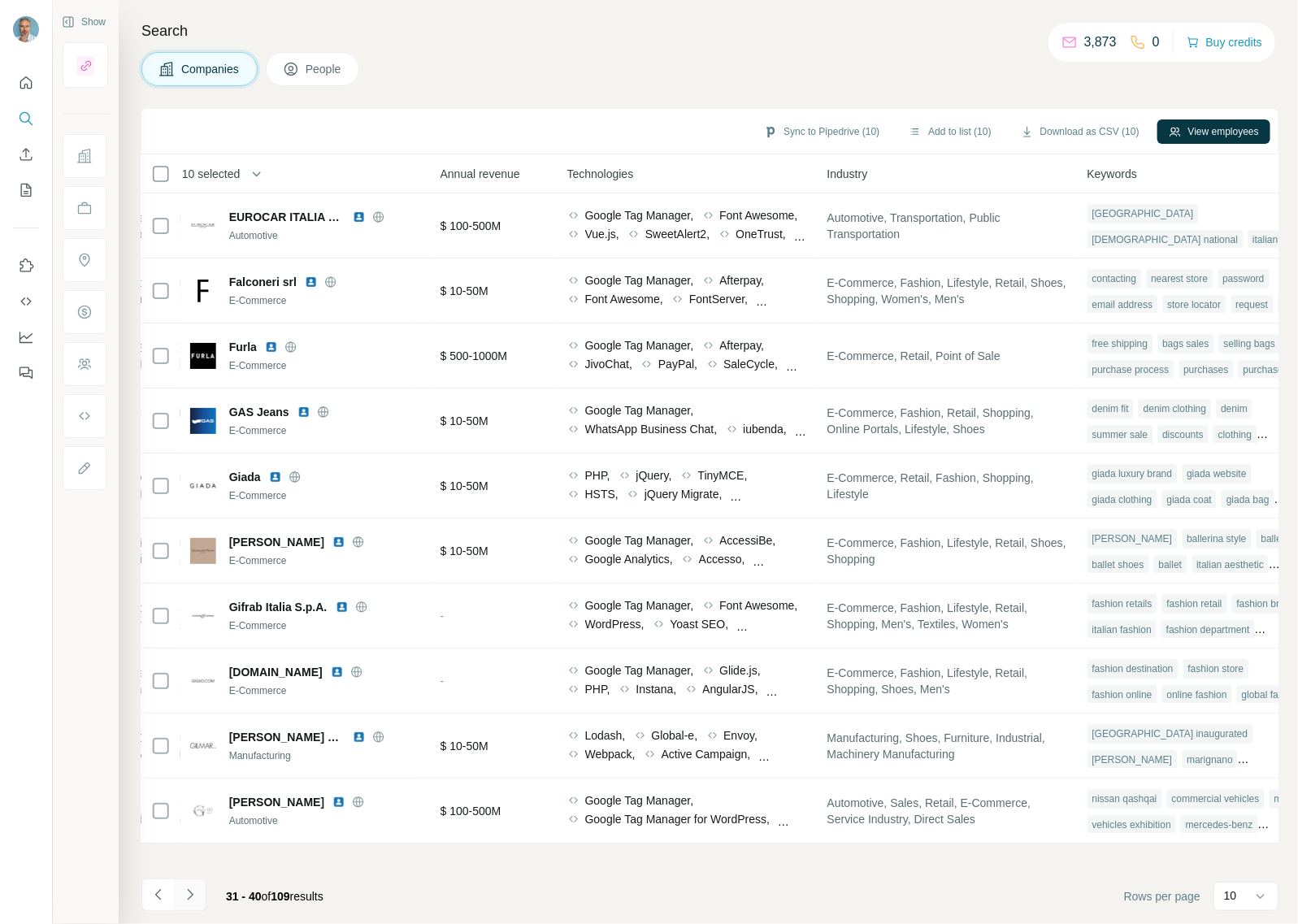
click at [193, 892] on icon "Navigate to next page" at bounding box center [190, 894] width 17 height 17
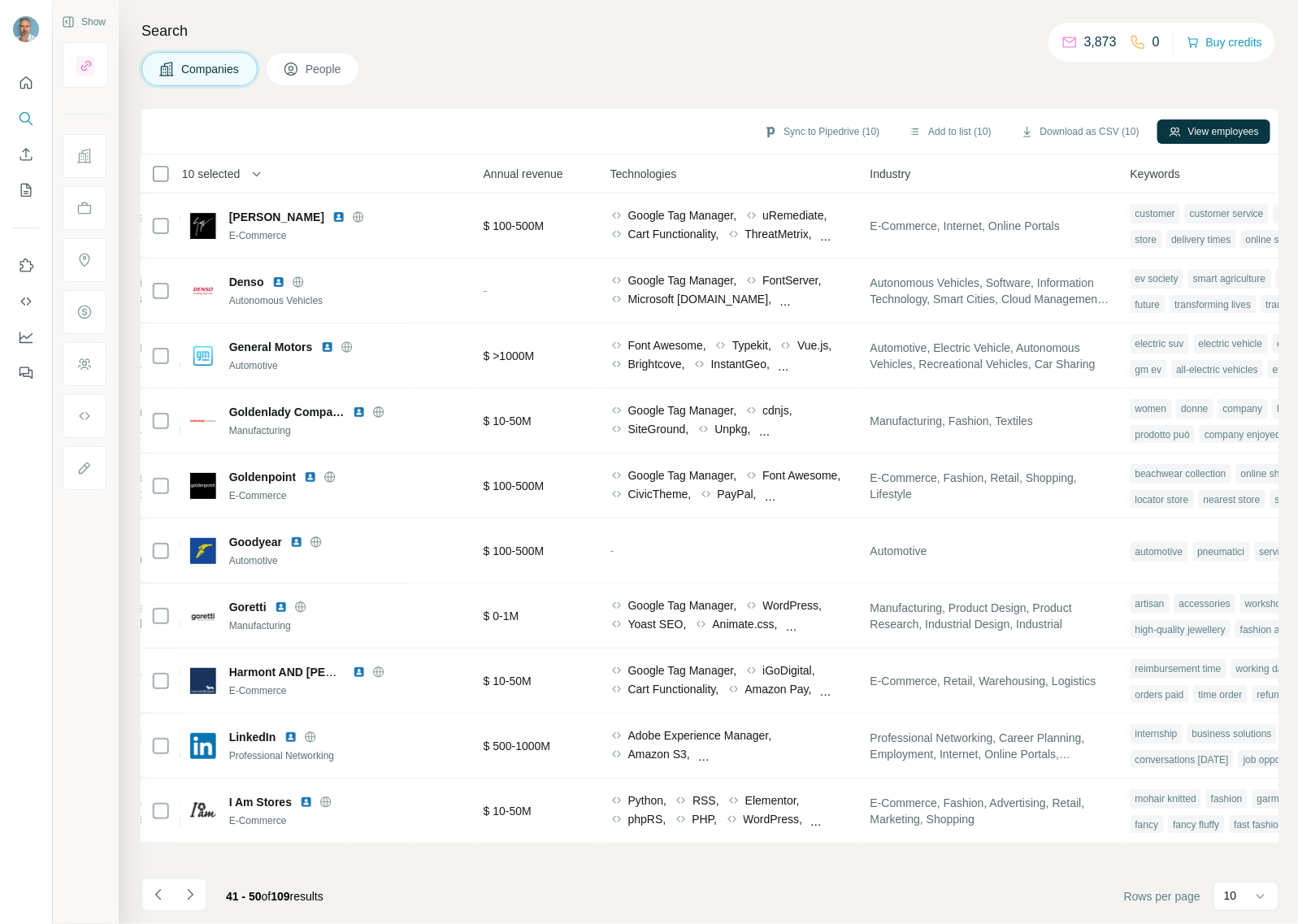
scroll to position [0, 778]
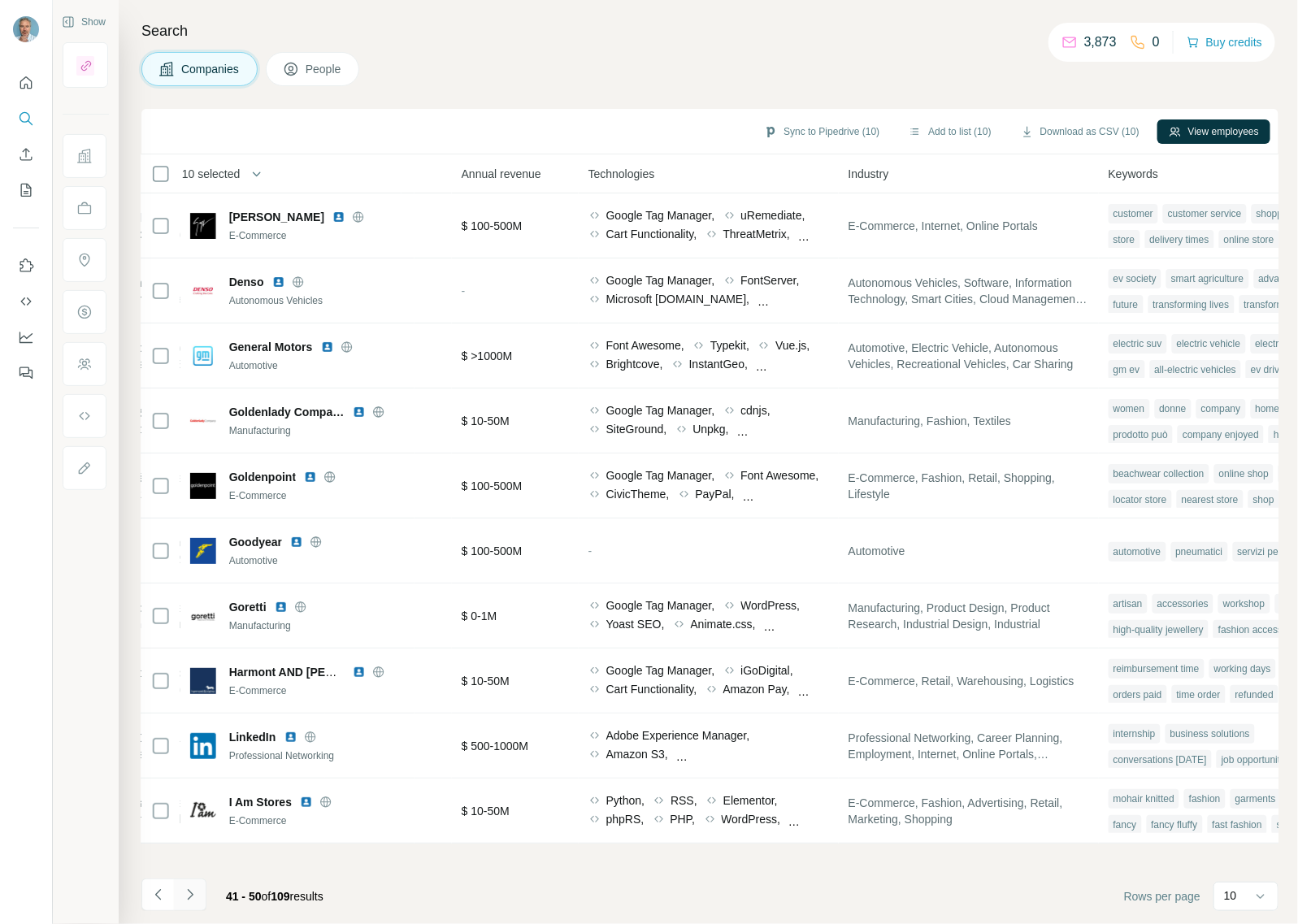
click at [188, 892] on icon "Navigate to next page" at bounding box center [190, 894] width 17 height 17
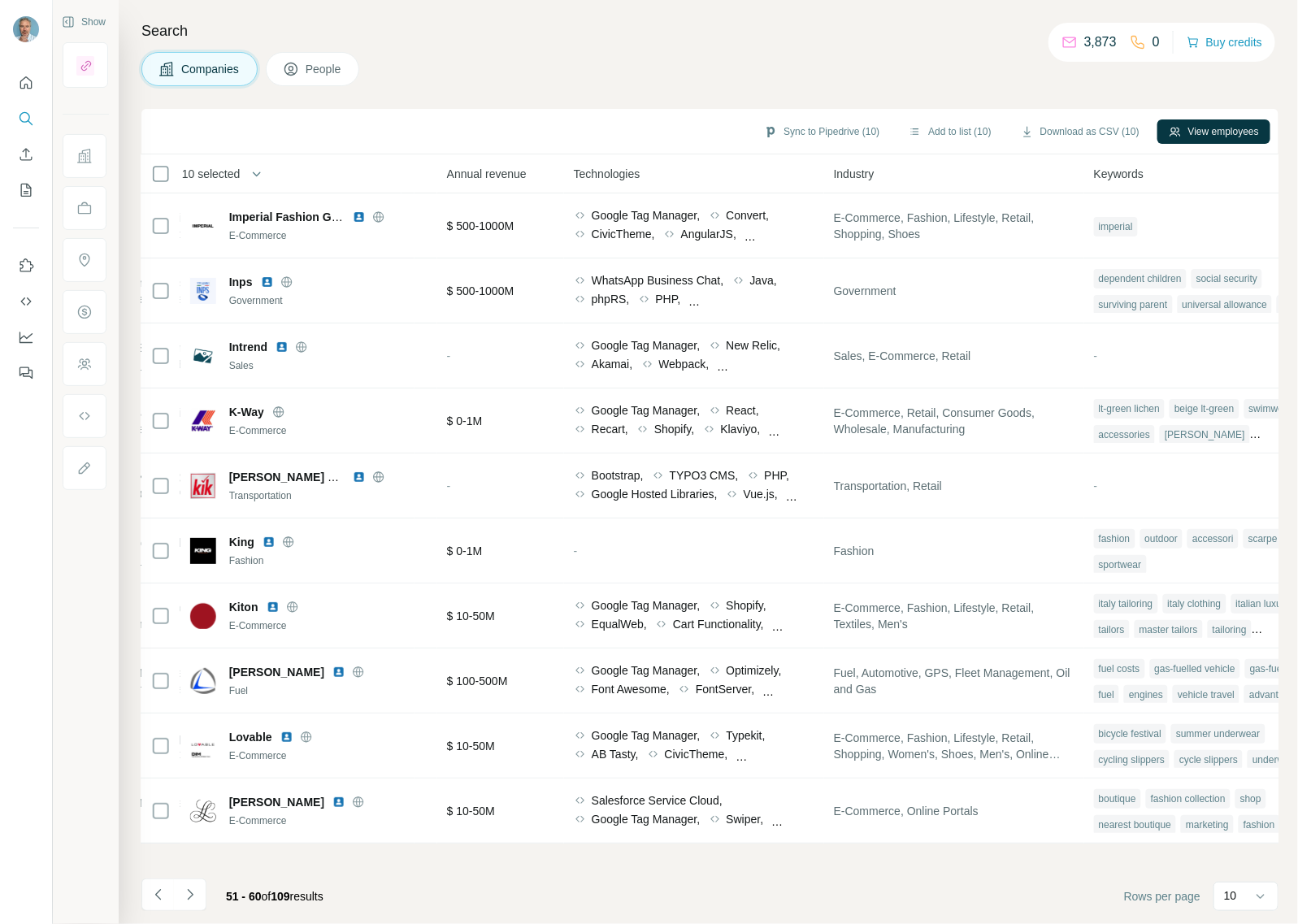
scroll to position [0, 753]
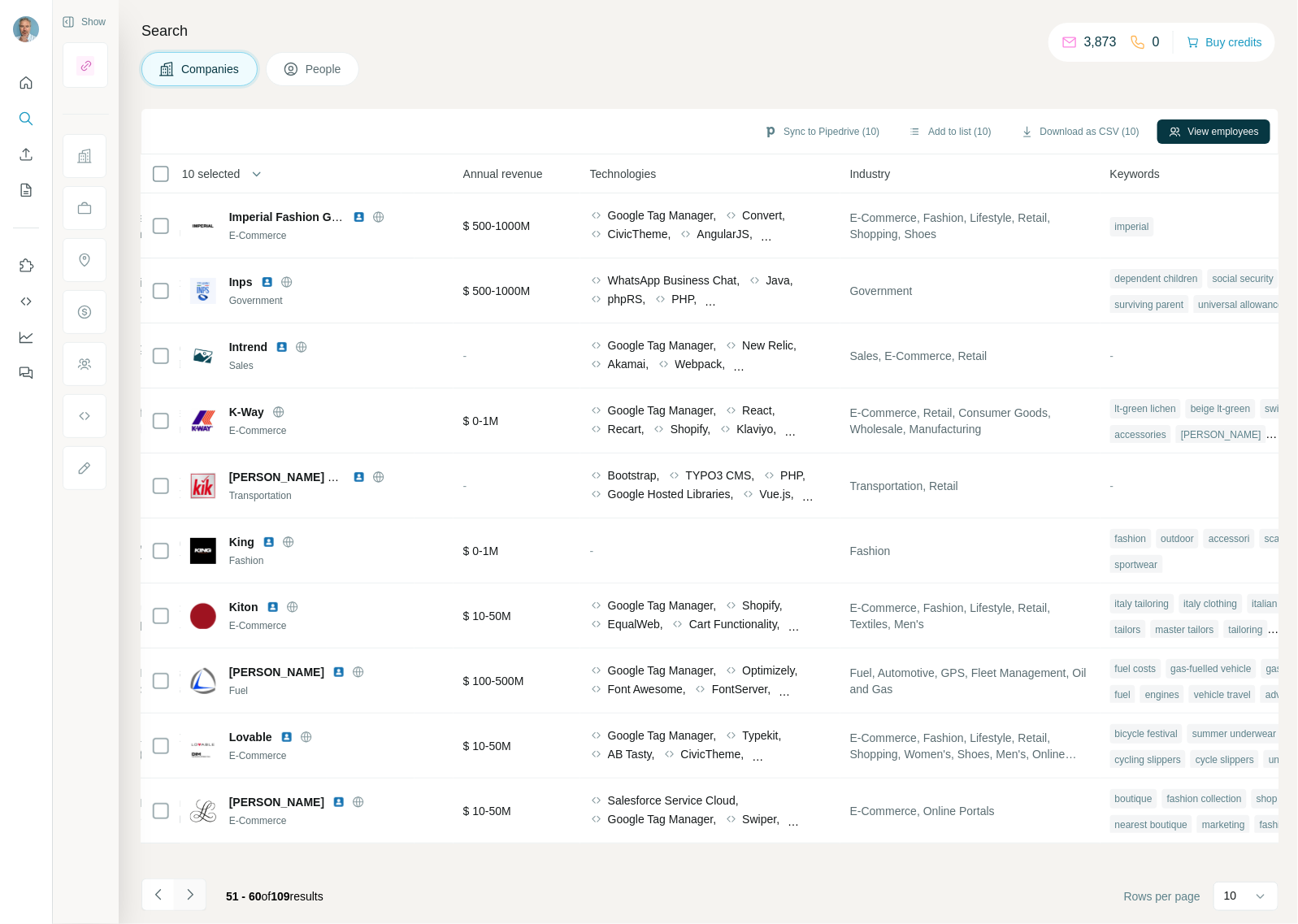
click at [192, 898] on icon "Navigate to next page" at bounding box center [190, 894] width 17 height 17
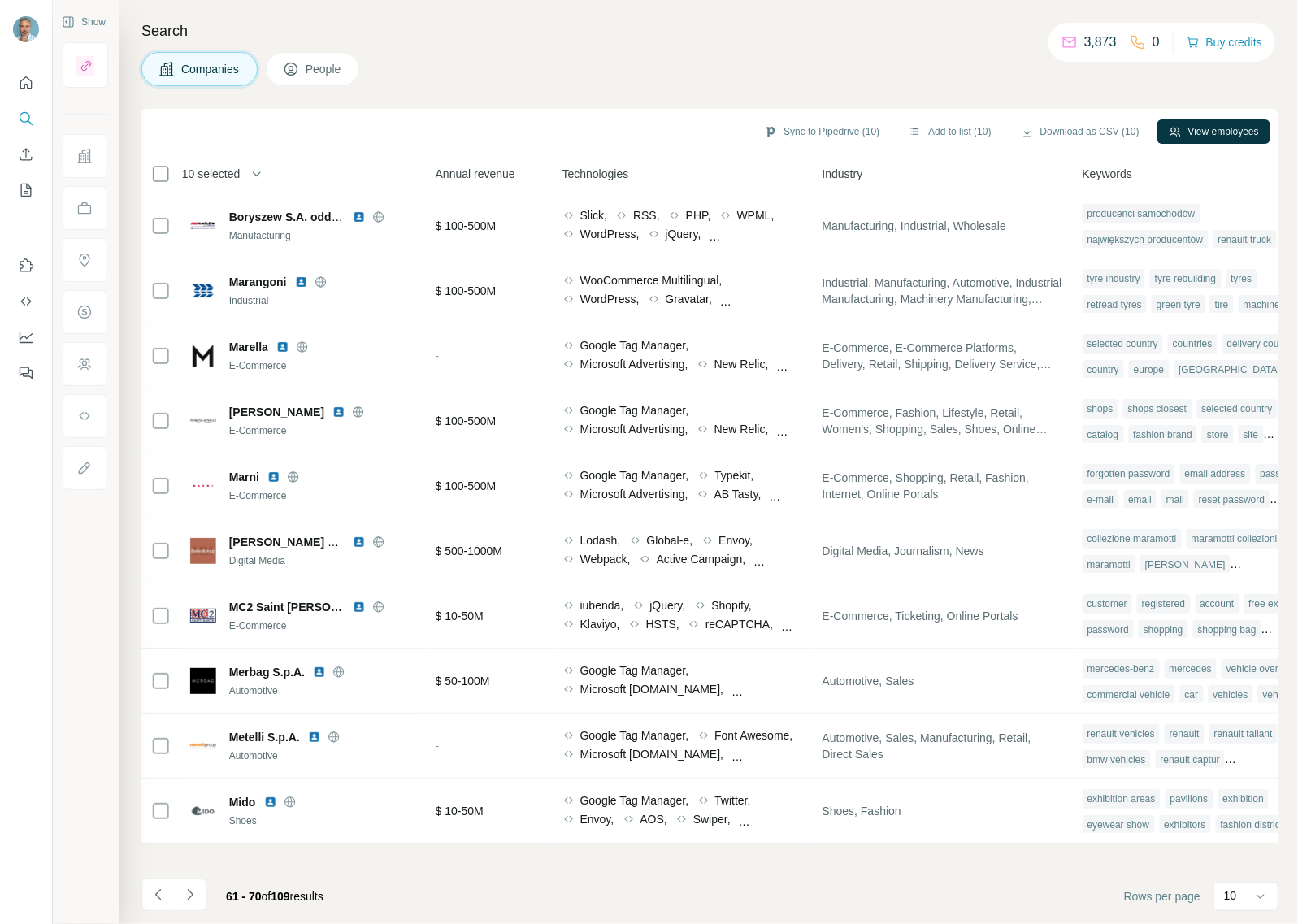
scroll to position [0, 777]
click at [184, 883] on button "Navigate to next page" at bounding box center [189, 894] width 32 height 32
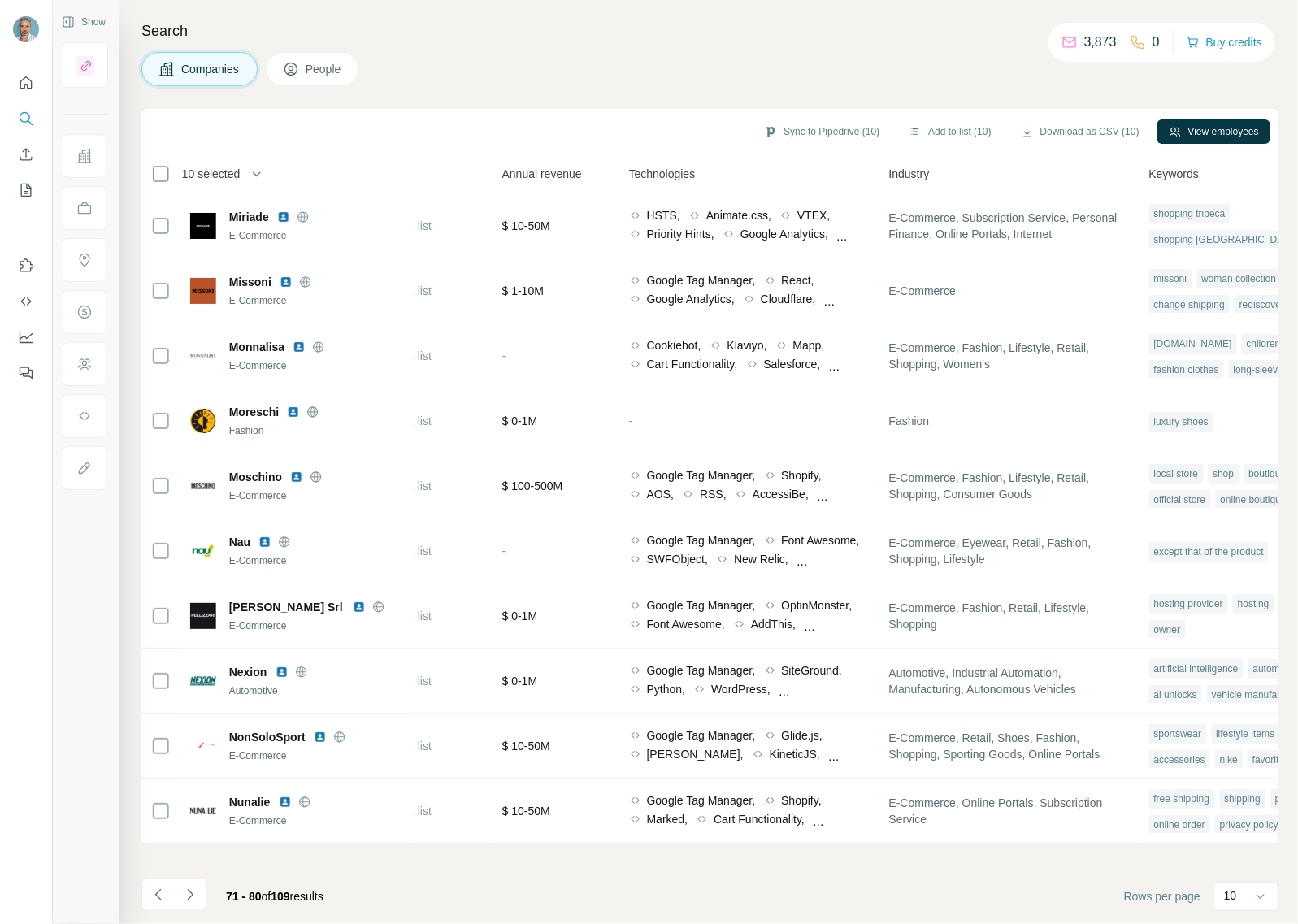
scroll to position [0, 757]
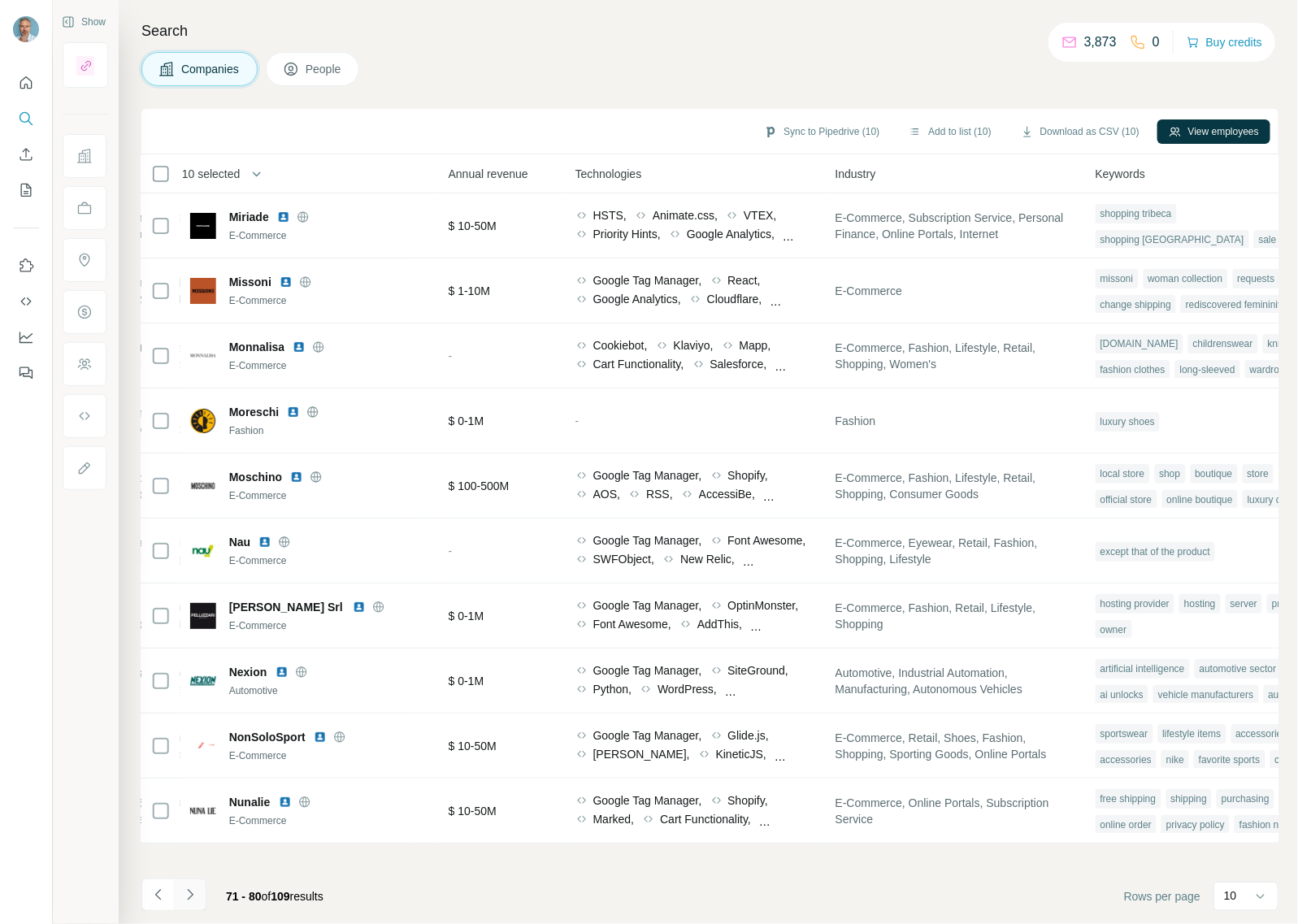
click at [183, 894] on icon "Navigate to next page" at bounding box center [190, 894] width 17 height 17
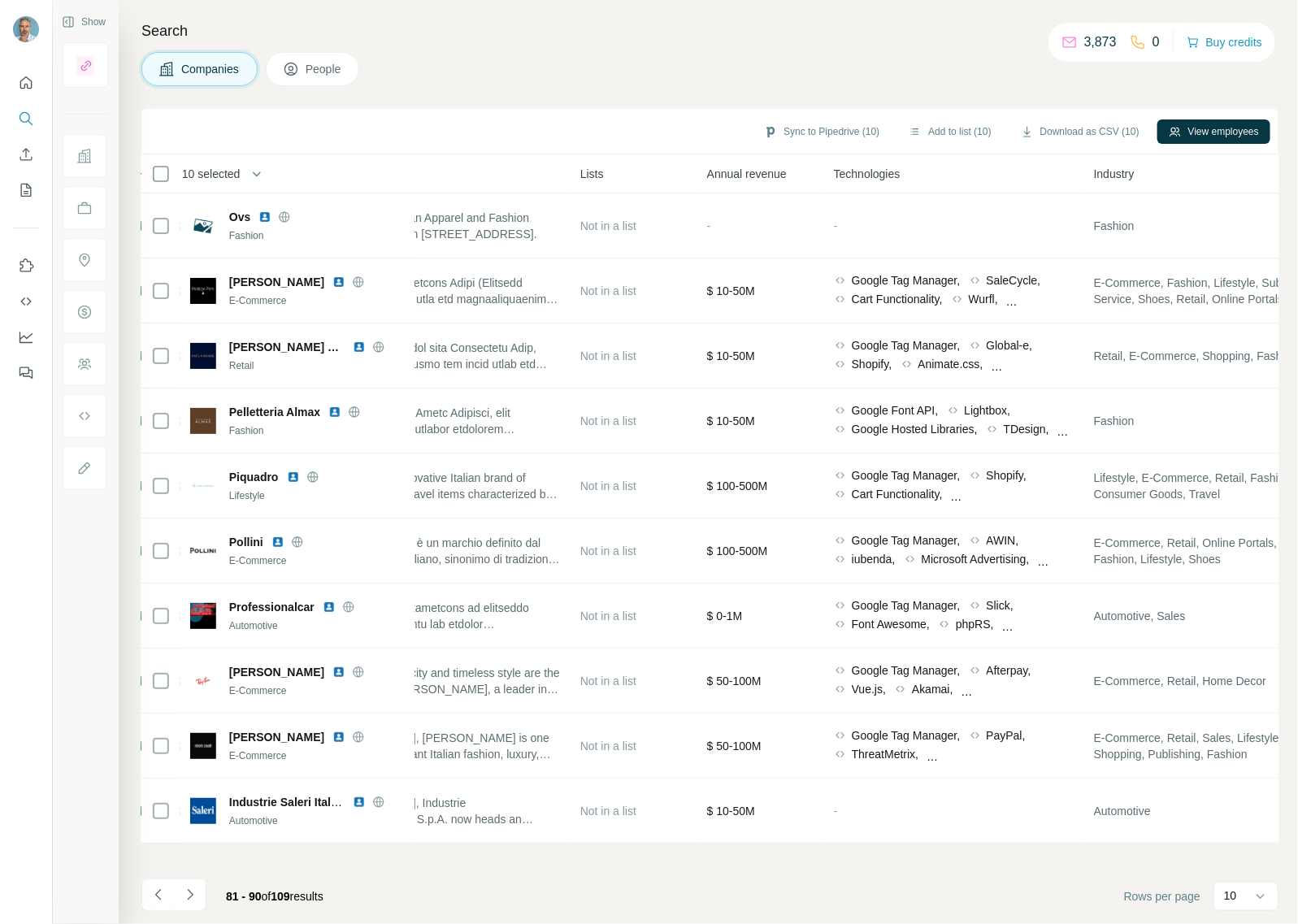
scroll to position [0, 500]
click at [196, 894] on icon "Navigate to next page" at bounding box center [190, 894] width 17 height 17
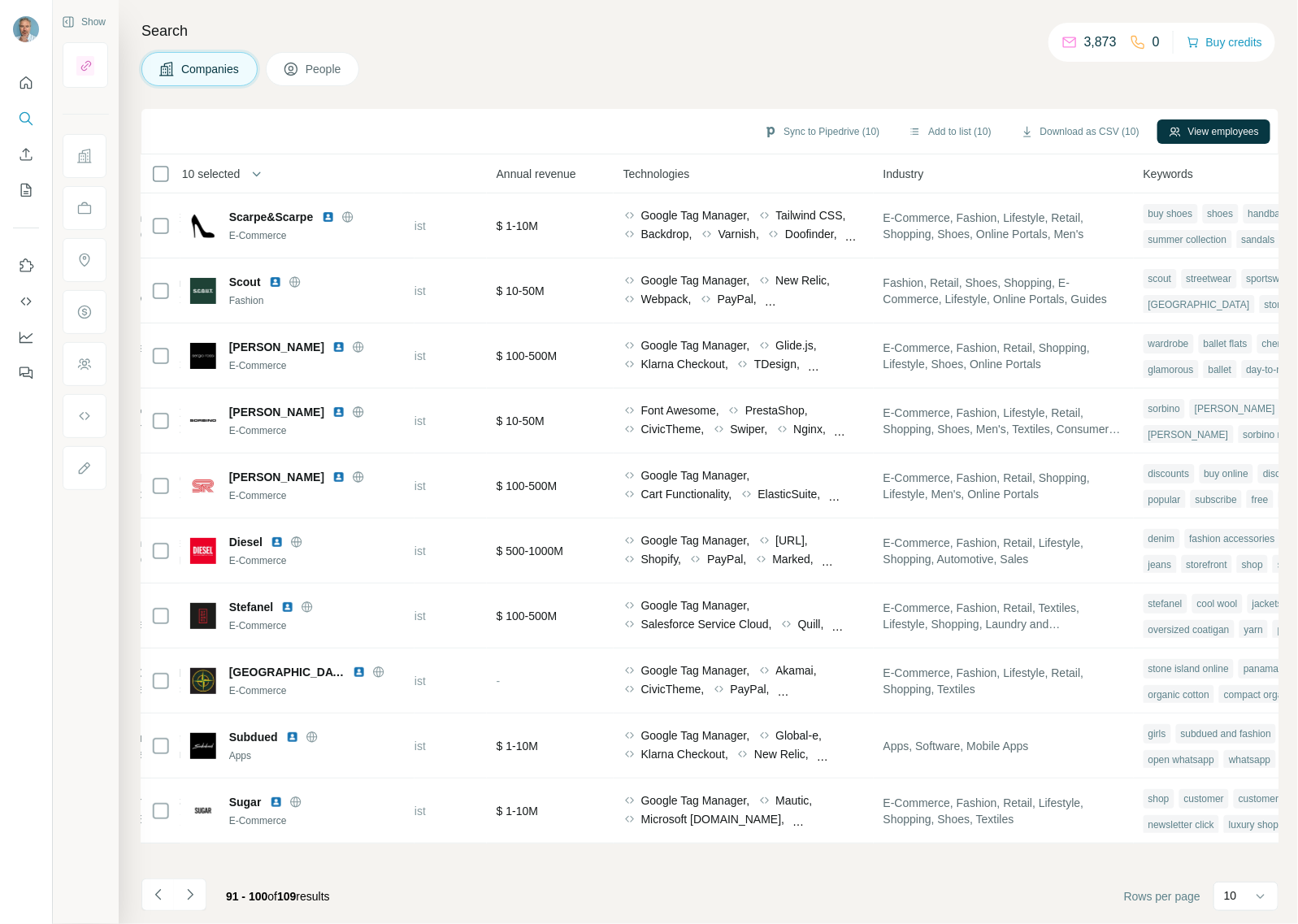
scroll to position [0, 734]
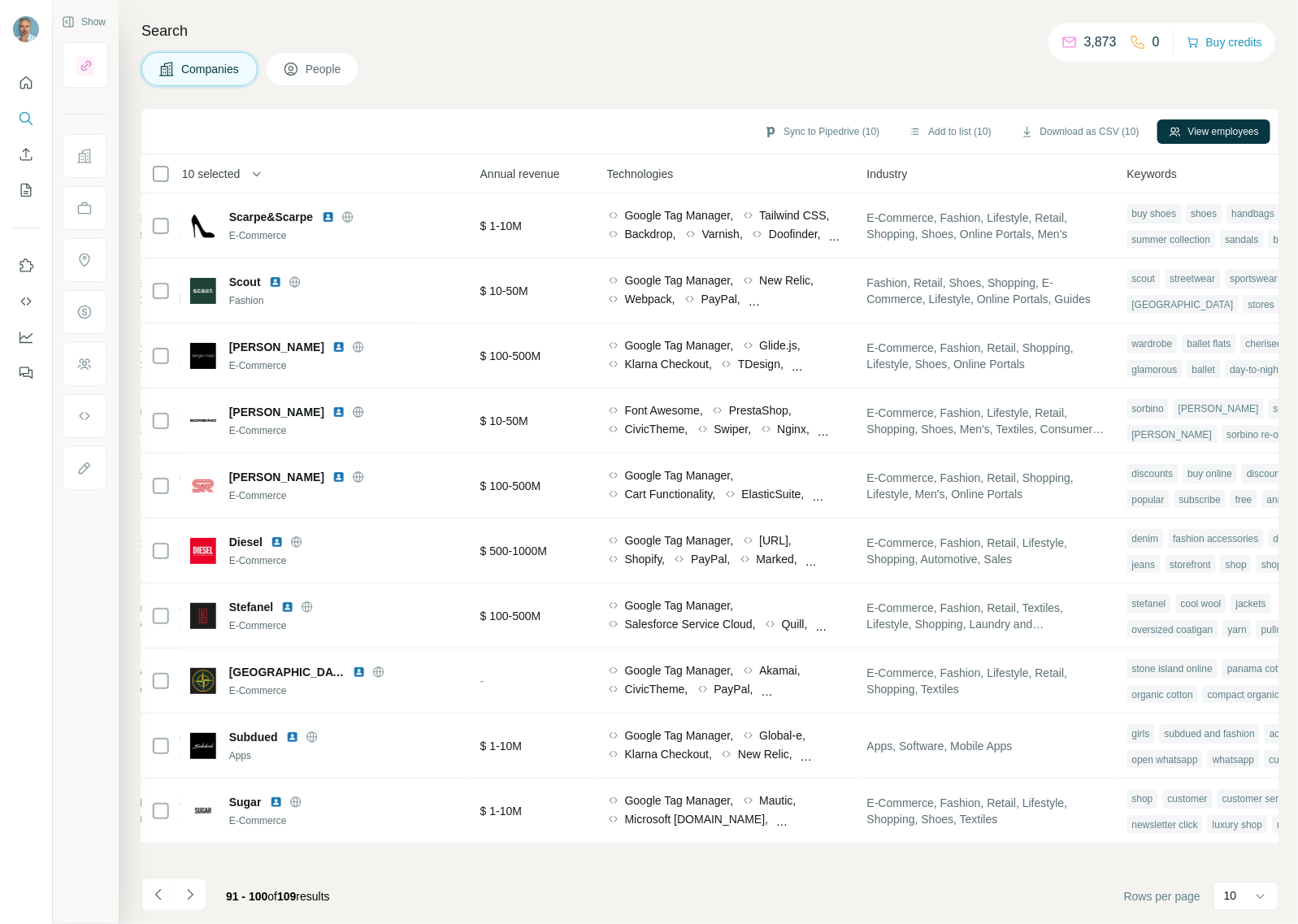
click at [193, 893] on icon "Navigate to next page" at bounding box center [190, 894] width 17 height 17
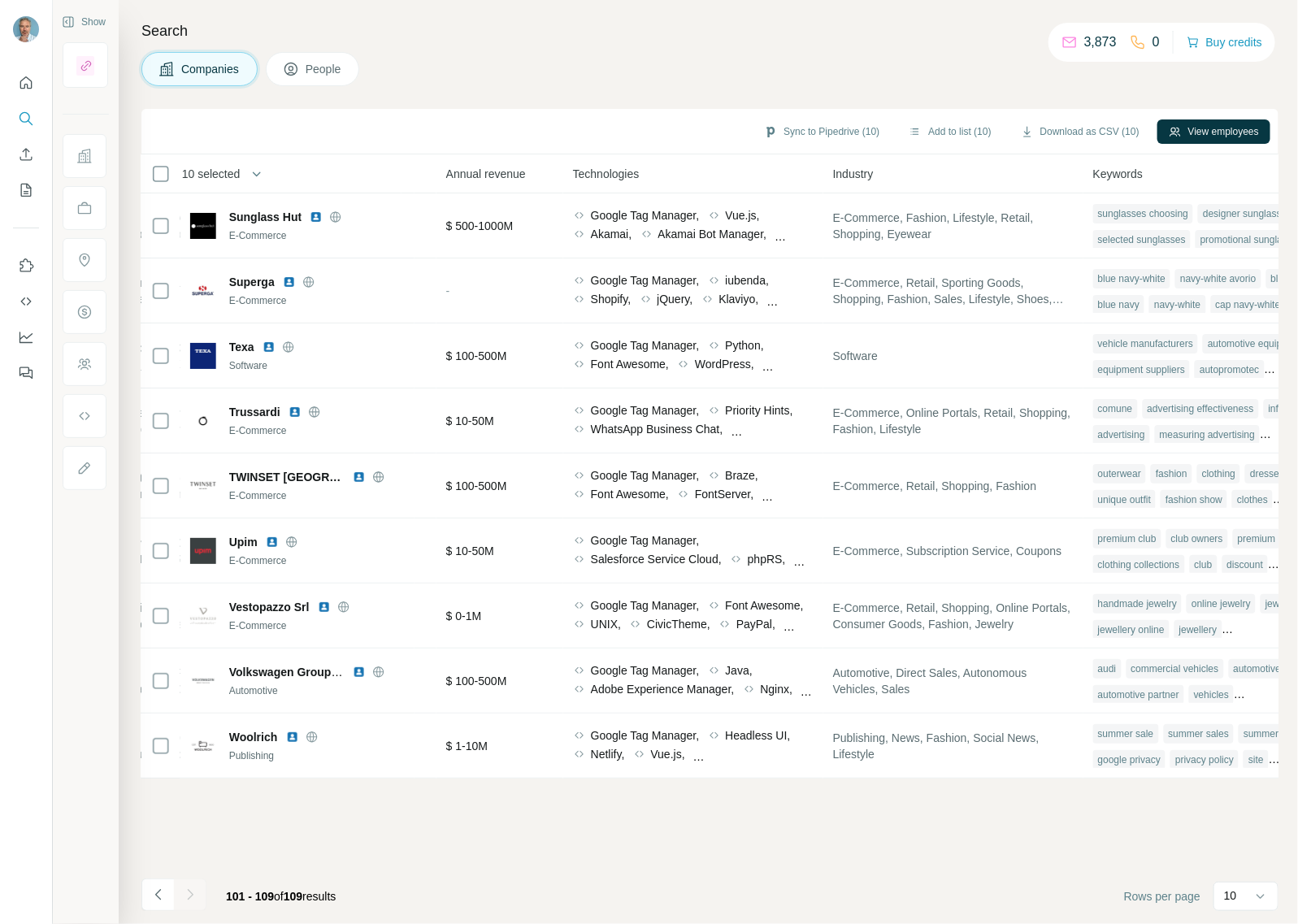
scroll to position [0, 764]
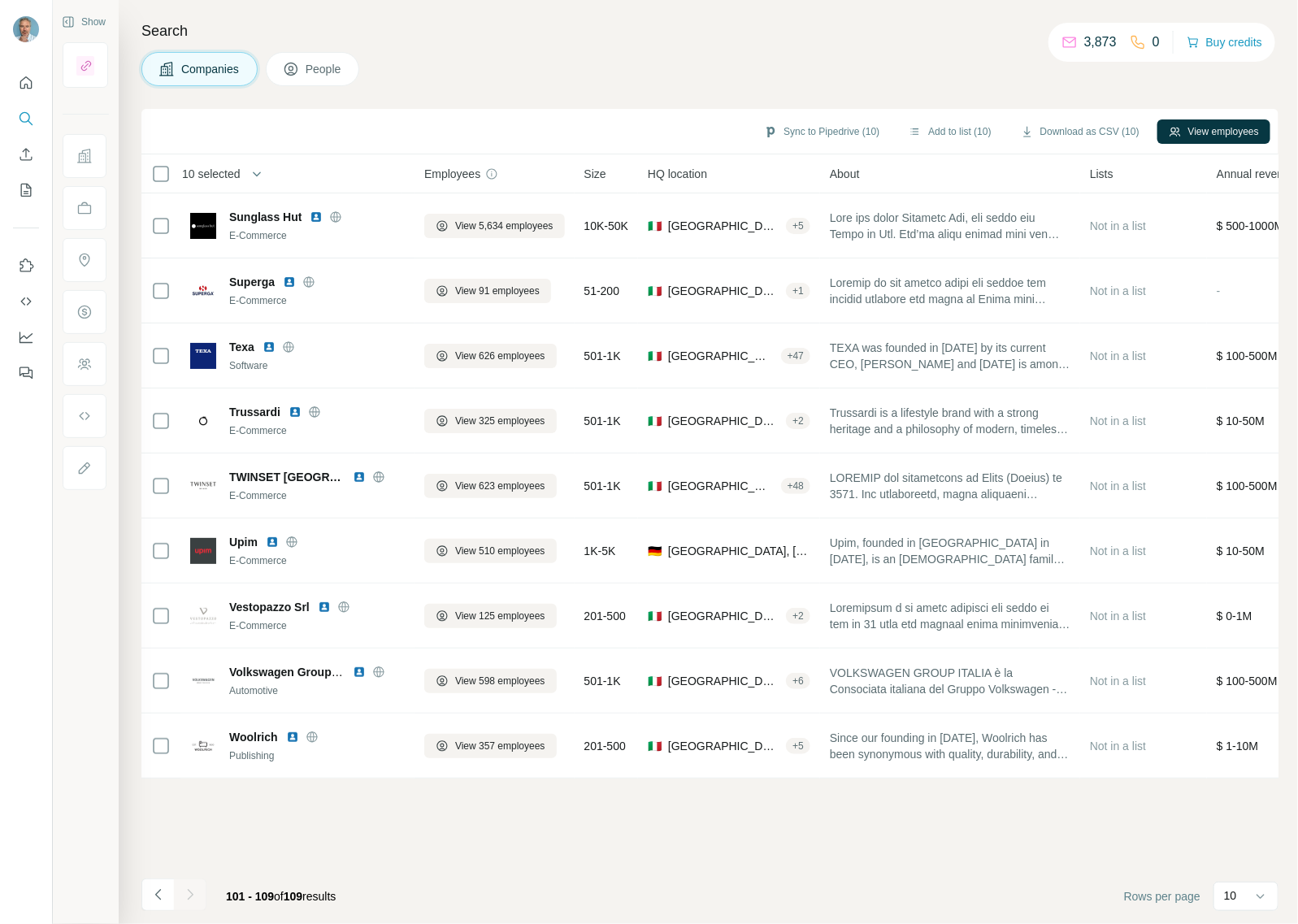
scroll to position [0, 764]
